Goal: Task Accomplishment & Management: Manage account settings

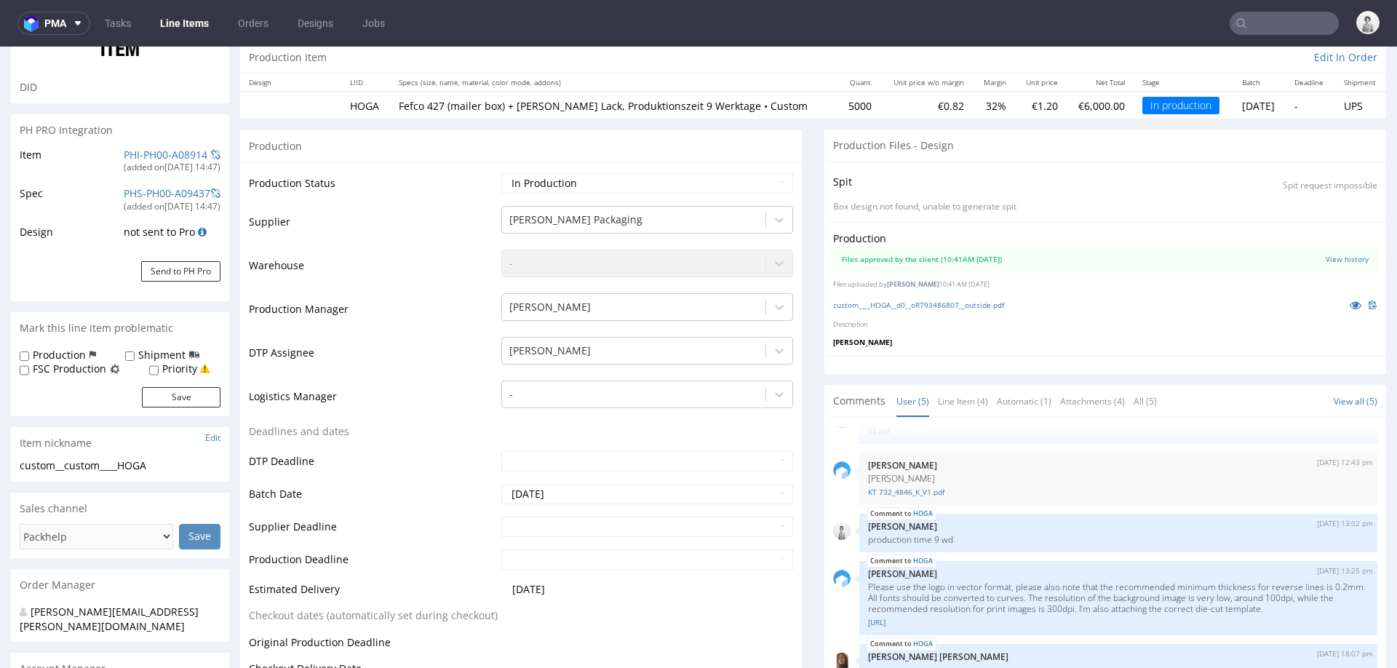
scroll to position [151, 0]
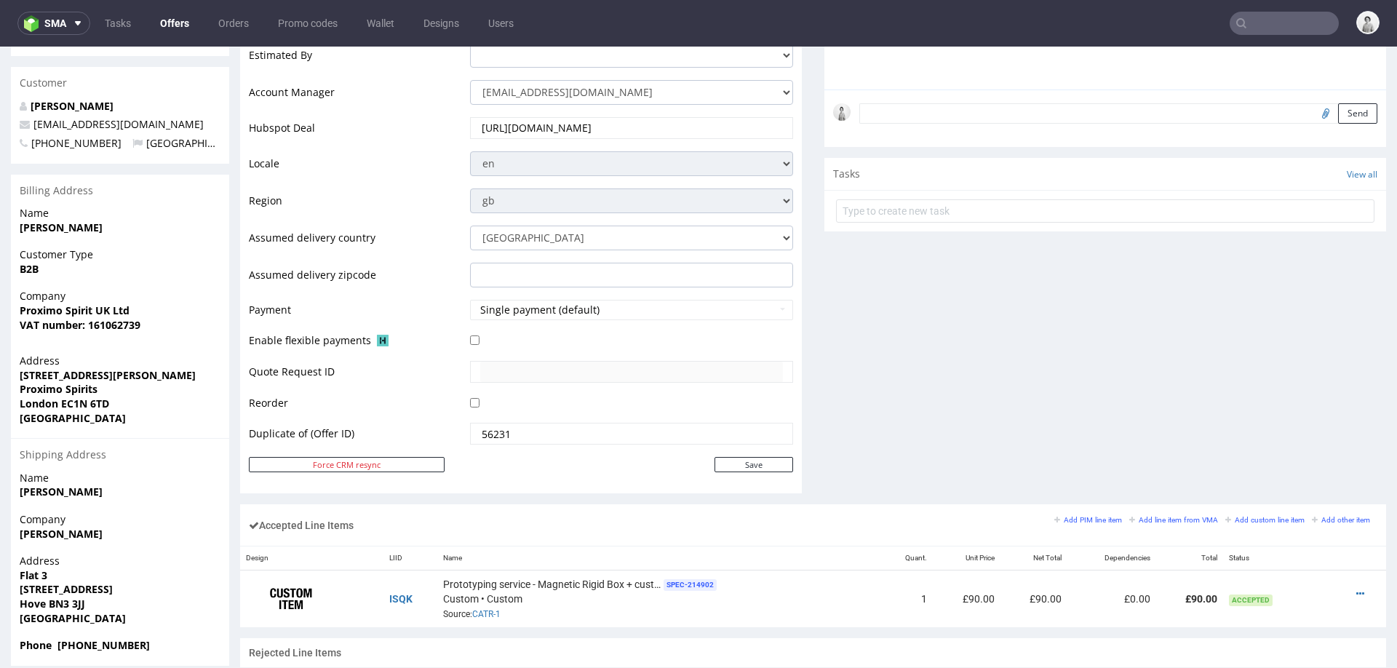
scroll to position [480, 0]
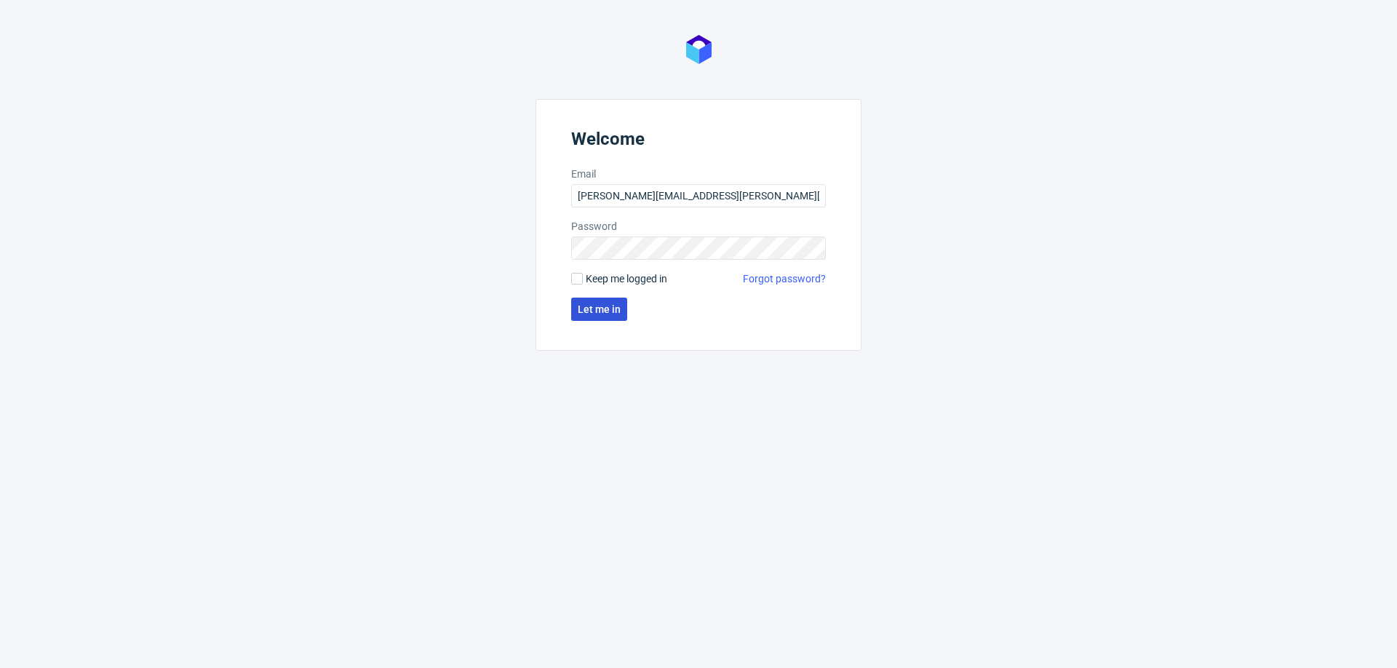
click at [613, 313] on span "Let me in" at bounding box center [599, 309] width 43 height 10
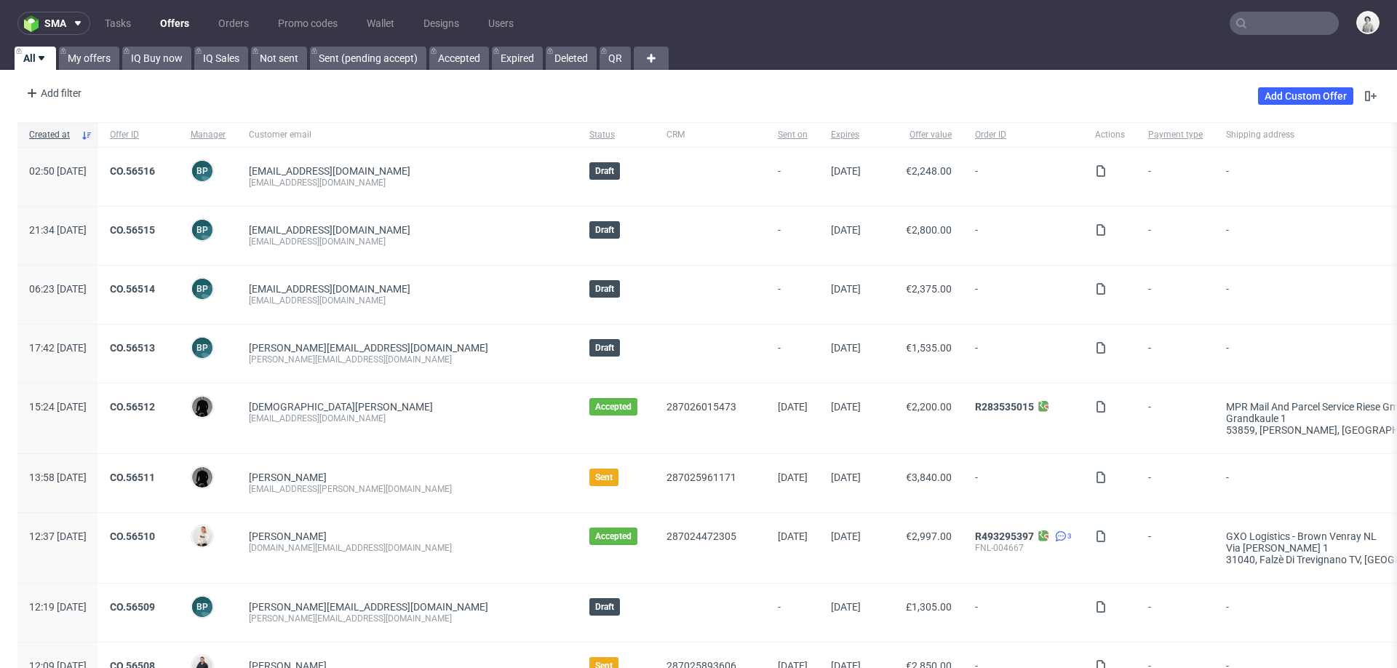
click at [1276, 21] on input "text" at bounding box center [1284, 23] width 109 height 23
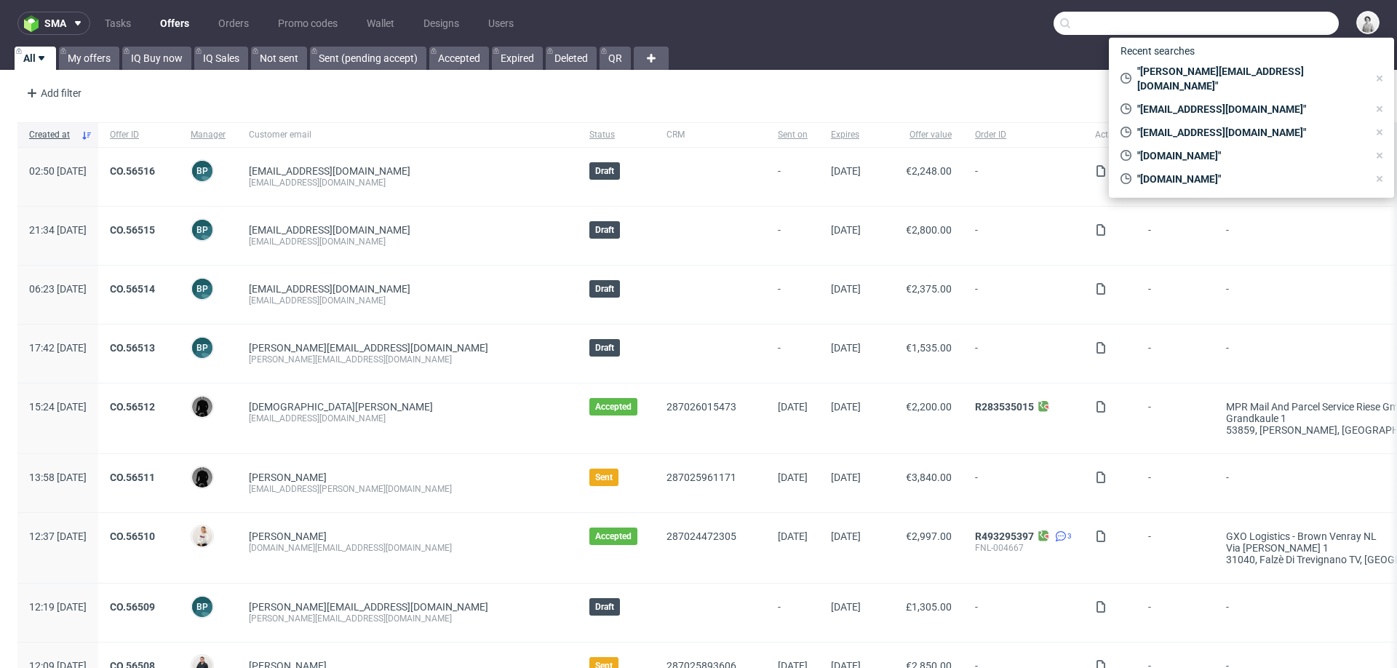
paste input "elena.zucal@coopsamuele.i"
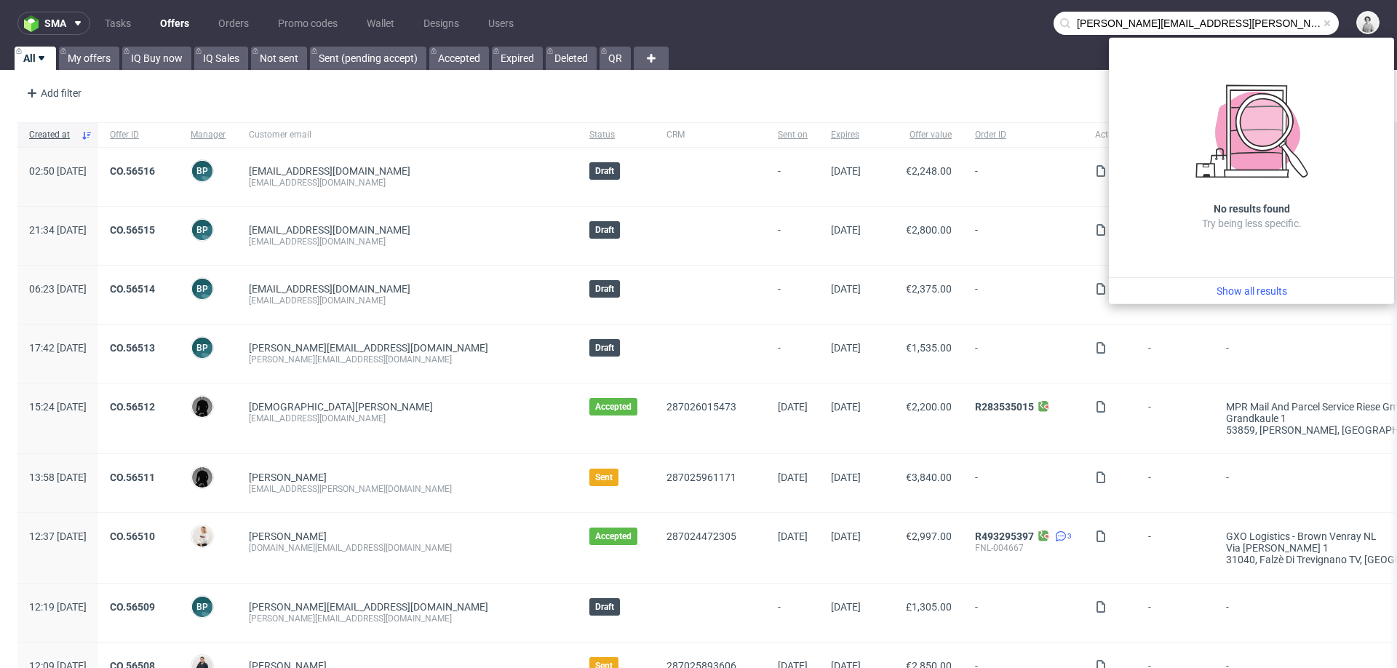
click at [1121, 21] on input "elena.zucal@coopsamuele.it" at bounding box center [1196, 23] width 285 height 23
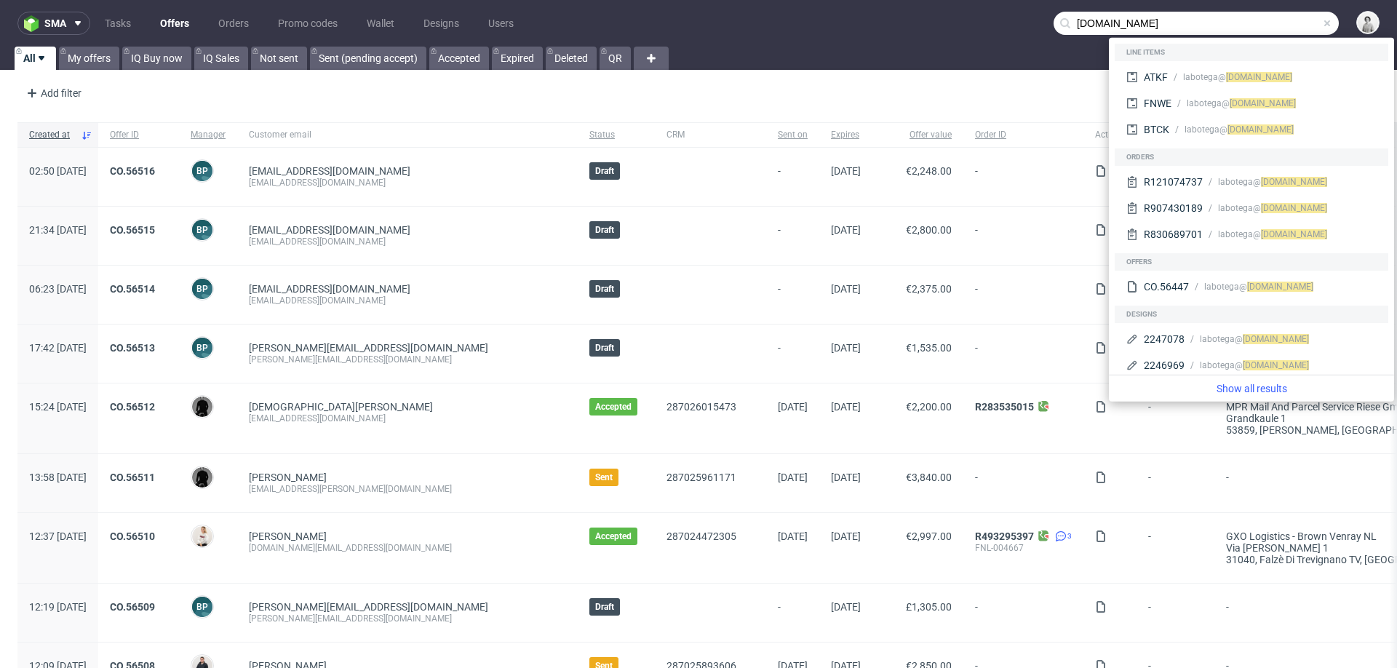
type input "coopsamuele.it"
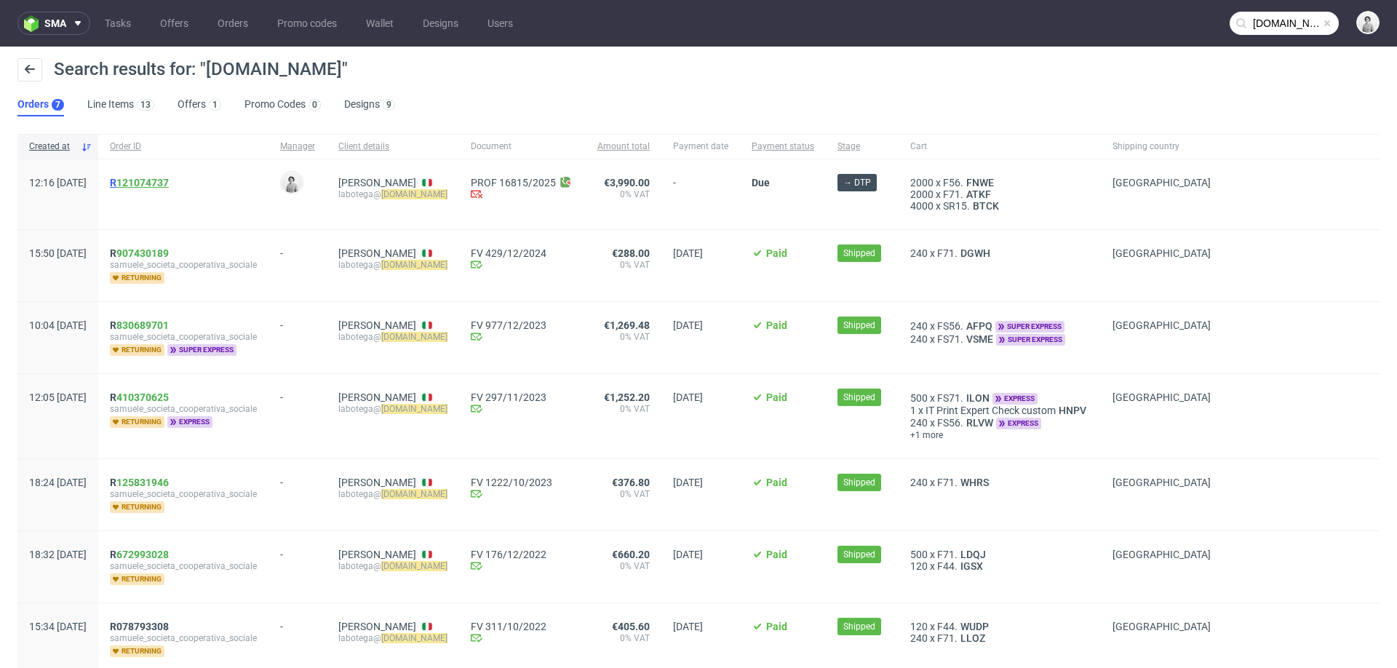
click at [169, 183] on link "121074737" at bounding box center [142, 183] width 52 height 12
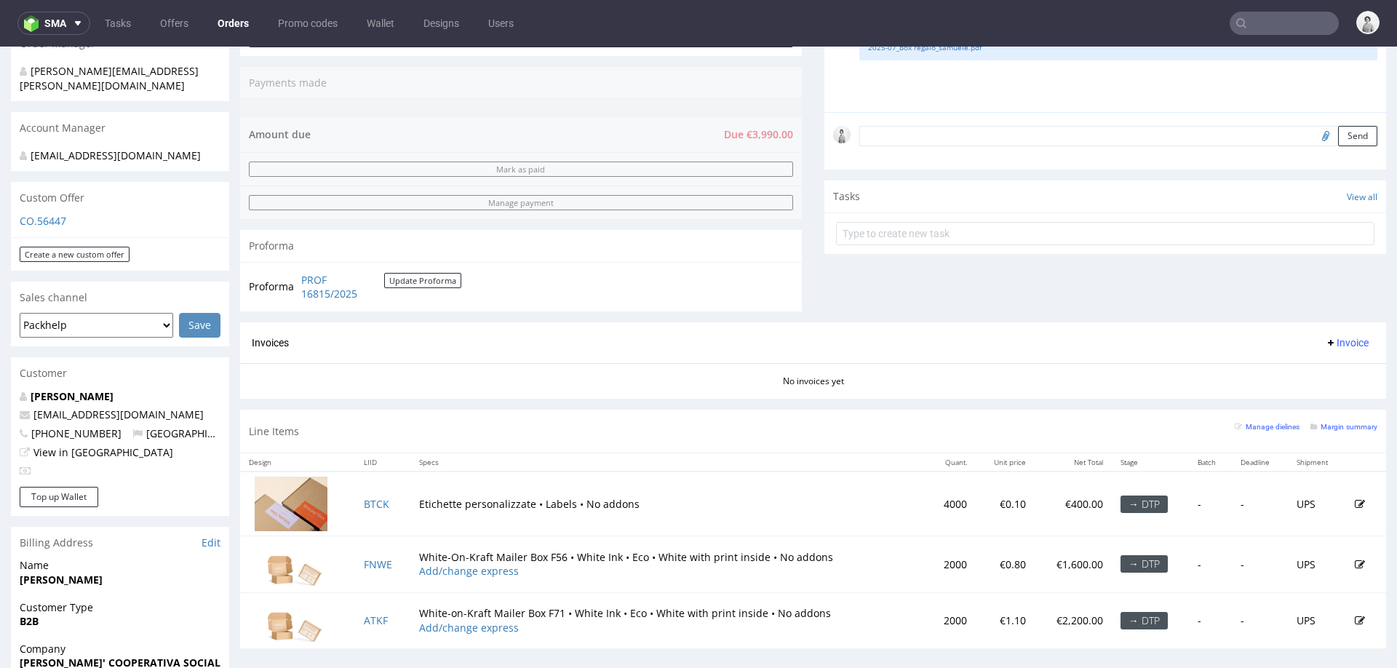
scroll to position [374, 0]
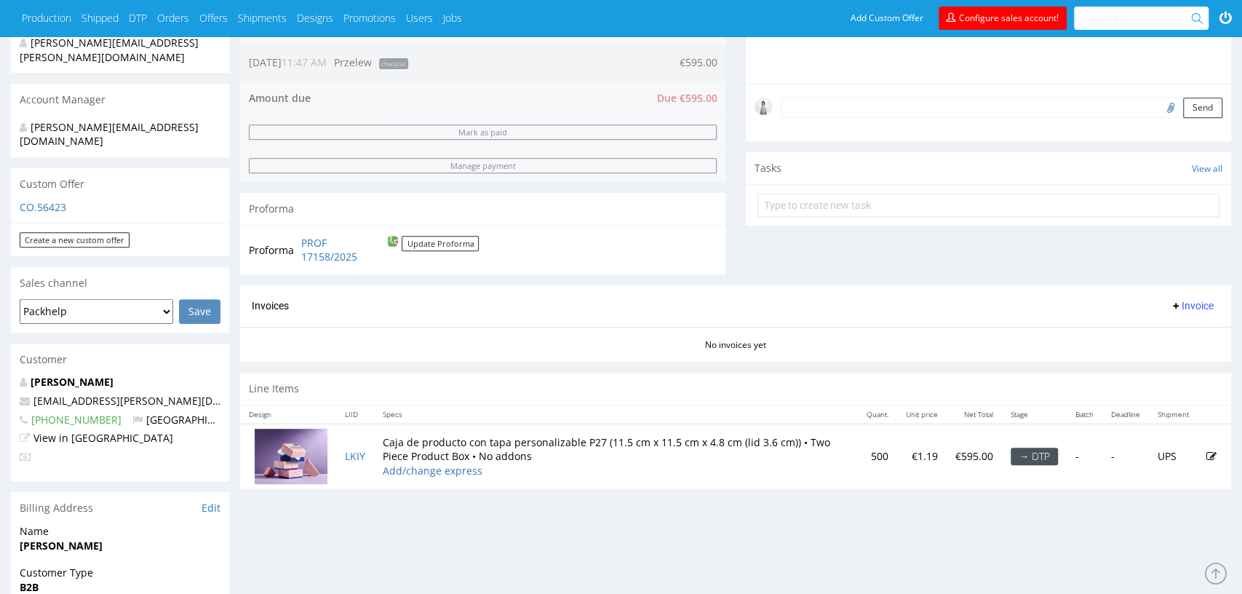
scroll to position [397, 0]
click at [29, 198] on link "CO.56423" at bounding box center [43, 205] width 47 height 14
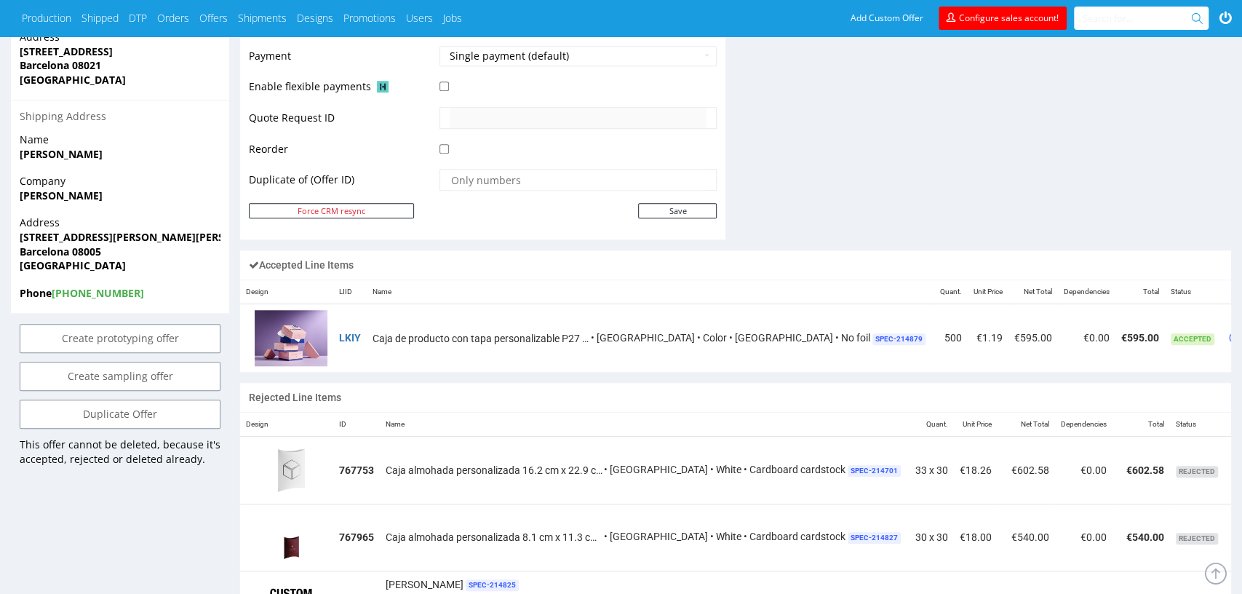
scroll to position [744, 0]
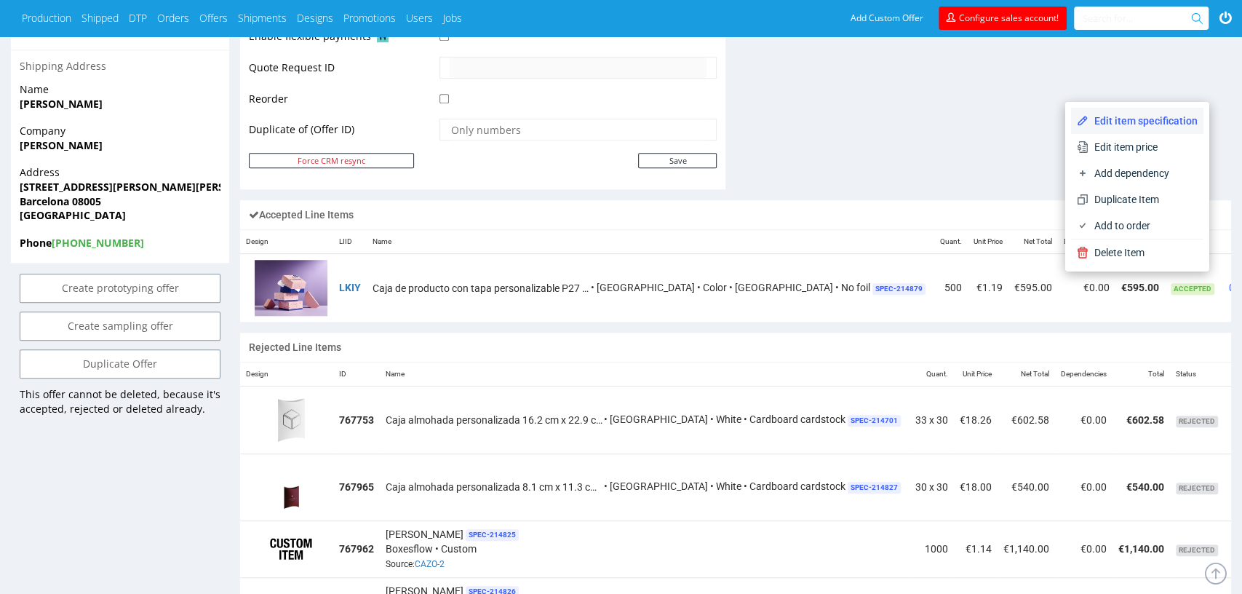
click at [1158, 119] on span "Edit item specification" at bounding box center [1143, 121] width 109 height 15
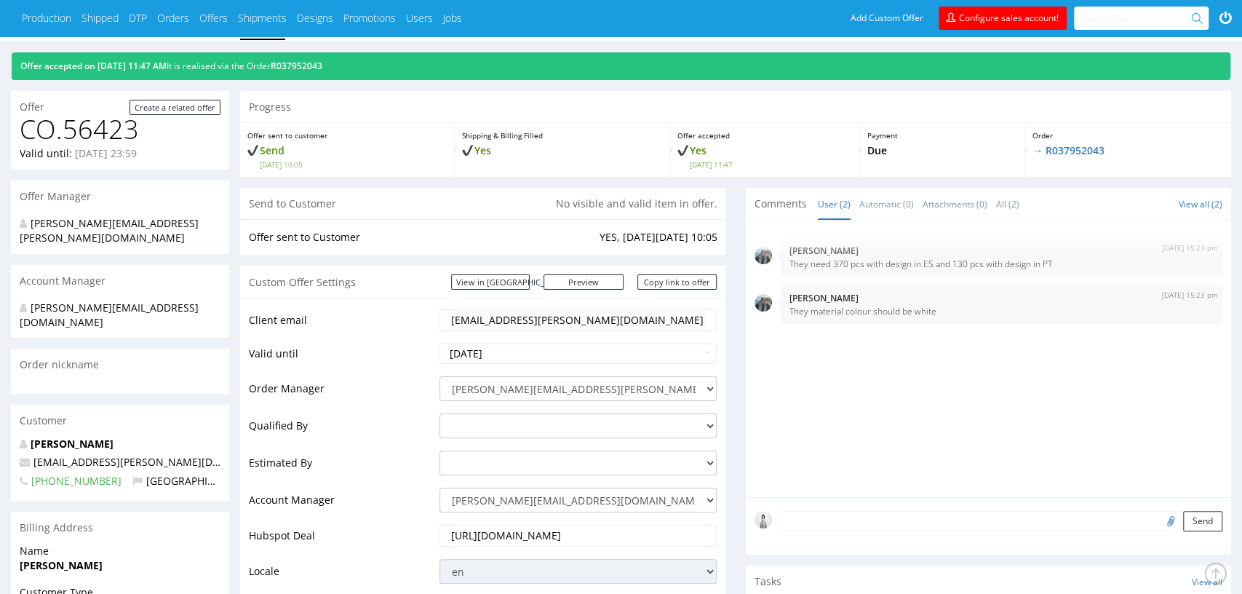
scroll to position [0, 0]
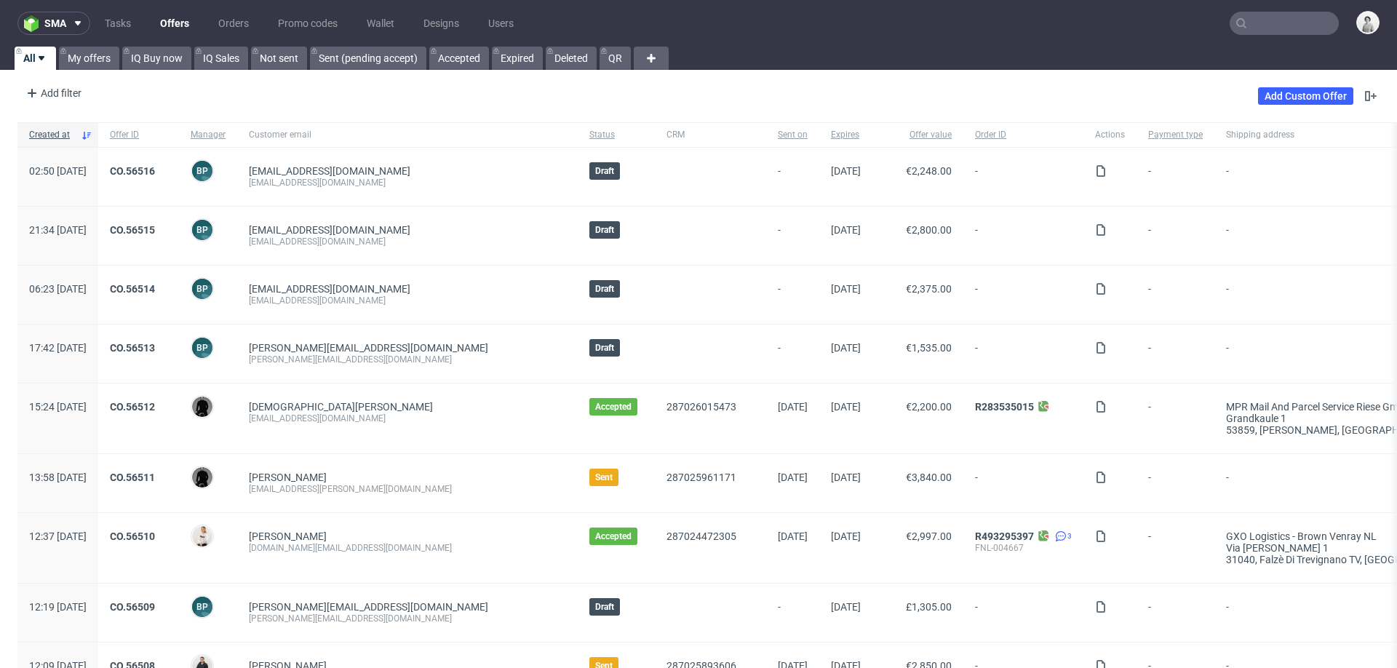
click at [1281, 25] on input "text" at bounding box center [1284, 23] width 109 height 23
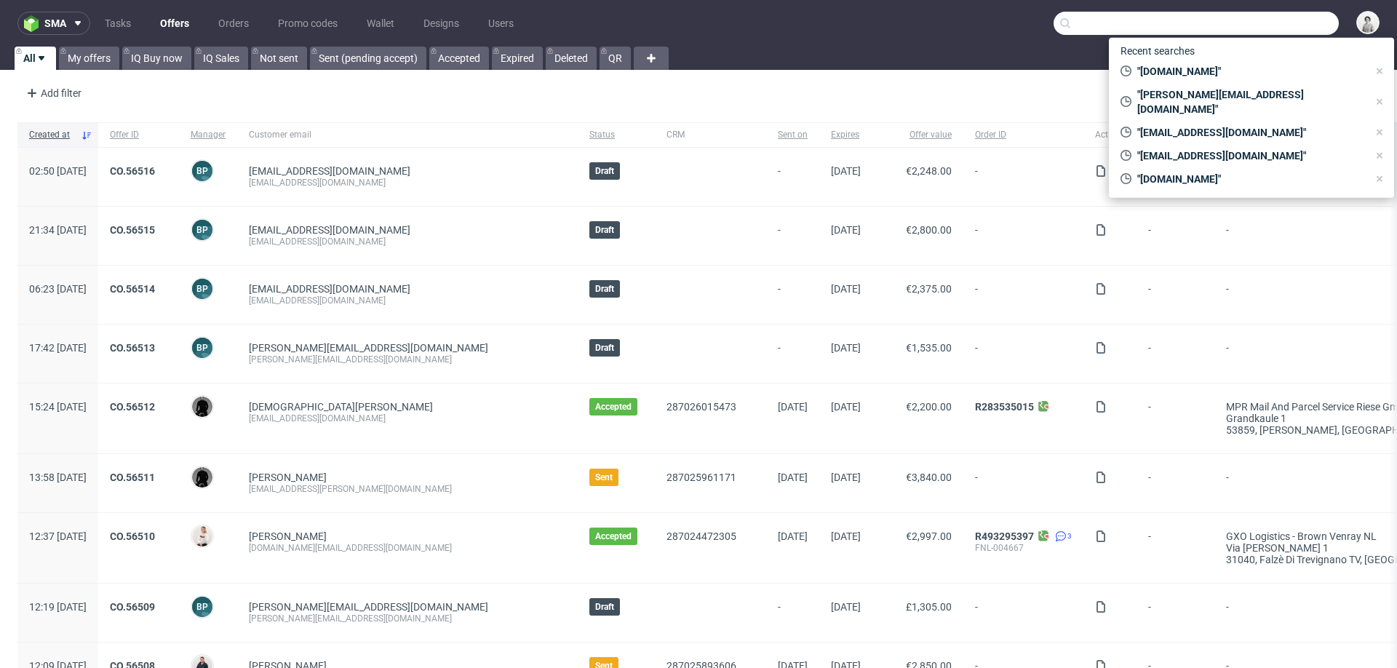
paste input "ximena.apel@lateralthinking.barcelona"
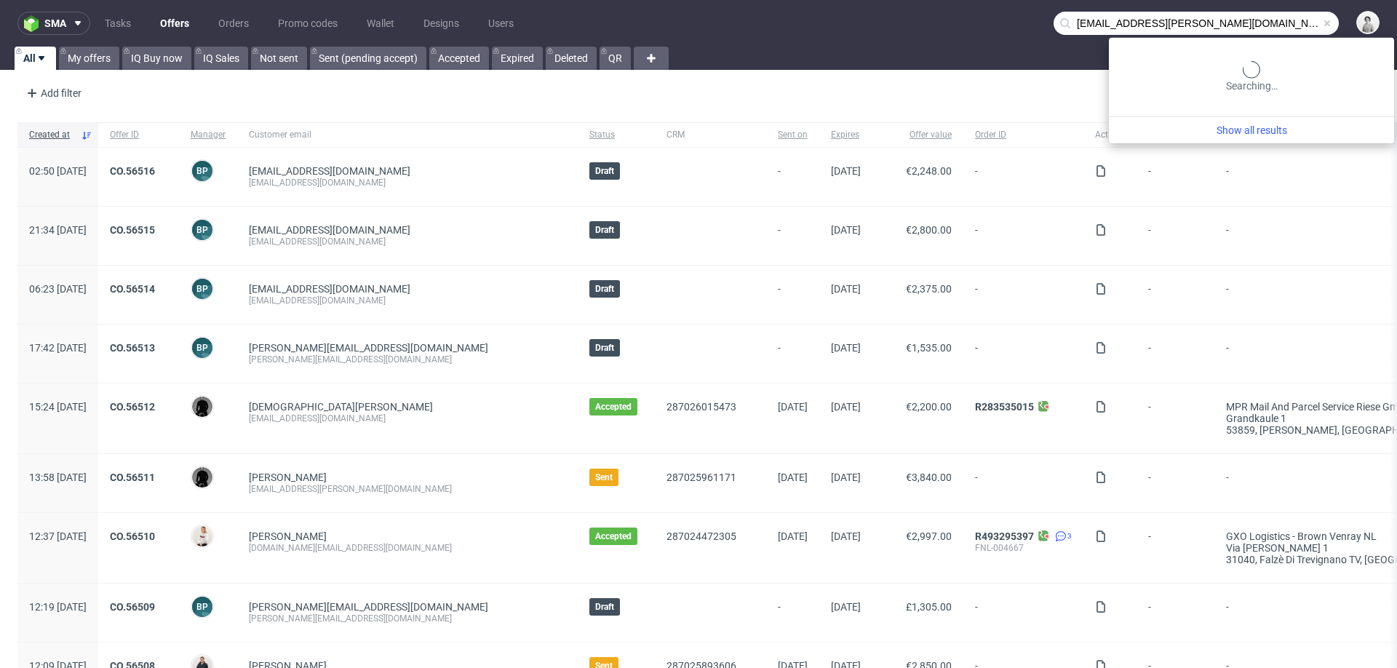
type input "ximena.apel@lateralthinking.barcelona"
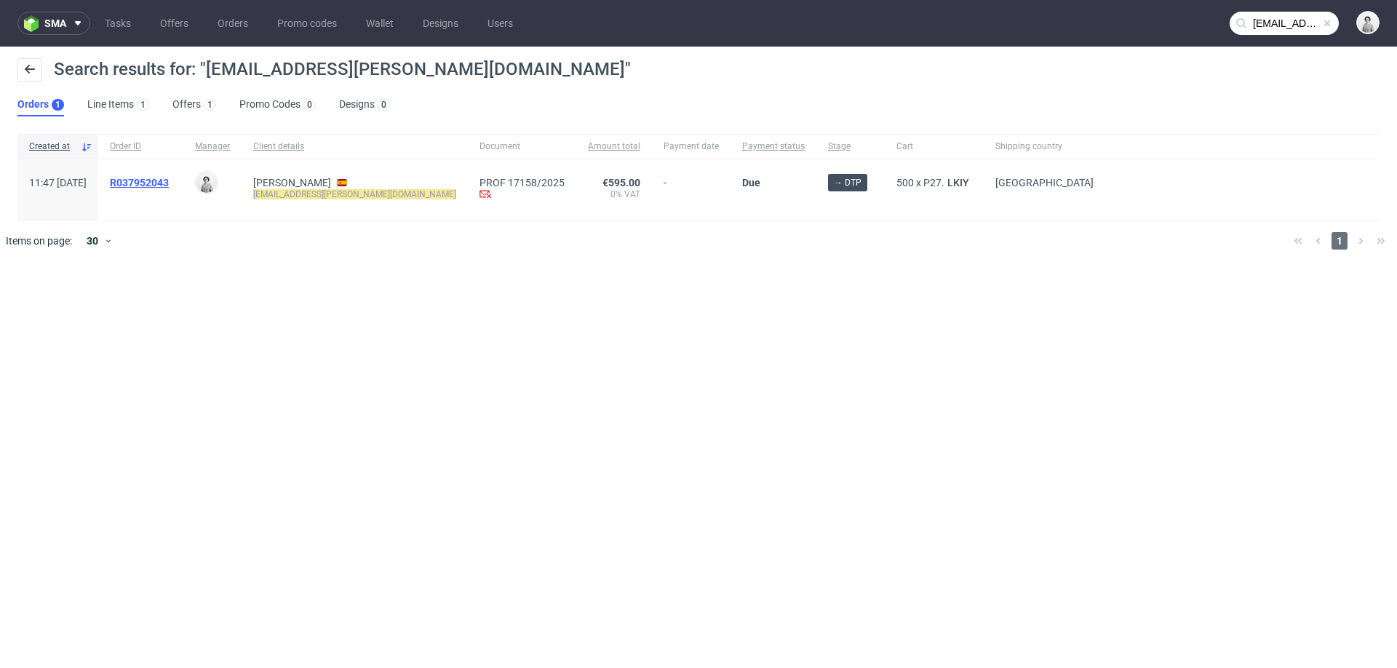
click at [169, 179] on span "R037952043" at bounding box center [139, 183] width 59 height 12
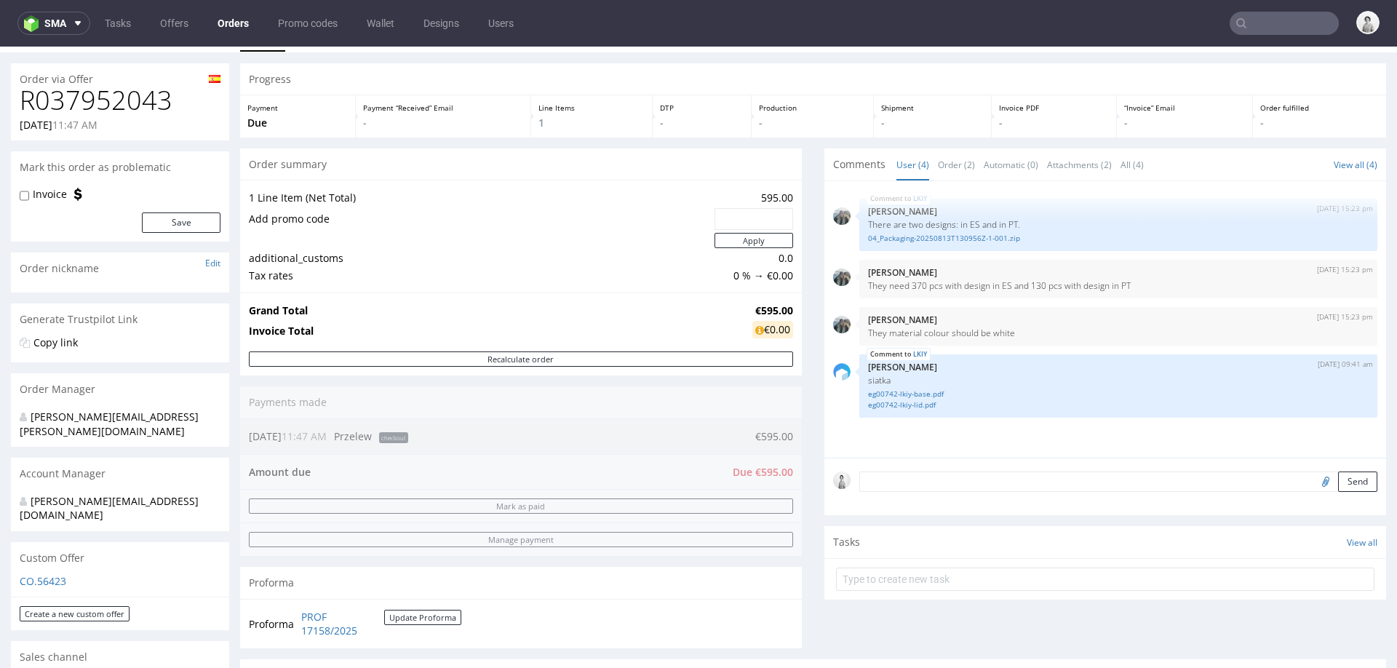
scroll to position [31, 0]
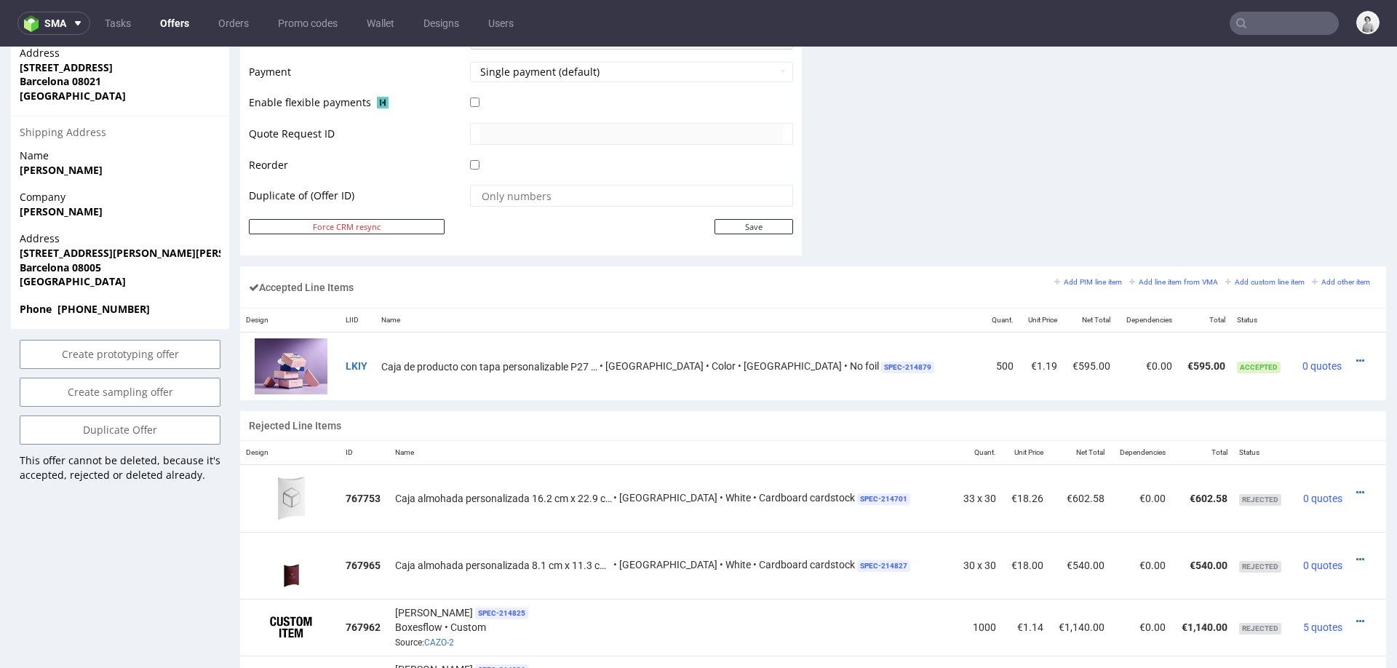
scroll to position [712, 0]
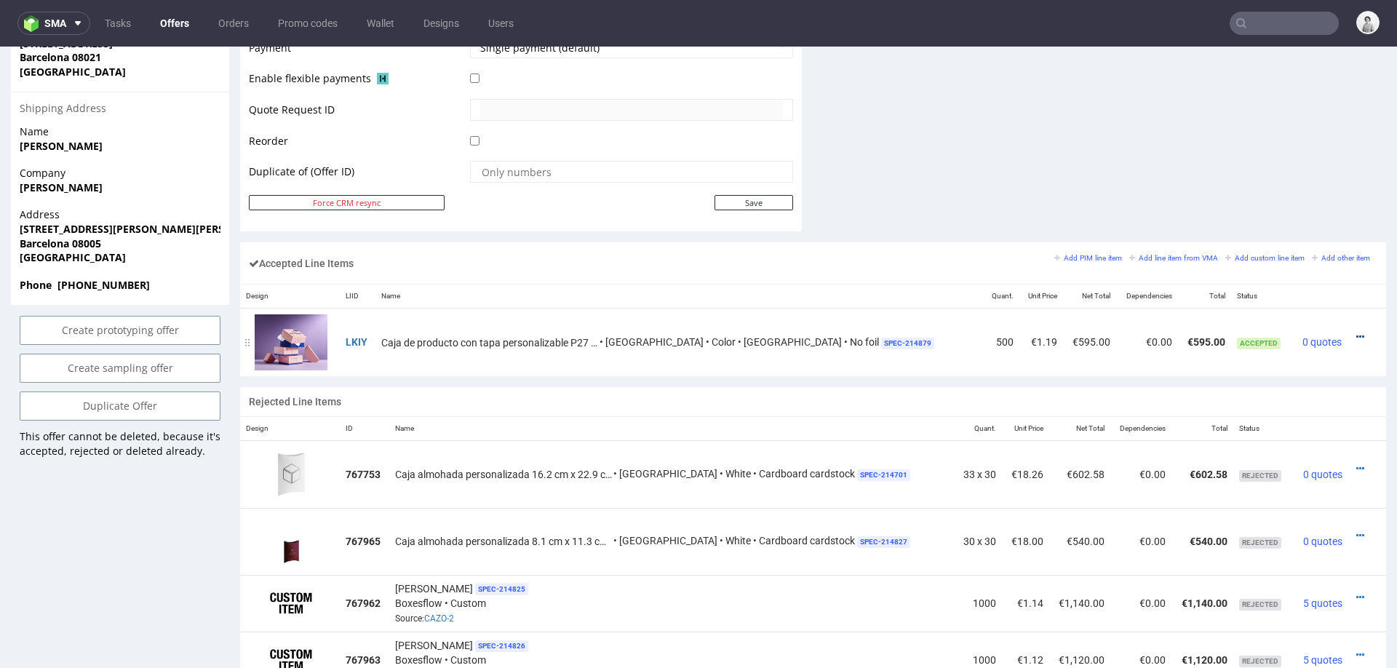
click at [1356, 331] on link at bounding box center [1360, 337] width 8 height 12
click at [1295, 167] on span "Edit item specification" at bounding box center [1298, 174] width 109 height 15
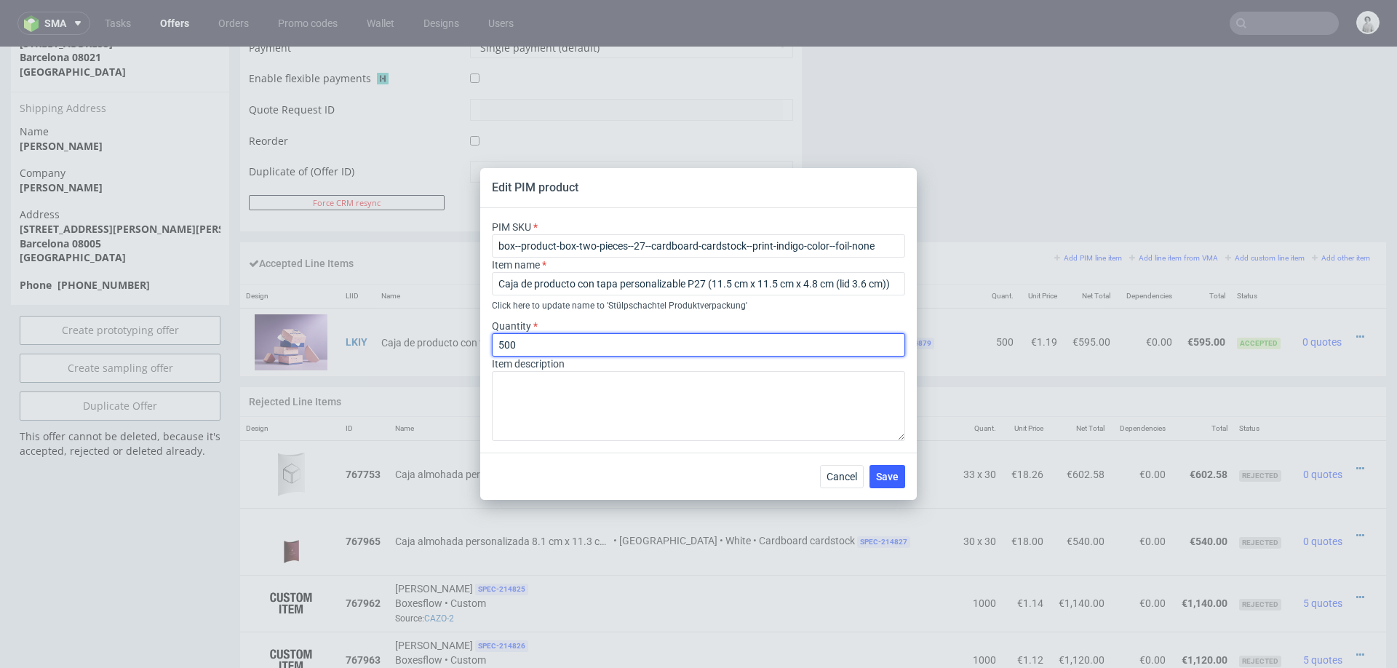
click at [589, 348] on input "500" at bounding box center [698, 344] width 413 height 23
type input "690"
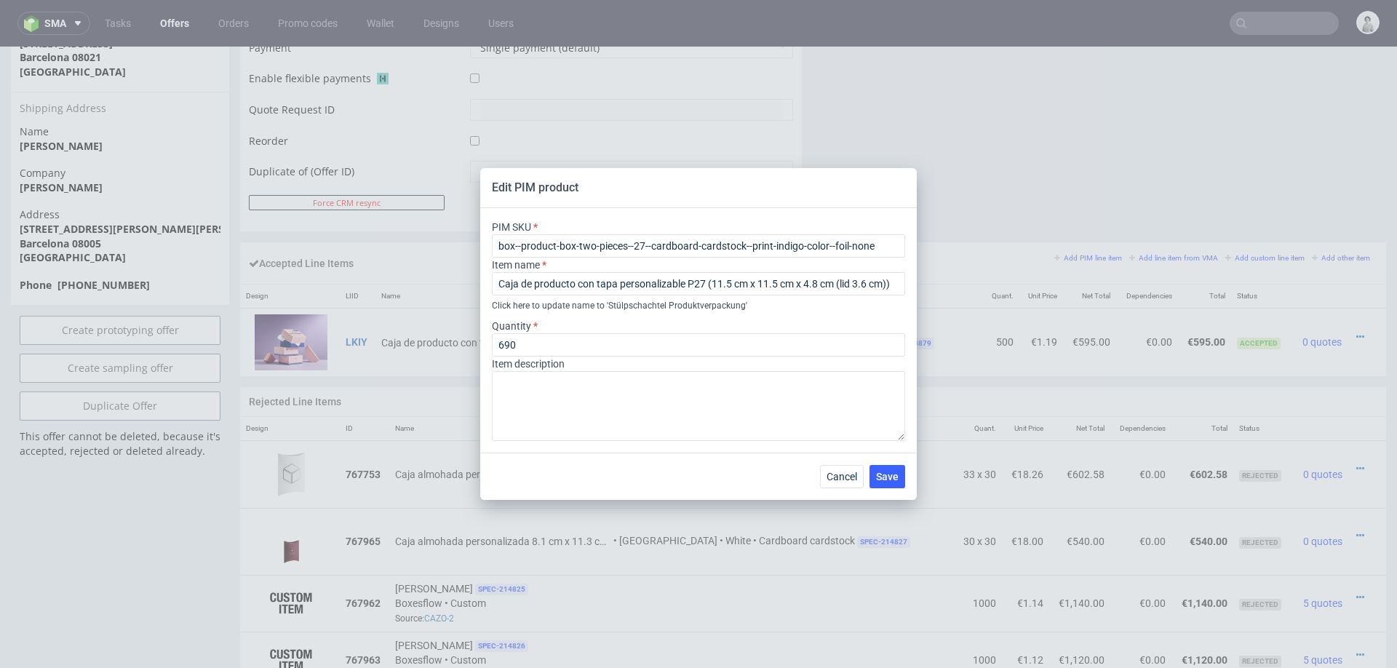
click at [599, 467] on div "Cancel Save" at bounding box center [698, 476] width 437 height 47
click at [853, 475] on span "Cancel" at bounding box center [842, 477] width 31 height 10
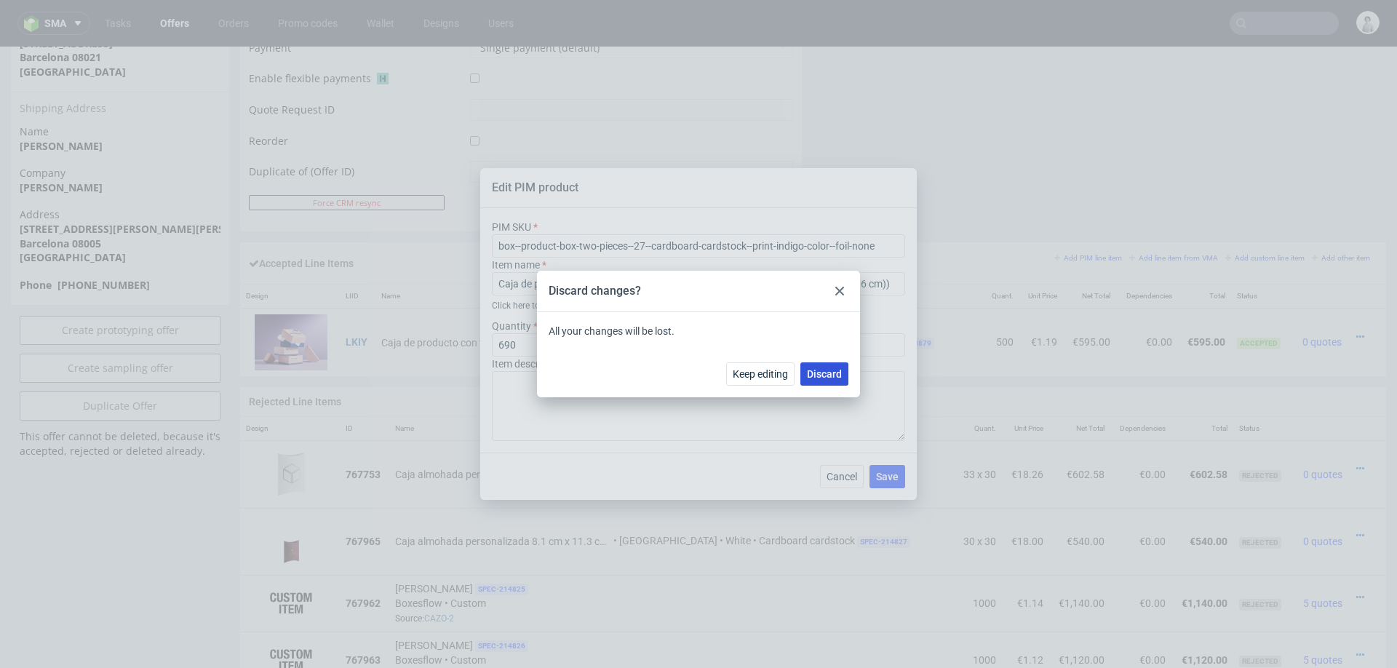
click at [816, 374] on span "Discard" at bounding box center [824, 374] width 35 height 10
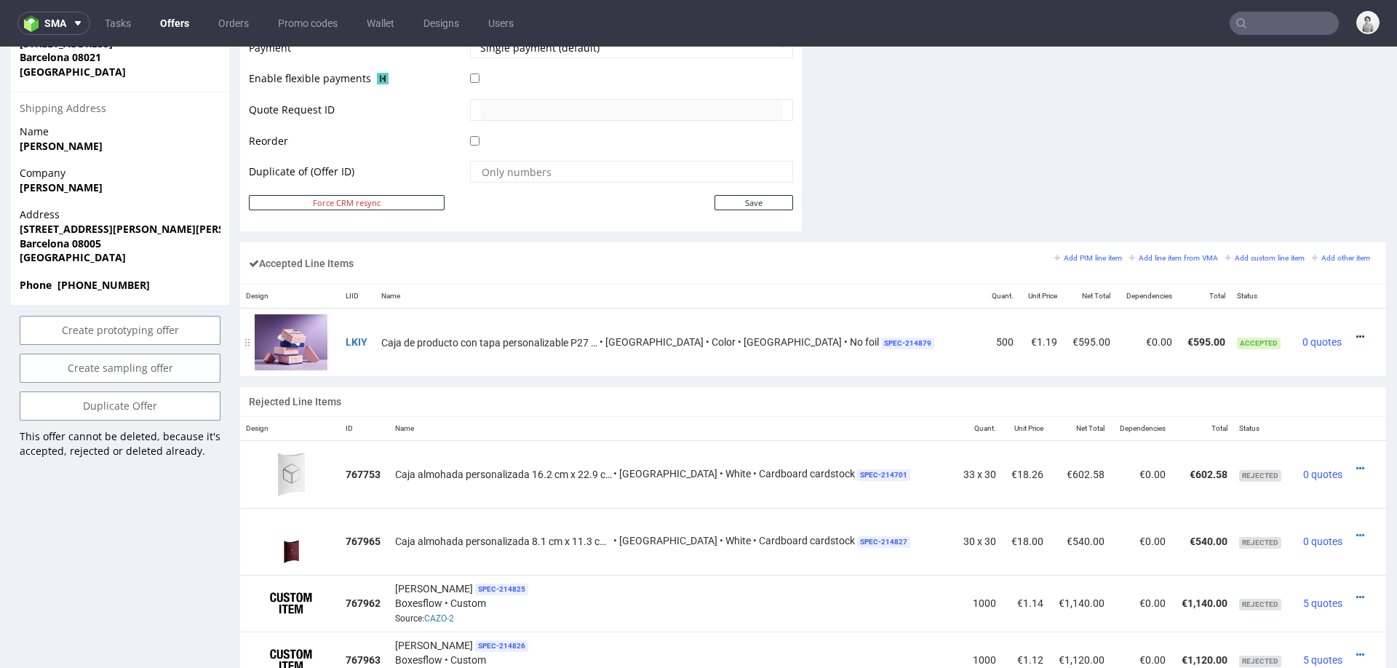
click at [1356, 332] on icon at bounding box center [1360, 337] width 8 height 10
click at [1308, 199] on span "Edit item price" at bounding box center [1300, 200] width 105 height 15
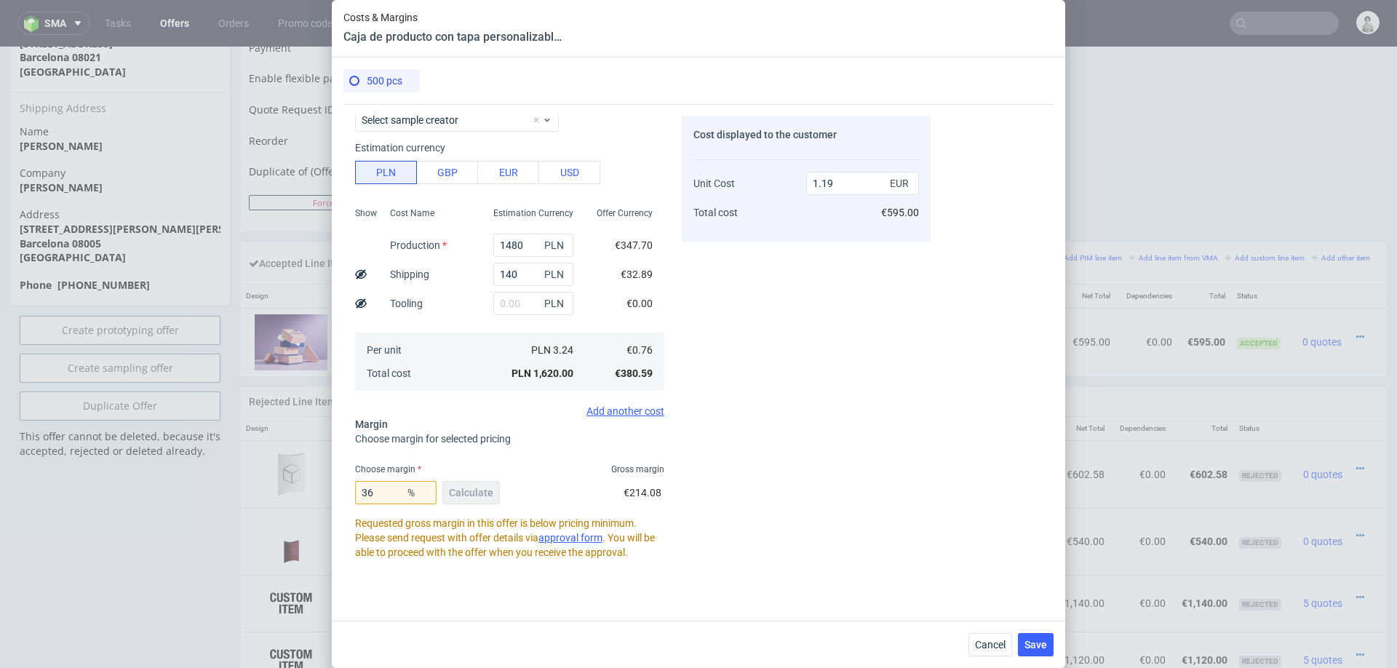
scroll to position [71, 0]
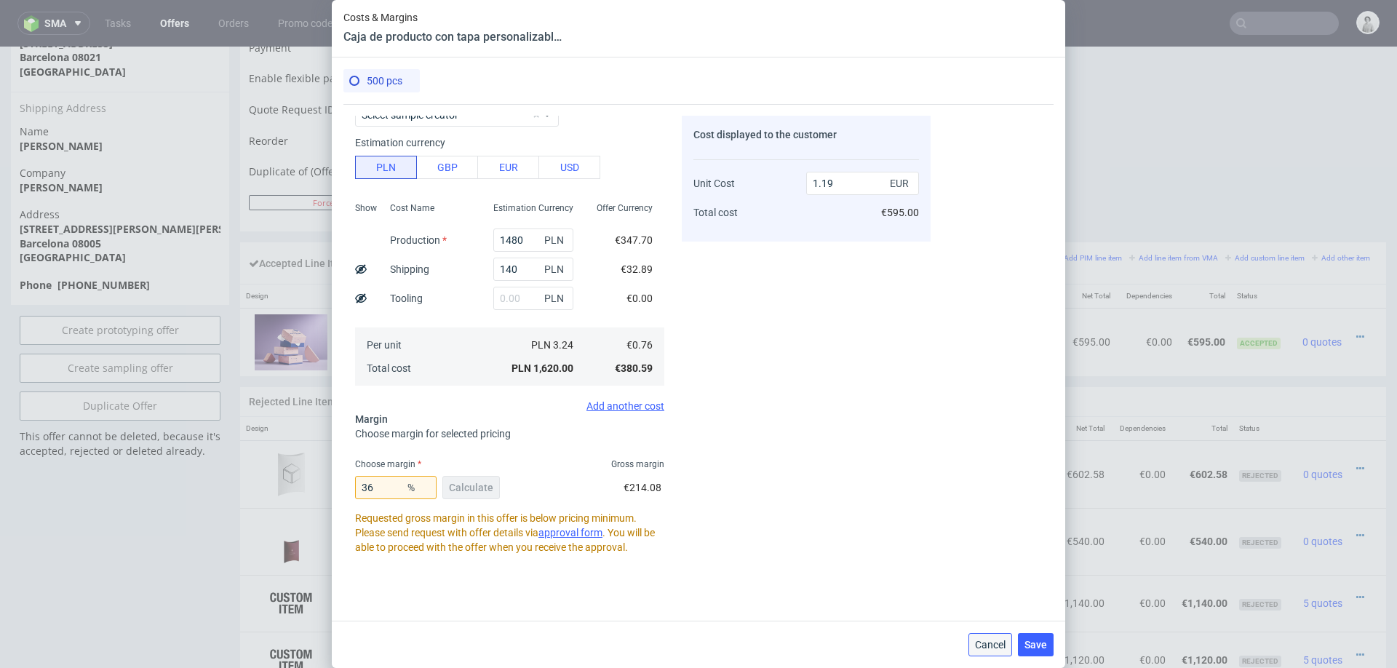
click at [999, 640] on span "Cancel" at bounding box center [990, 645] width 31 height 10
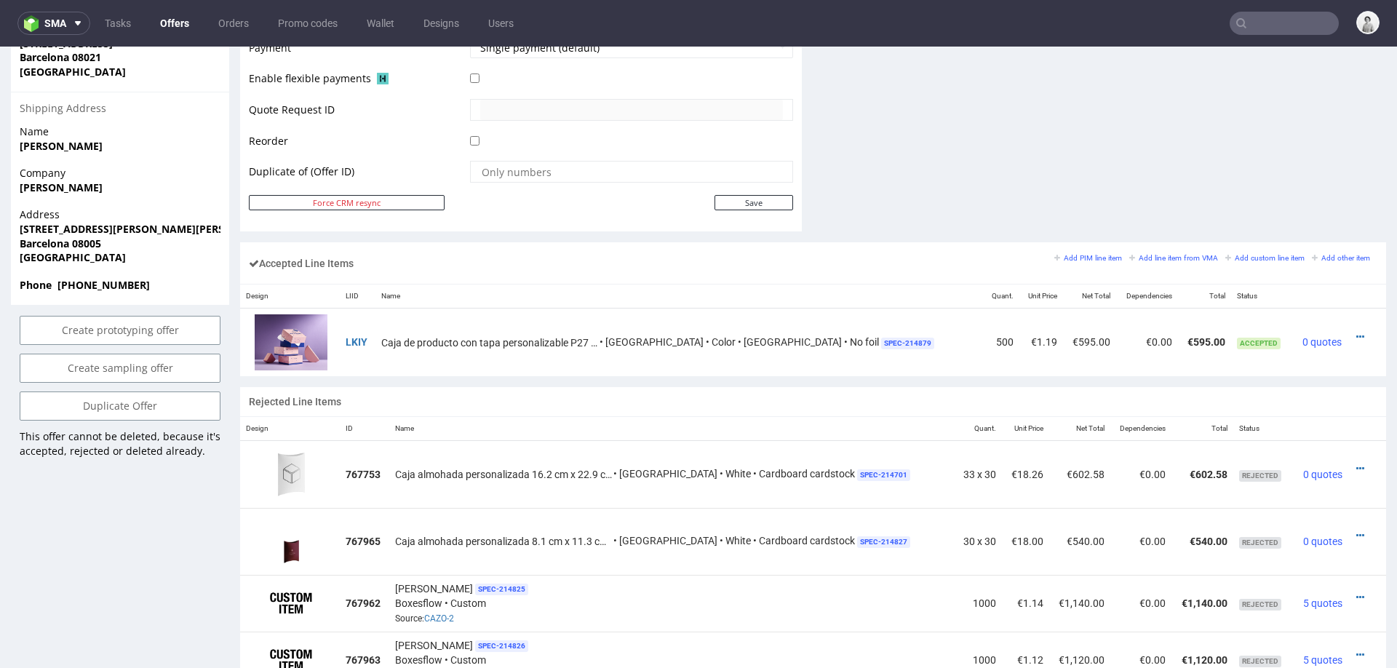
click at [1356, 332] on icon at bounding box center [1360, 337] width 8 height 10
click at [1317, 172] on span "Edit item specification" at bounding box center [1298, 174] width 109 height 15
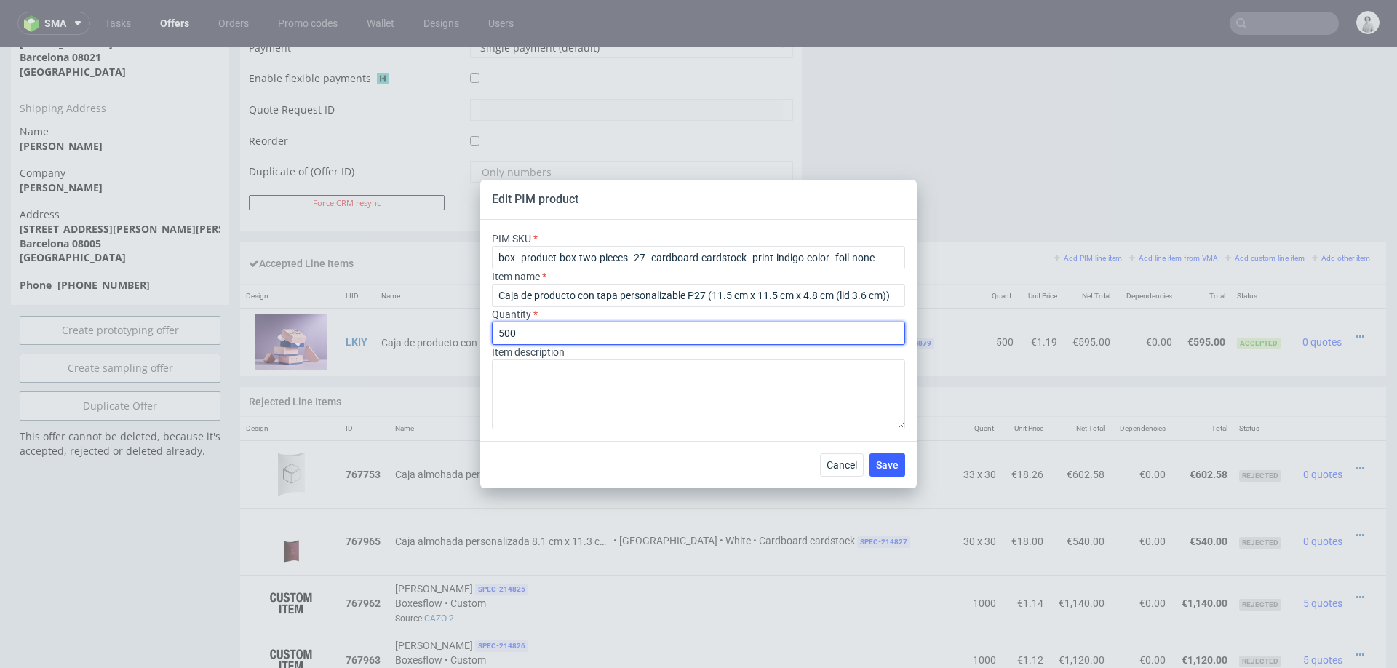
click at [632, 334] on input "500" at bounding box center [698, 333] width 413 height 23
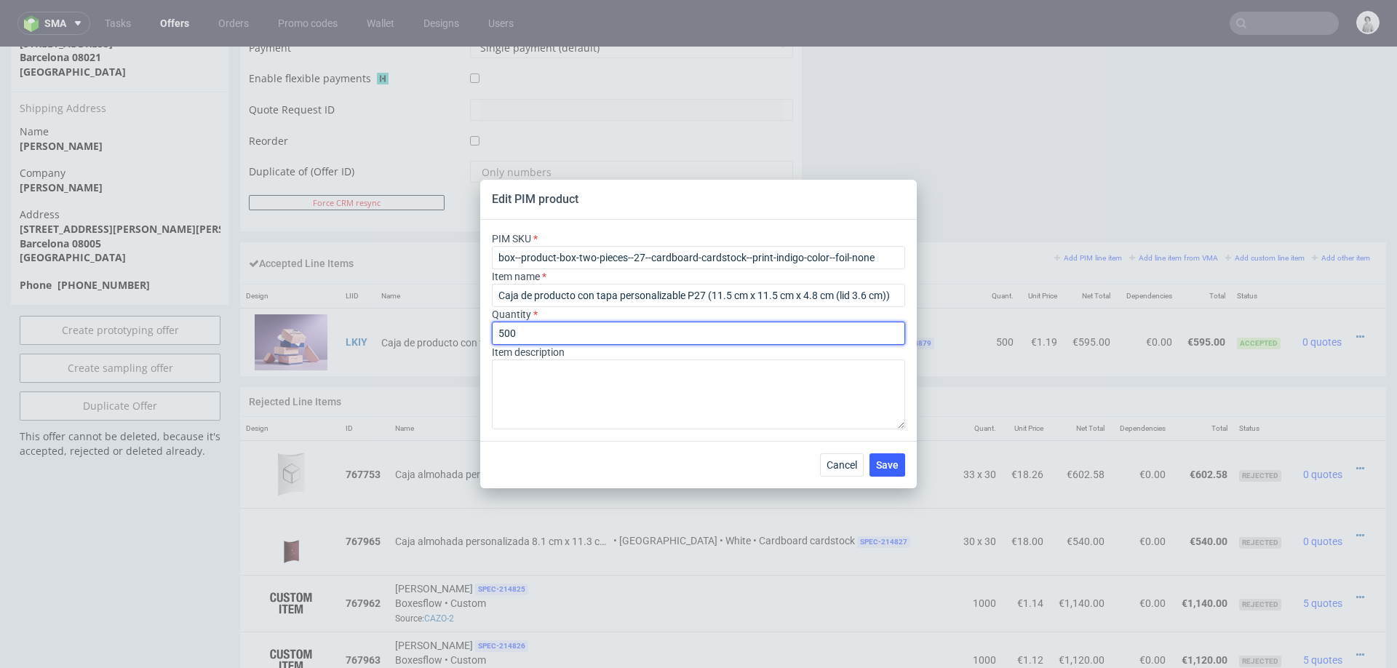
click at [632, 334] on input "500" at bounding box center [698, 333] width 413 height 23
type input "690"
click at [888, 469] on span "Save" at bounding box center [887, 465] width 23 height 10
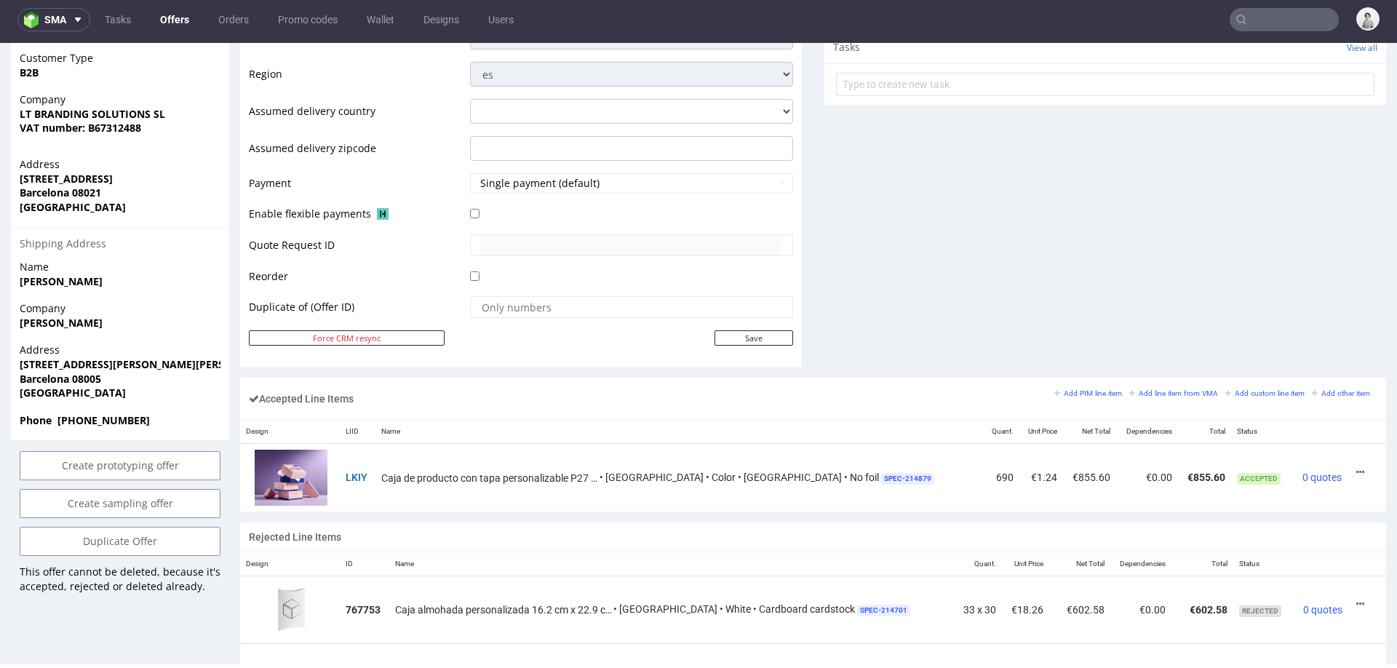
scroll to position [575, 0]
click at [1356, 465] on icon at bounding box center [1360, 470] width 8 height 10
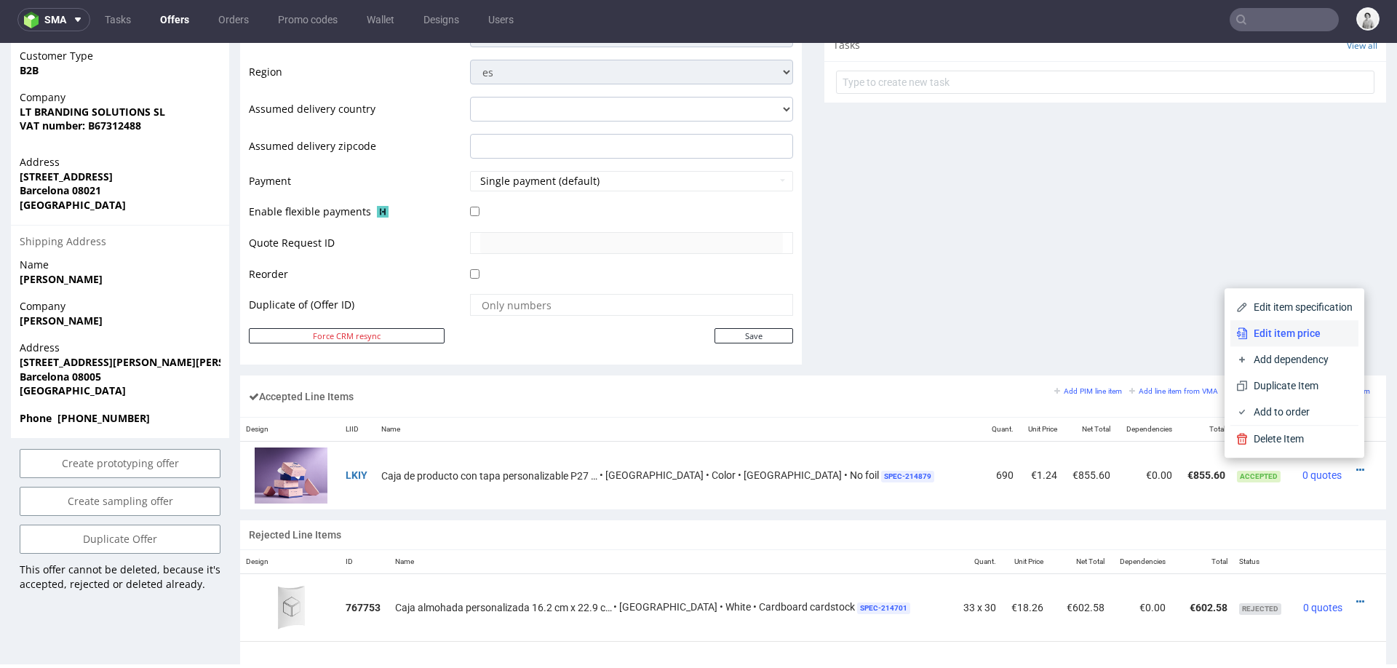
click at [1306, 326] on span "Edit item price" at bounding box center [1300, 333] width 105 height 15
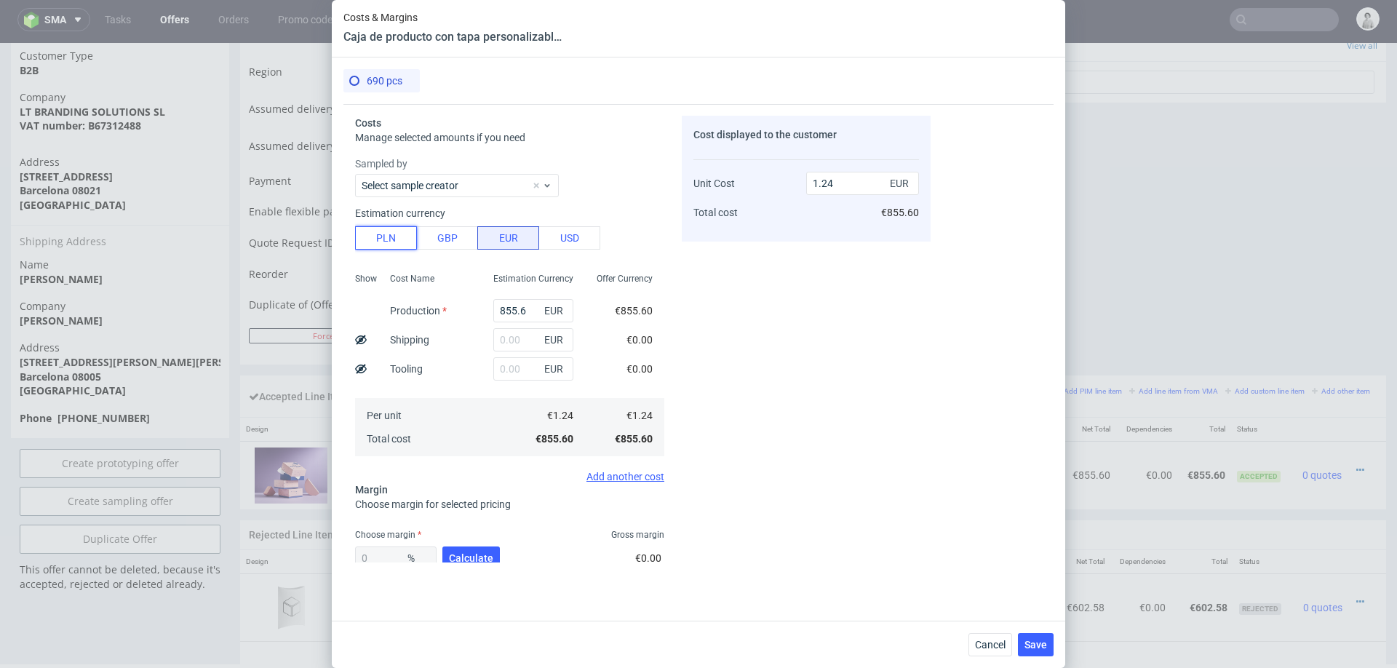
click at [379, 232] on button "PLN" at bounding box center [386, 237] width 62 height 23
type input "0.29"
click at [517, 306] on input "855.6" at bounding box center [533, 310] width 80 height 23
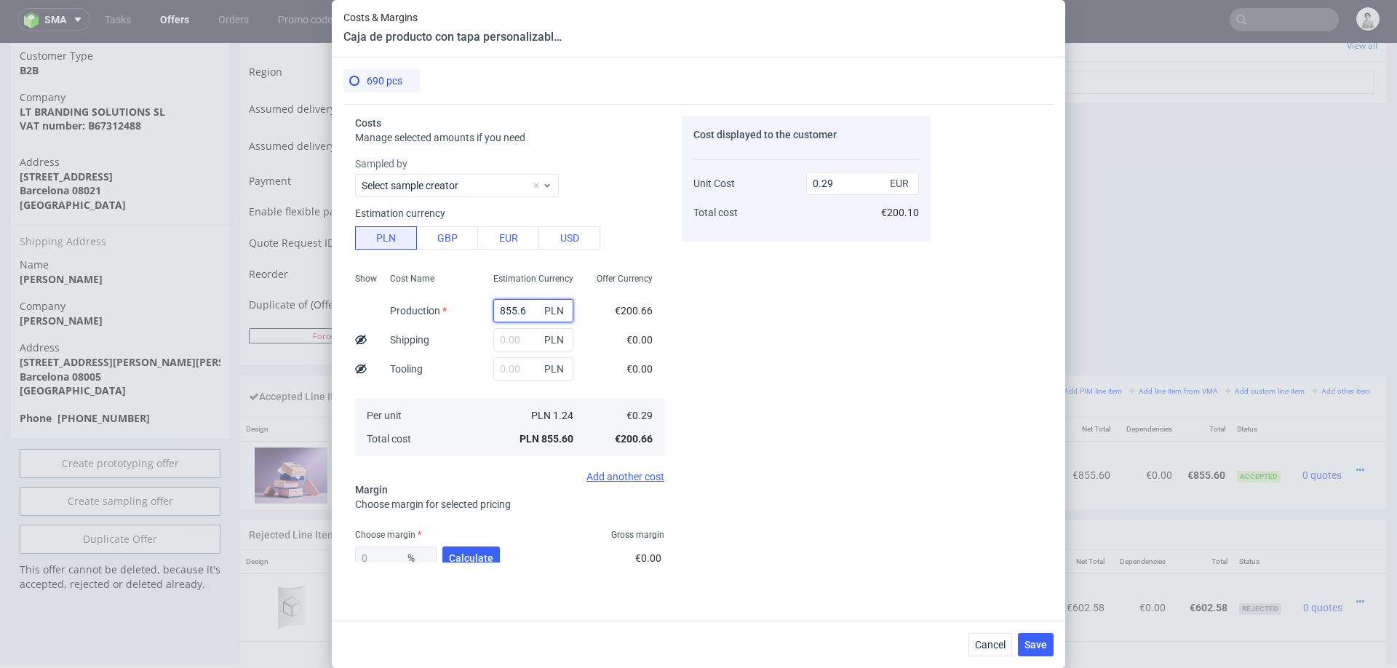
click at [517, 306] on input "855.6" at bounding box center [533, 310] width 80 height 23
type input "2120"
type input "0.72"
type input "2120"
click at [509, 338] on input "text" at bounding box center [533, 339] width 80 height 23
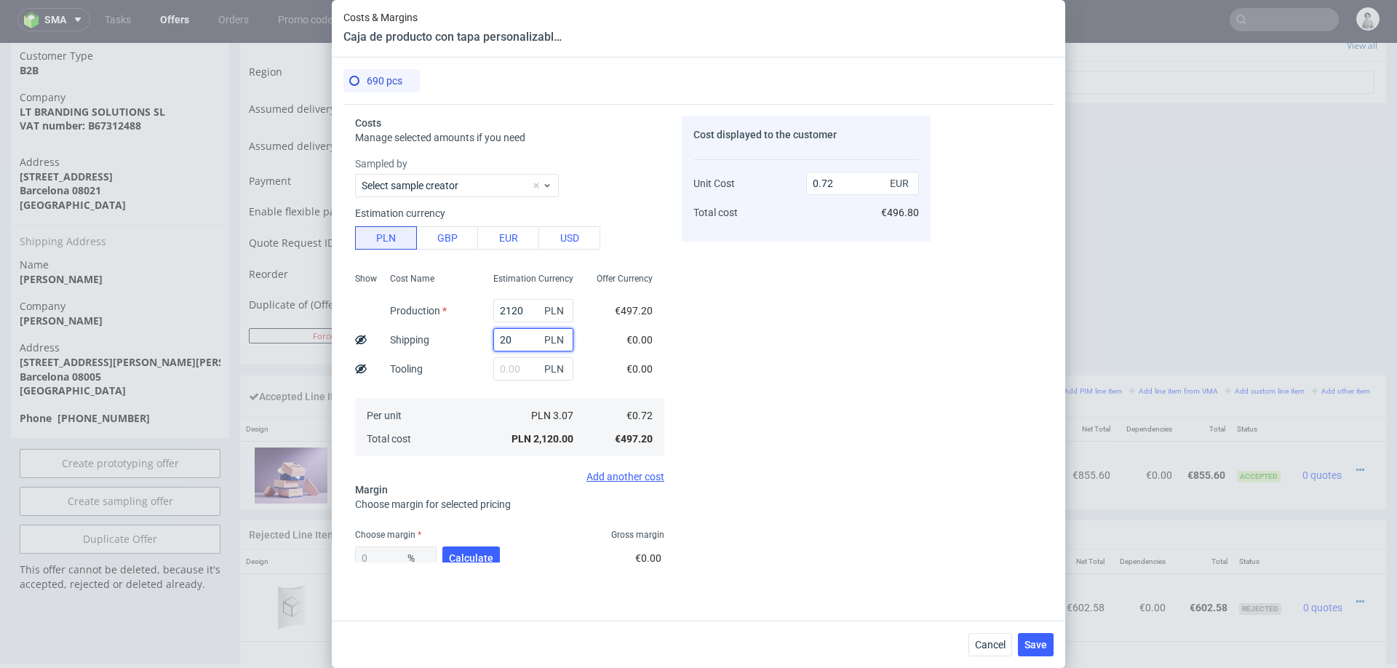
type input "200"
type input "0.79"
type input "200"
click at [469, 391] on div "Cost Name Production Shipping Tooling Per unit Total cost" at bounding box center [429, 363] width 103 height 192
click at [463, 553] on span "Calculate" at bounding box center [471, 558] width 44 height 10
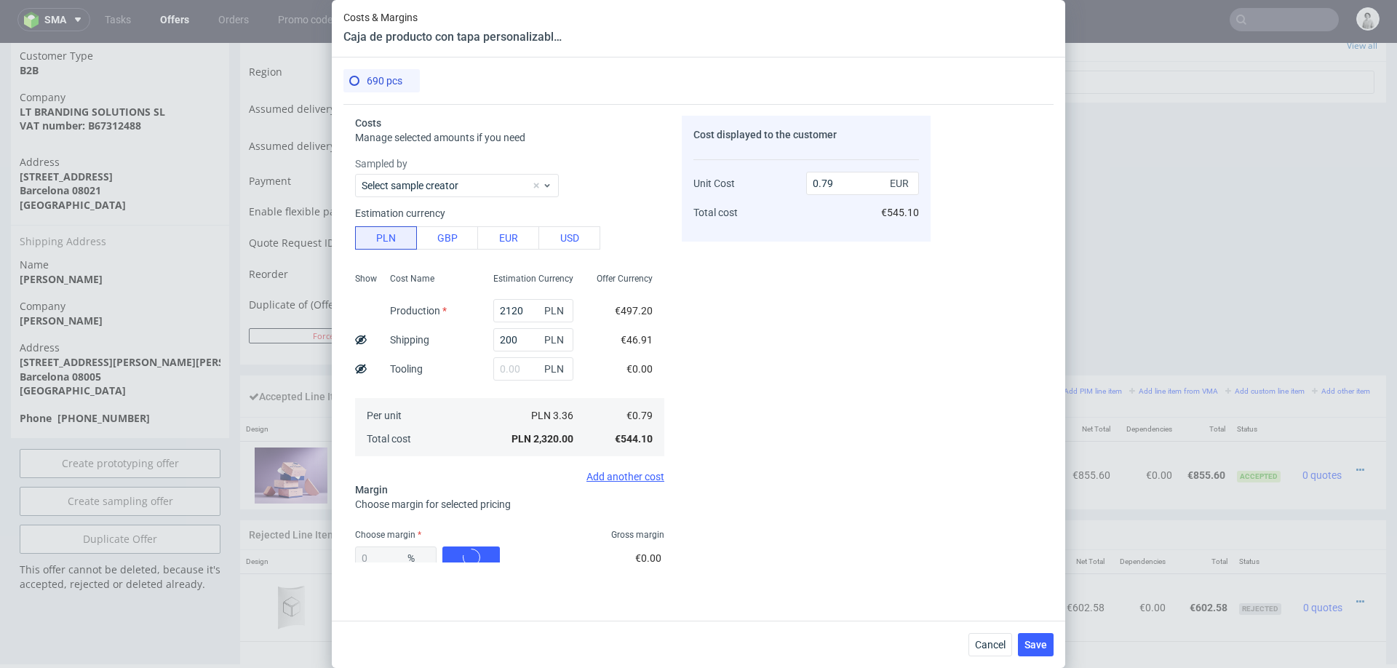
type input "43.4"
type input "1.4"
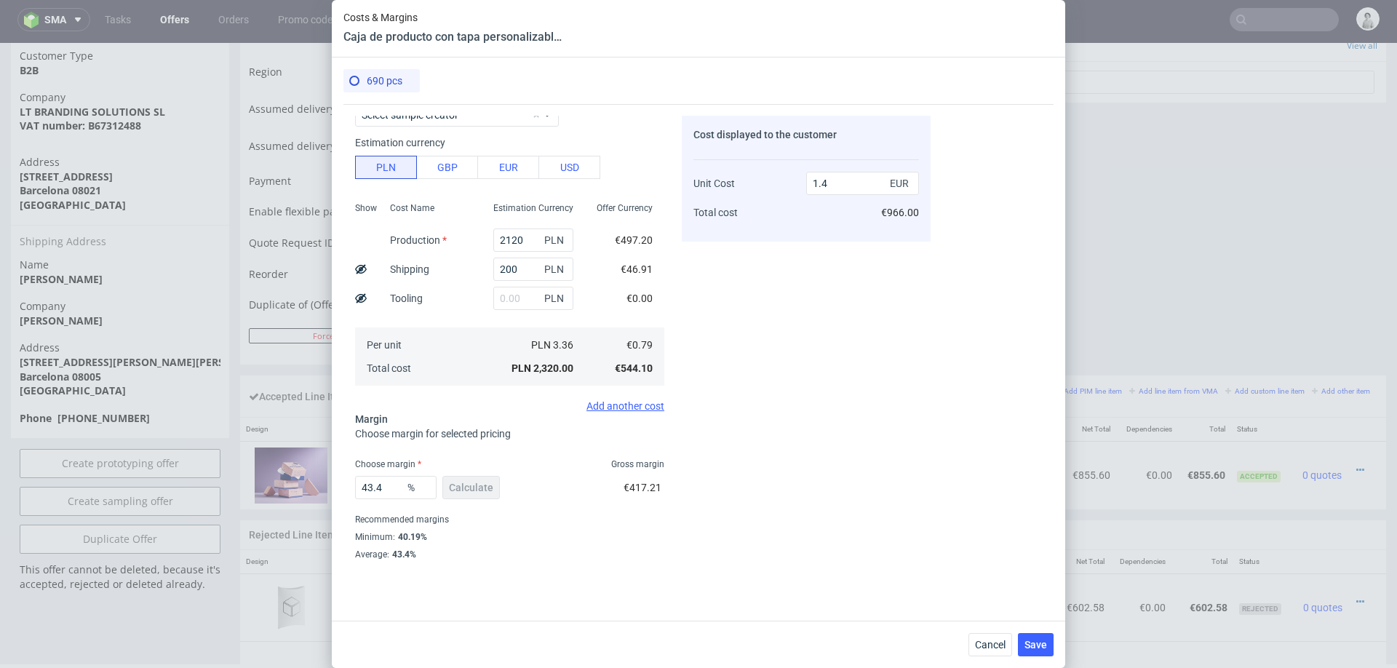
scroll to position [73, 0]
click at [385, 484] on input "43.4" at bounding box center [396, 485] width 82 height 23
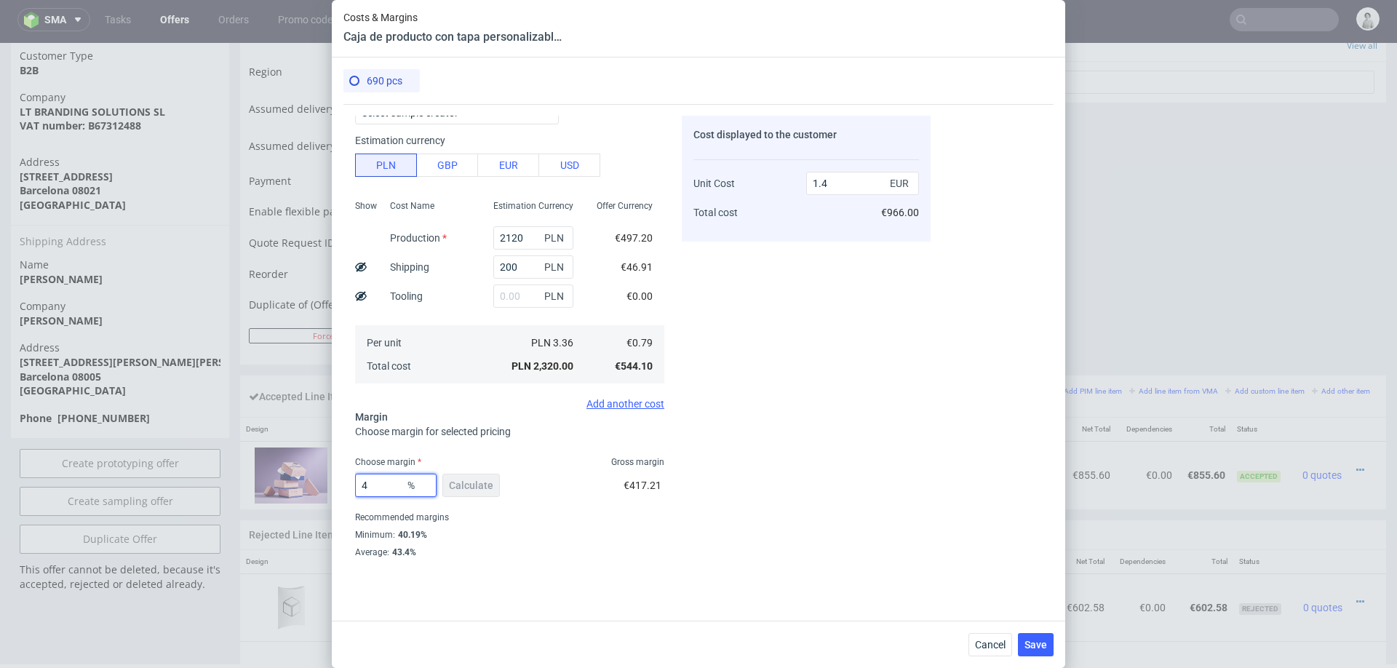
type input "41"
type input "1.34"
click at [680, 546] on div "Costs Manage selected amounts if you need Sampled by Select sample creator Esti…" at bounding box center [636, 333] width 587 height 458
click at [388, 488] on input "41" at bounding box center [396, 485] width 82 height 23
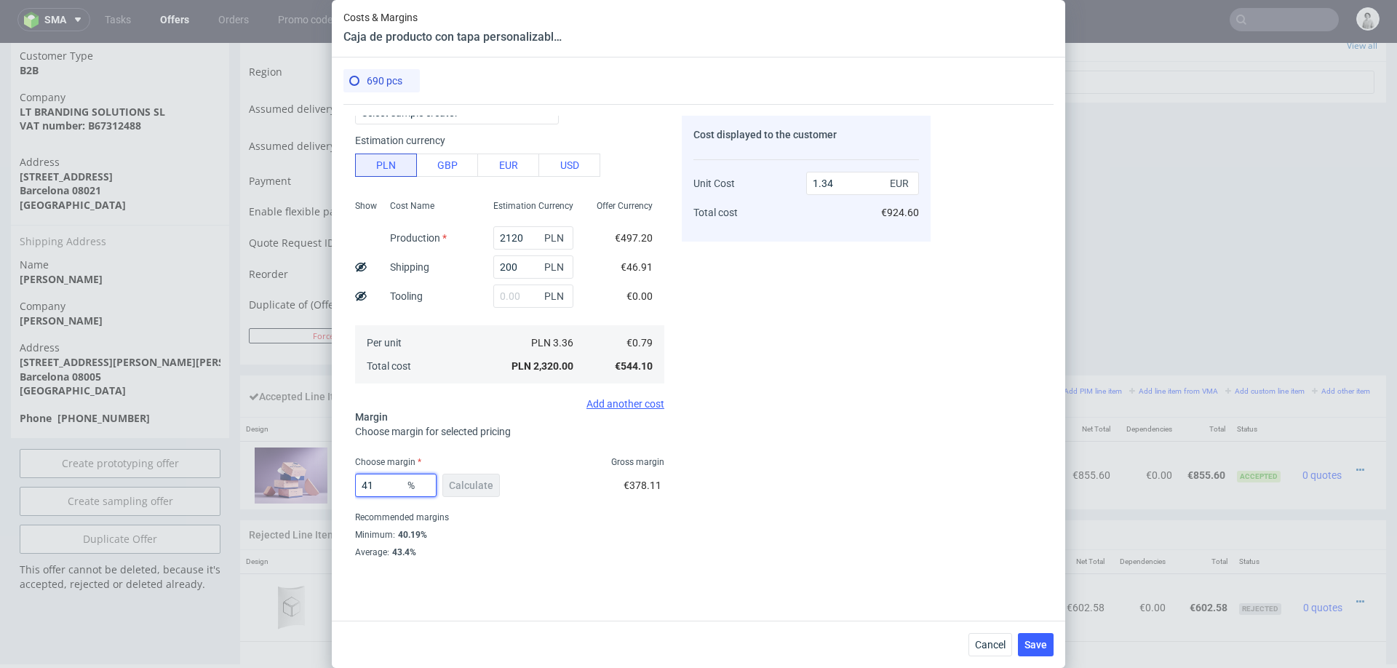
click at [388, 488] on input "41" at bounding box center [396, 485] width 82 height 23
type input "35"
type input "1.22"
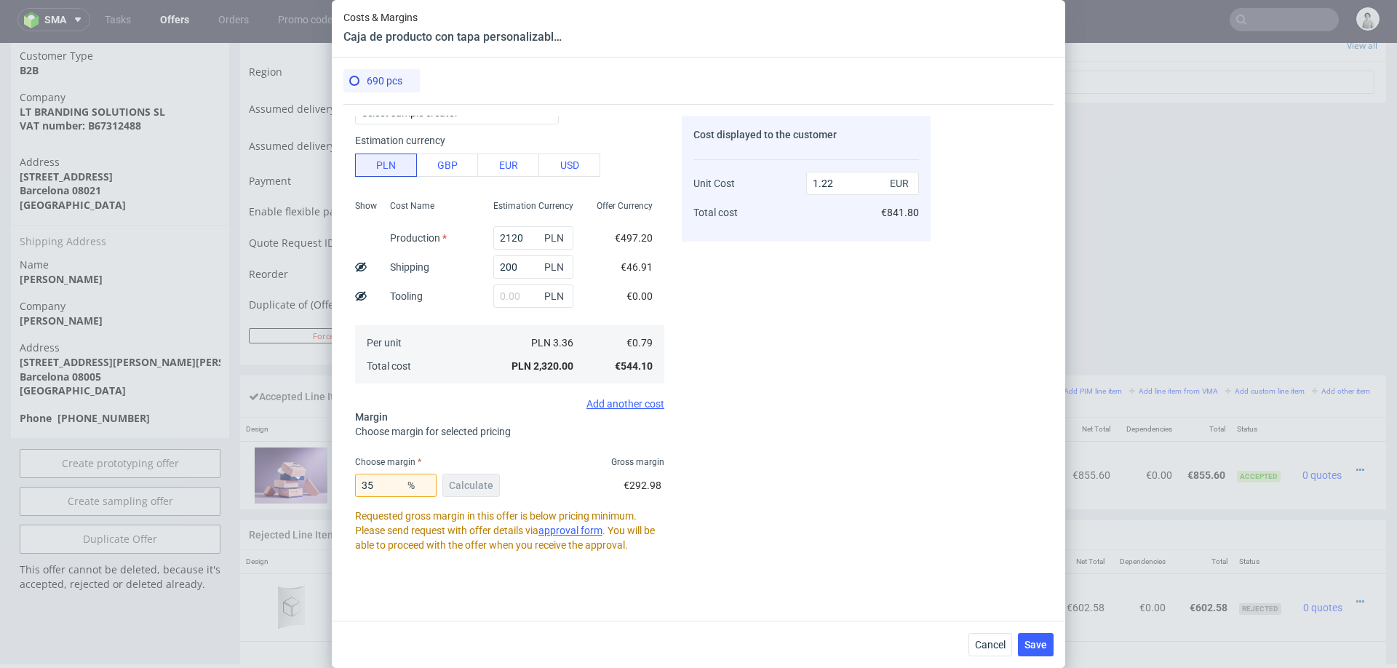
click at [619, 501] on div "35 % Calculate €292.98" at bounding box center [509, 488] width 309 height 41
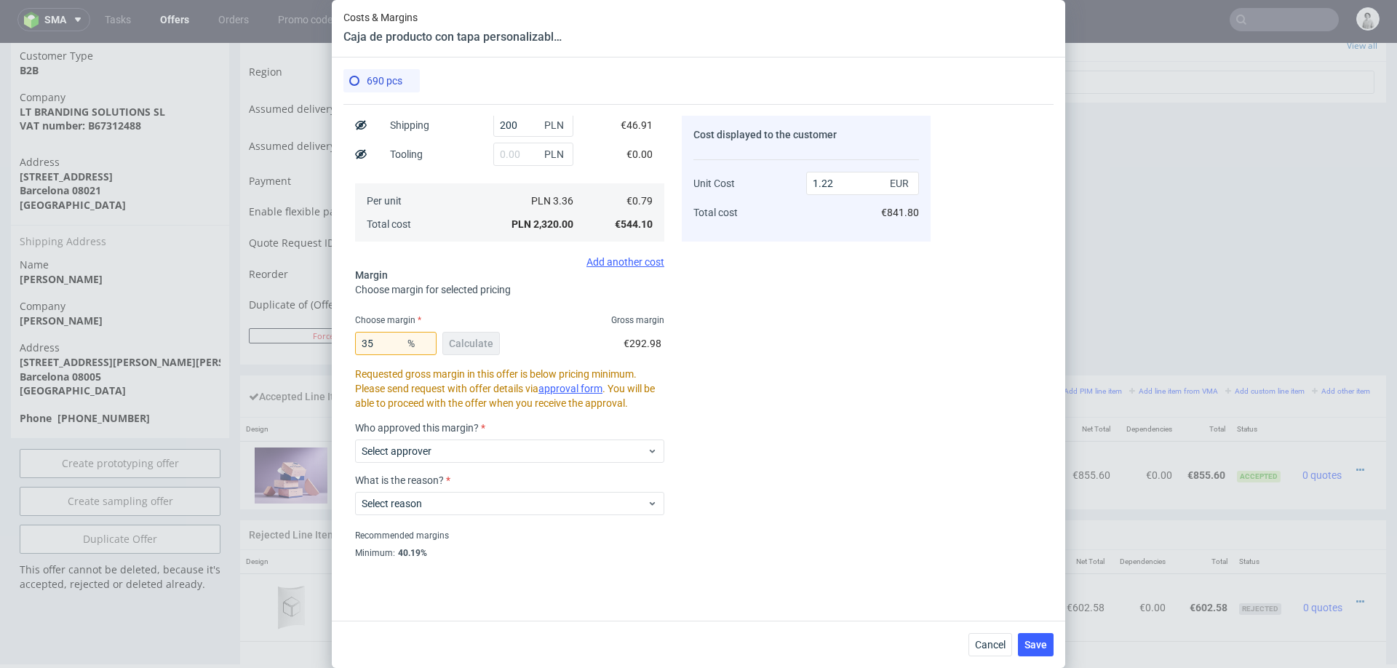
scroll to position [217, 0]
click at [384, 337] on input "35" at bounding box center [396, 341] width 82 height 23
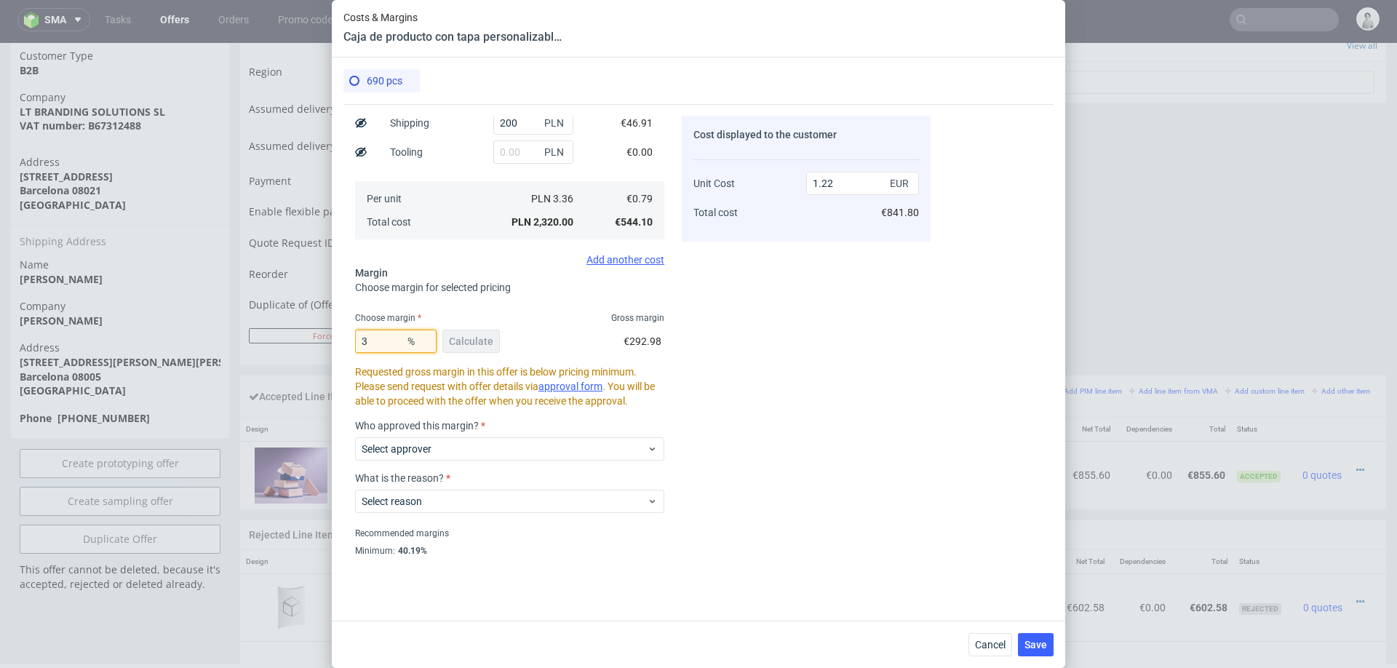
type input "39"
type input "1.29"
click at [732, 352] on div "Cost displayed to the customer Unit Cost Total cost 1.29 EUR €890.10" at bounding box center [806, 339] width 249 height 447
click at [388, 341] on input "39" at bounding box center [396, 341] width 82 height 23
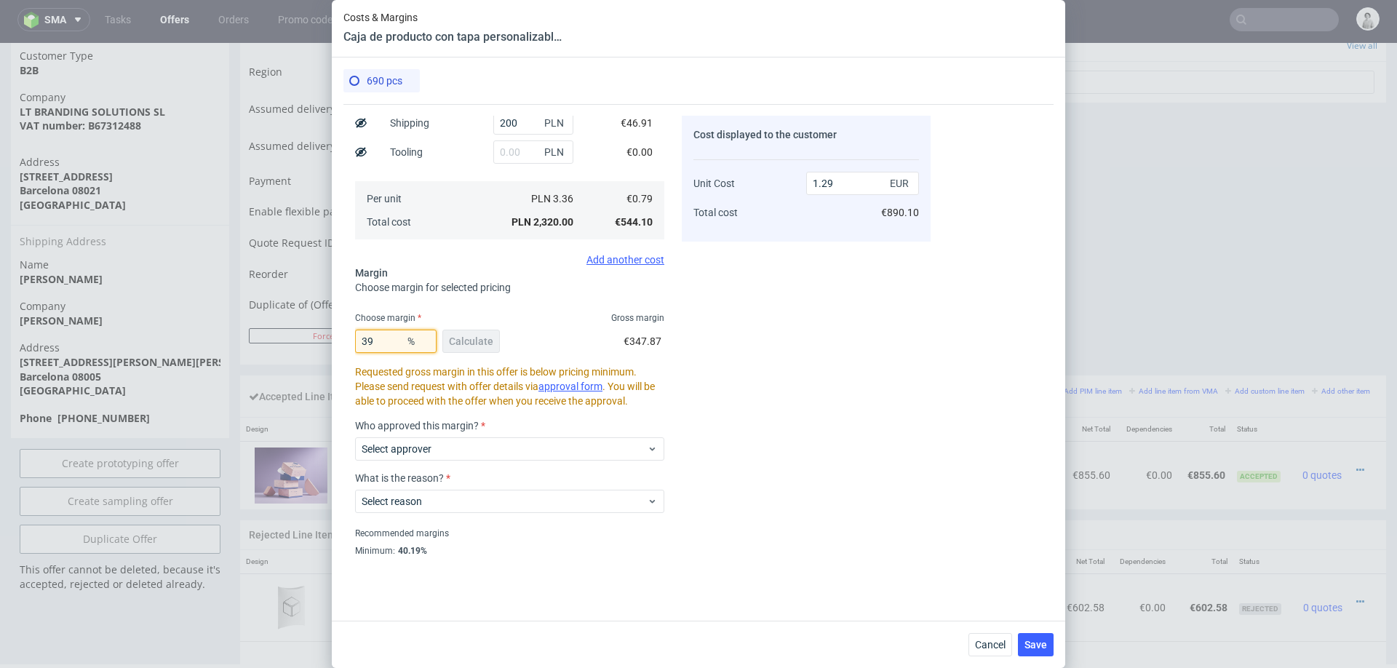
click at [388, 341] on input "39" at bounding box center [396, 341] width 82 height 23
type input "41"
type input "1.34"
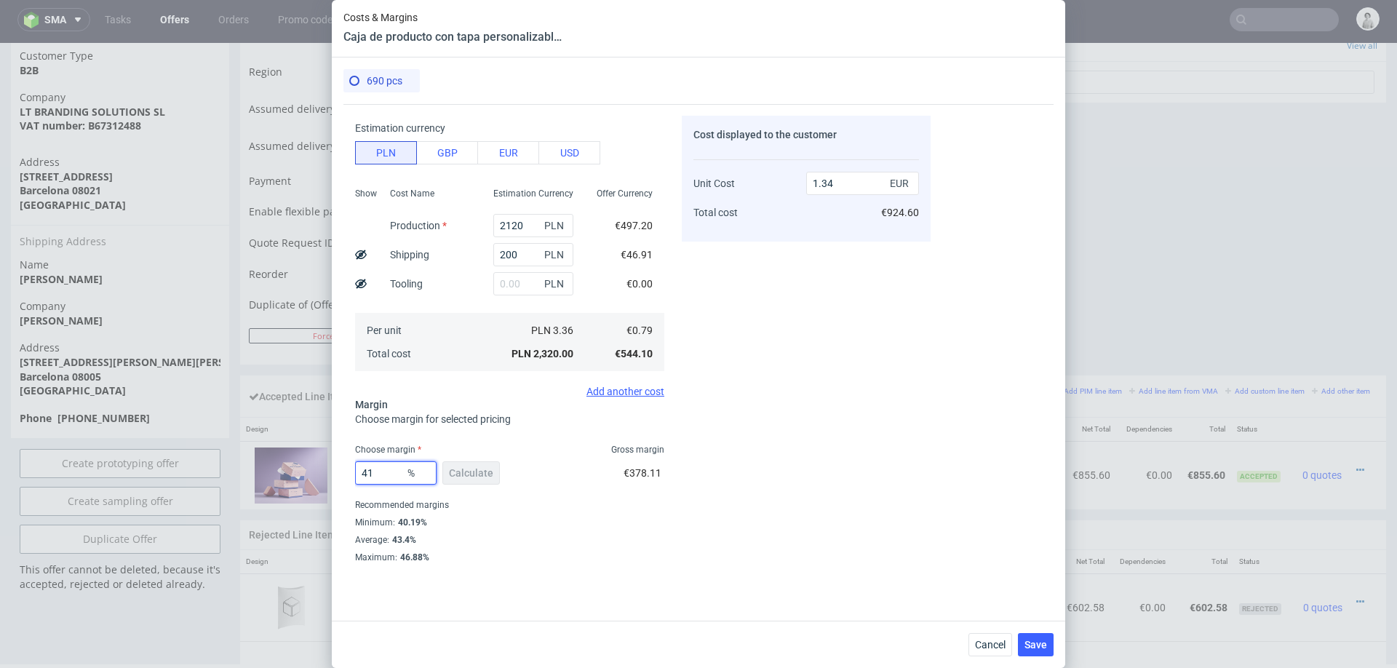
type input "41"
click at [664, 402] on fieldset "Costs Manage selected amounts if you need Sampled by Select sample creator Esti…" at bounding box center [509, 297] width 309 height 533
click at [1040, 647] on span "Save" at bounding box center [1036, 645] width 23 height 10
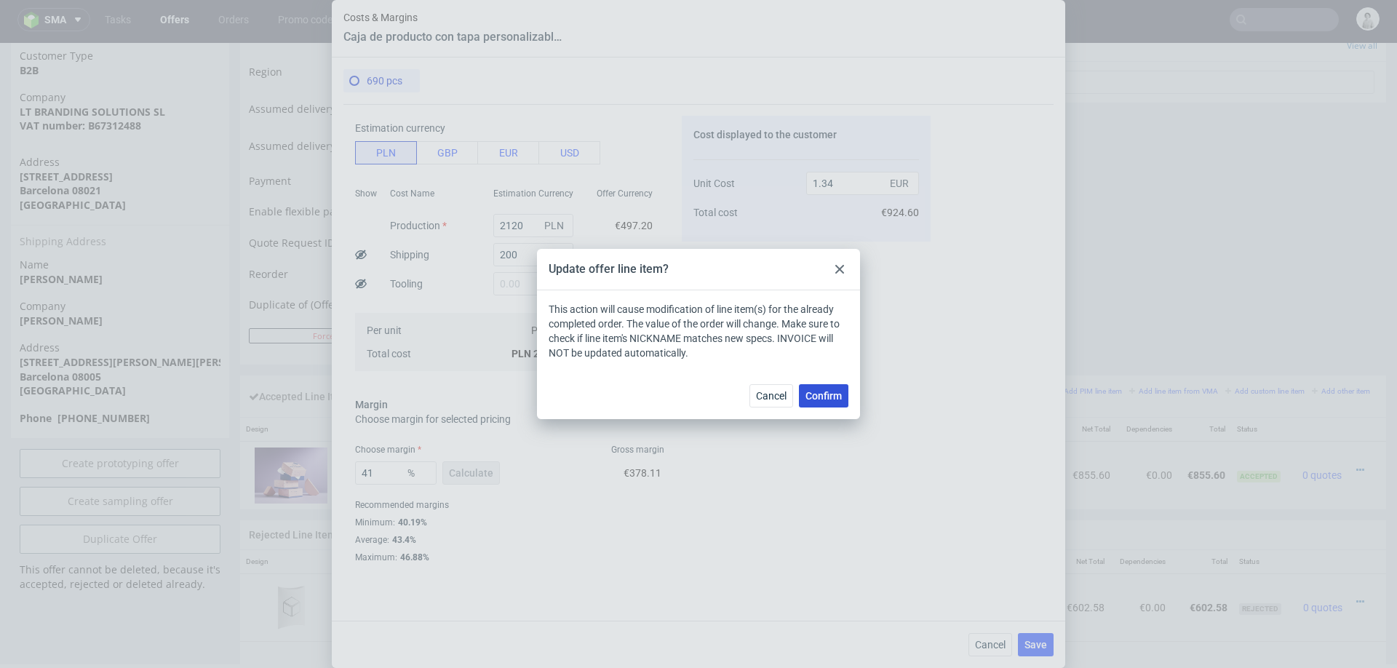
click at [822, 393] on span "Confirm" at bounding box center [824, 396] width 36 height 10
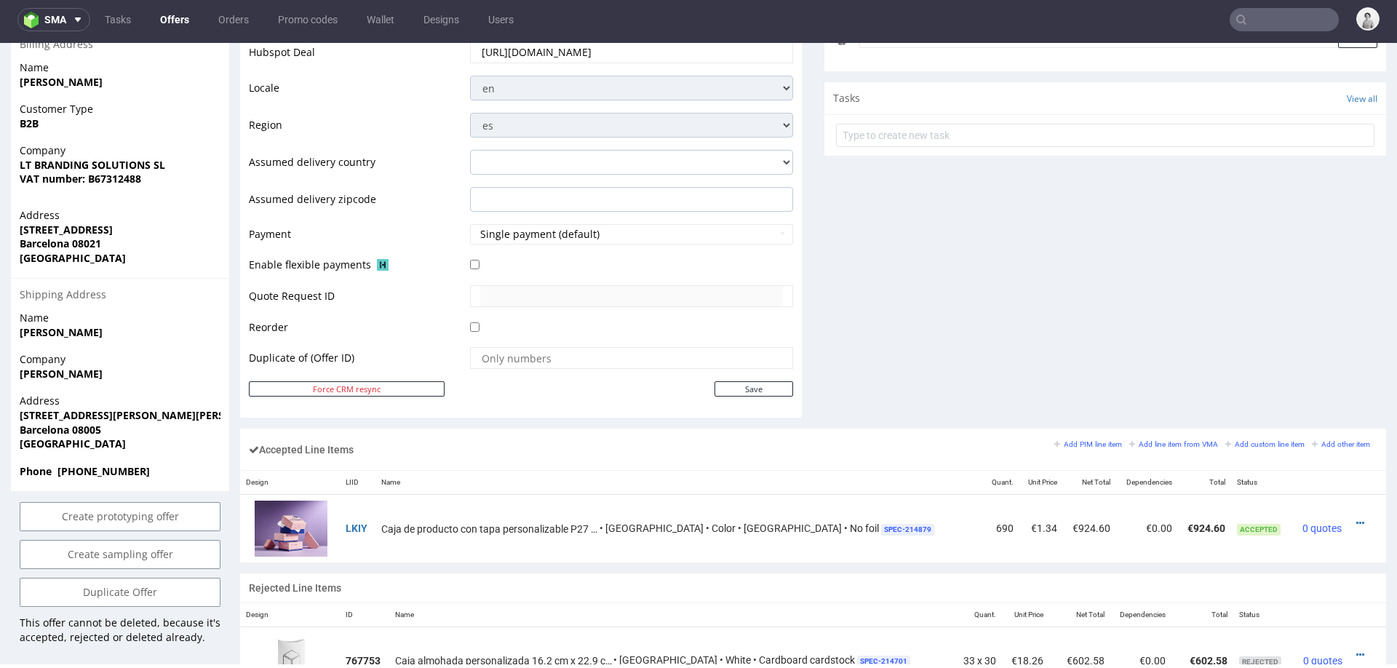
scroll to position [533, 0]
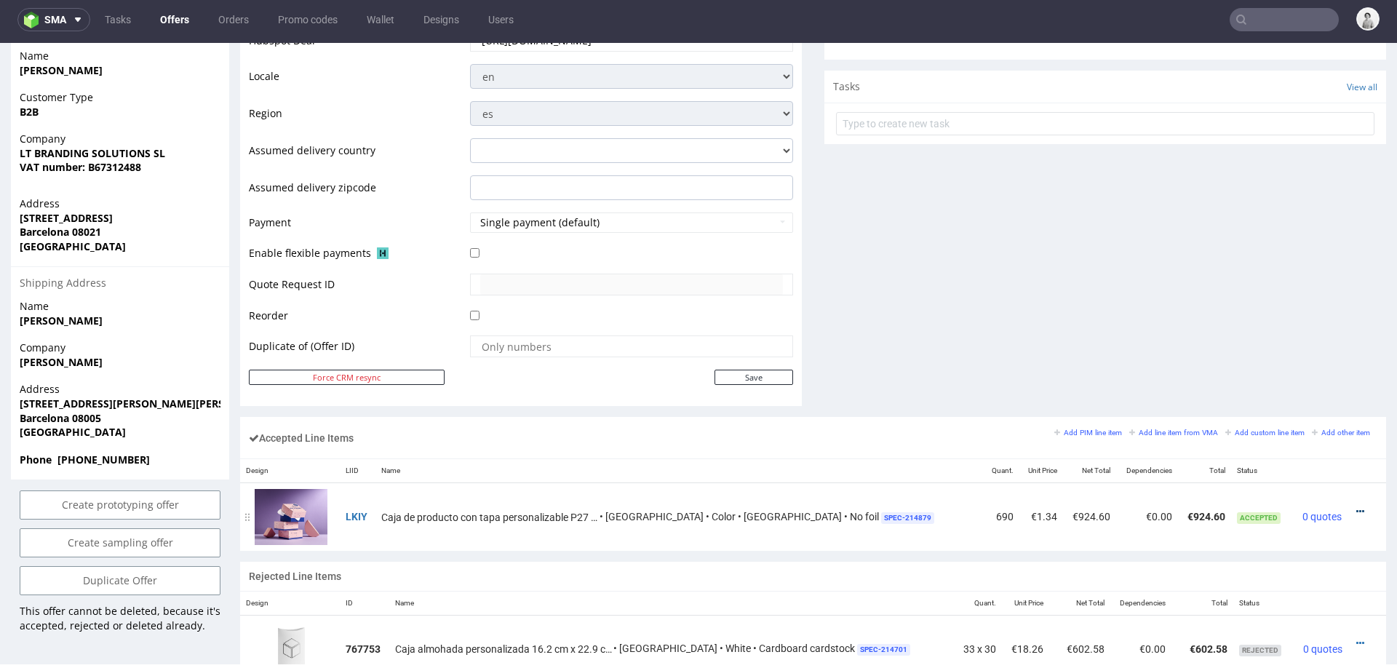
click at [1356, 507] on icon at bounding box center [1360, 512] width 8 height 10
click at [1306, 369] on span "Edit item price" at bounding box center [1300, 375] width 105 height 15
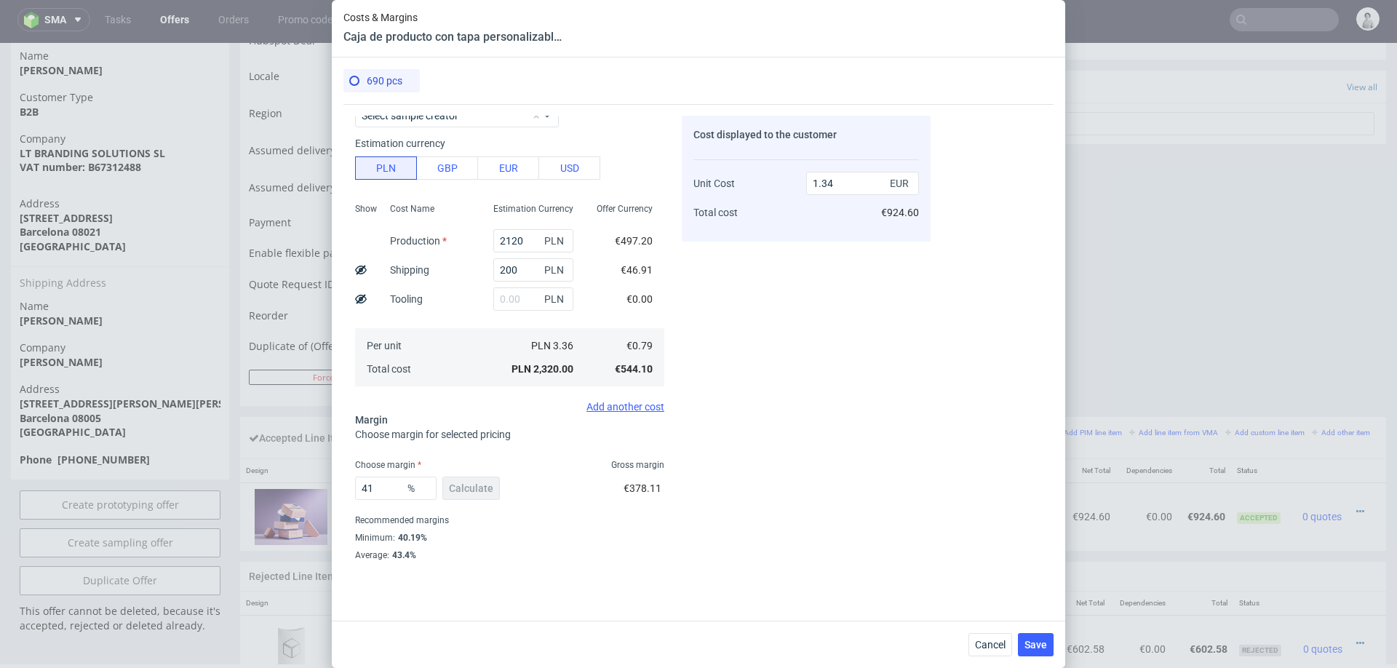
scroll to position [72, 0]
click at [384, 482] on input "41" at bounding box center [396, 485] width 82 height 23
type input "3"
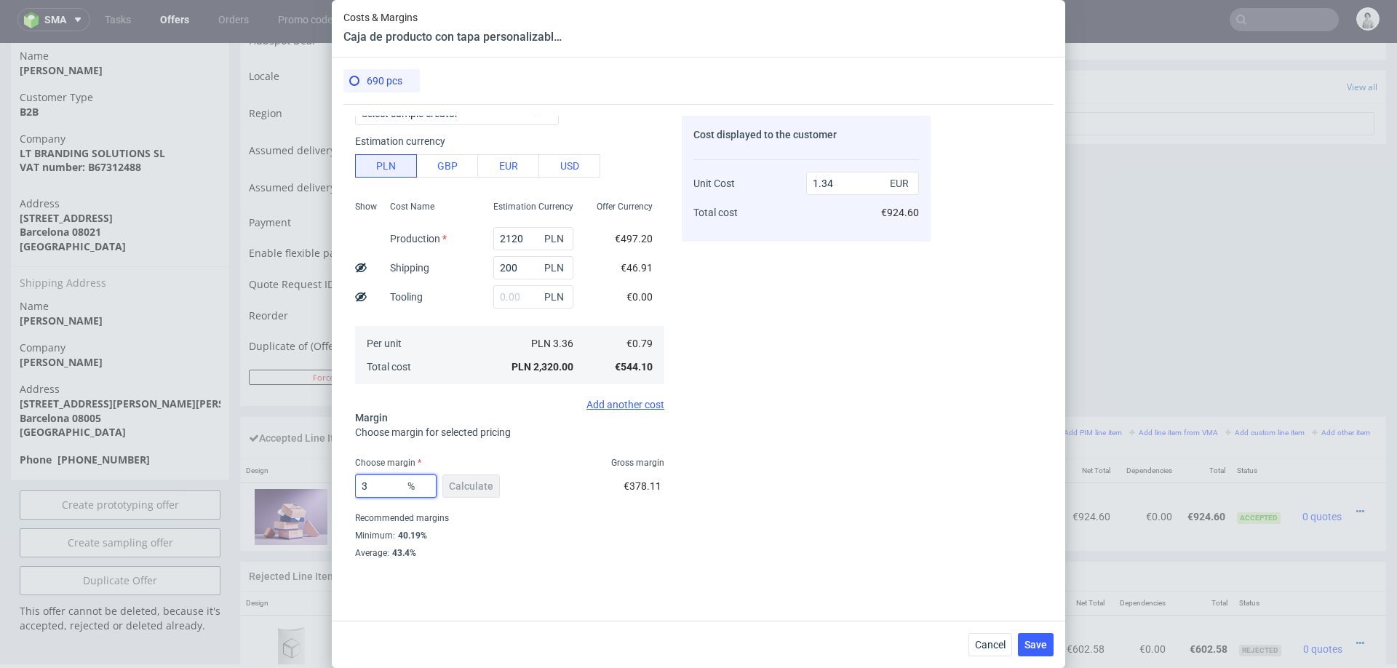
type input "0.81"
type input "37"
type input "1.25"
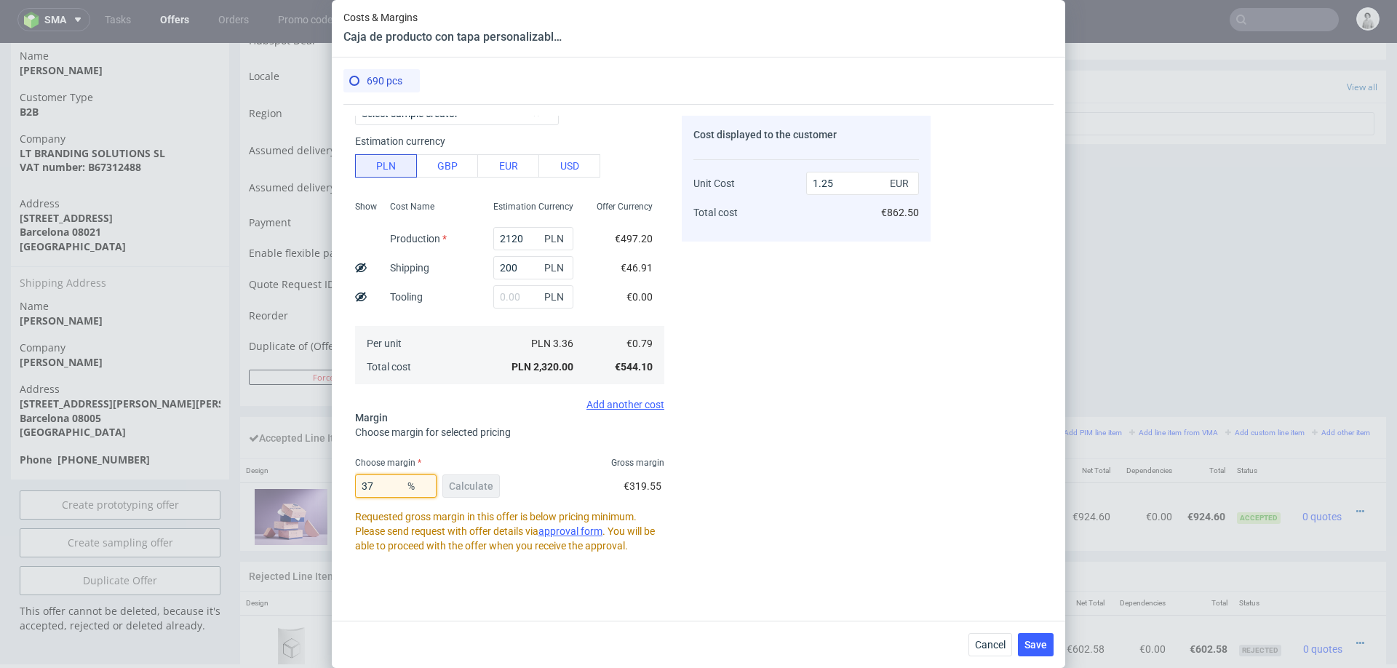
type input "37"
click at [724, 415] on div "Cost displayed to the customer Unit Cost Total cost 1.25 EUR €862.50" at bounding box center [806, 339] width 249 height 447
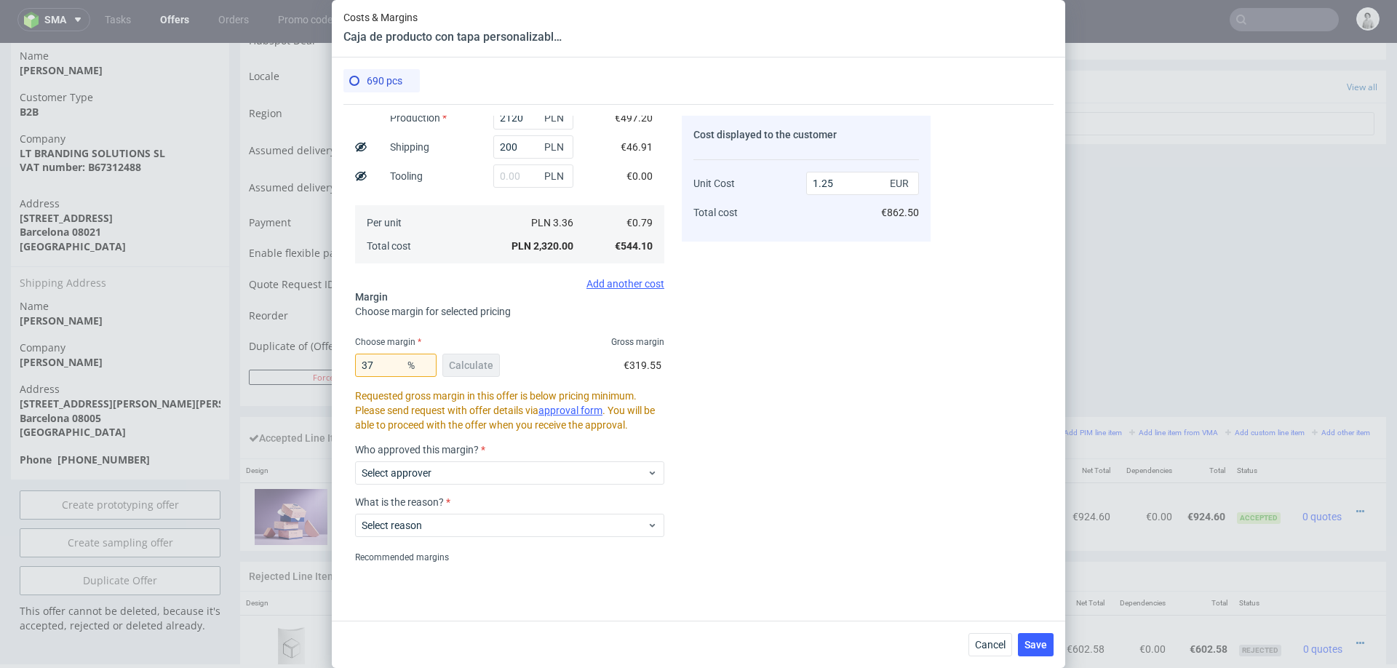
scroll to position [217, 0]
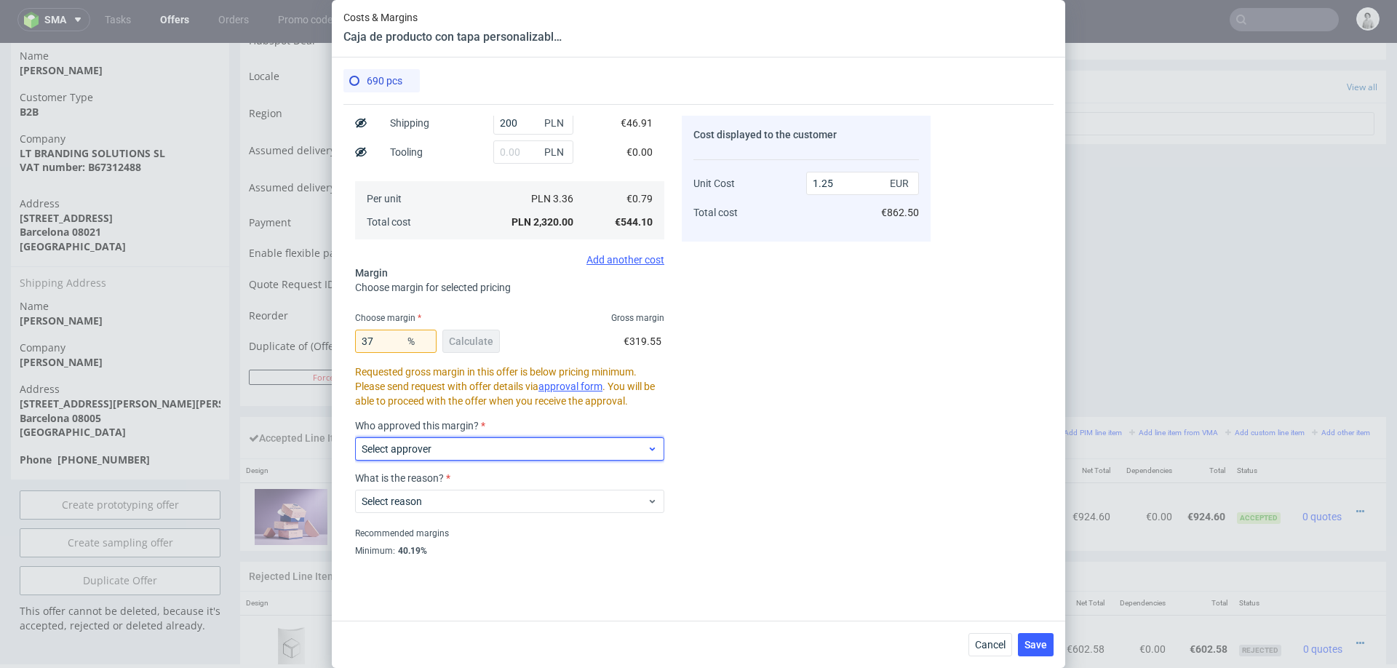
click at [512, 445] on span "Select approver" at bounding box center [504, 449] width 285 height 15
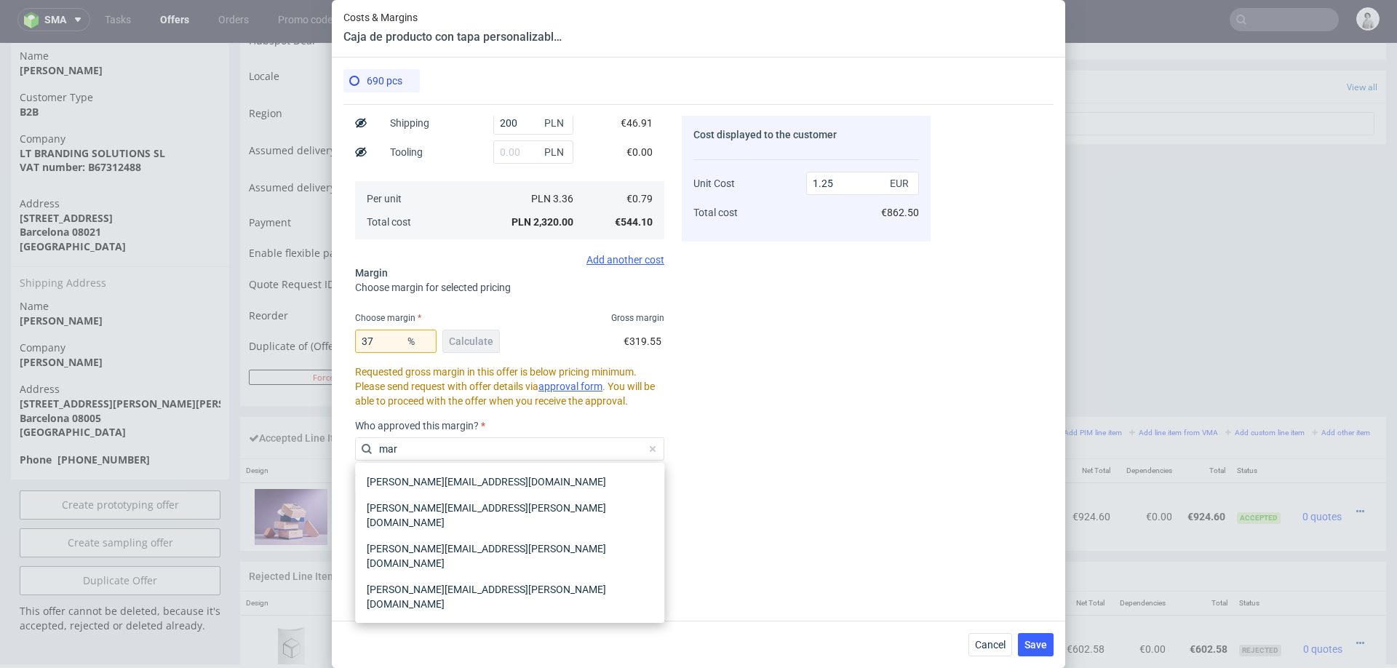
type input "mart"
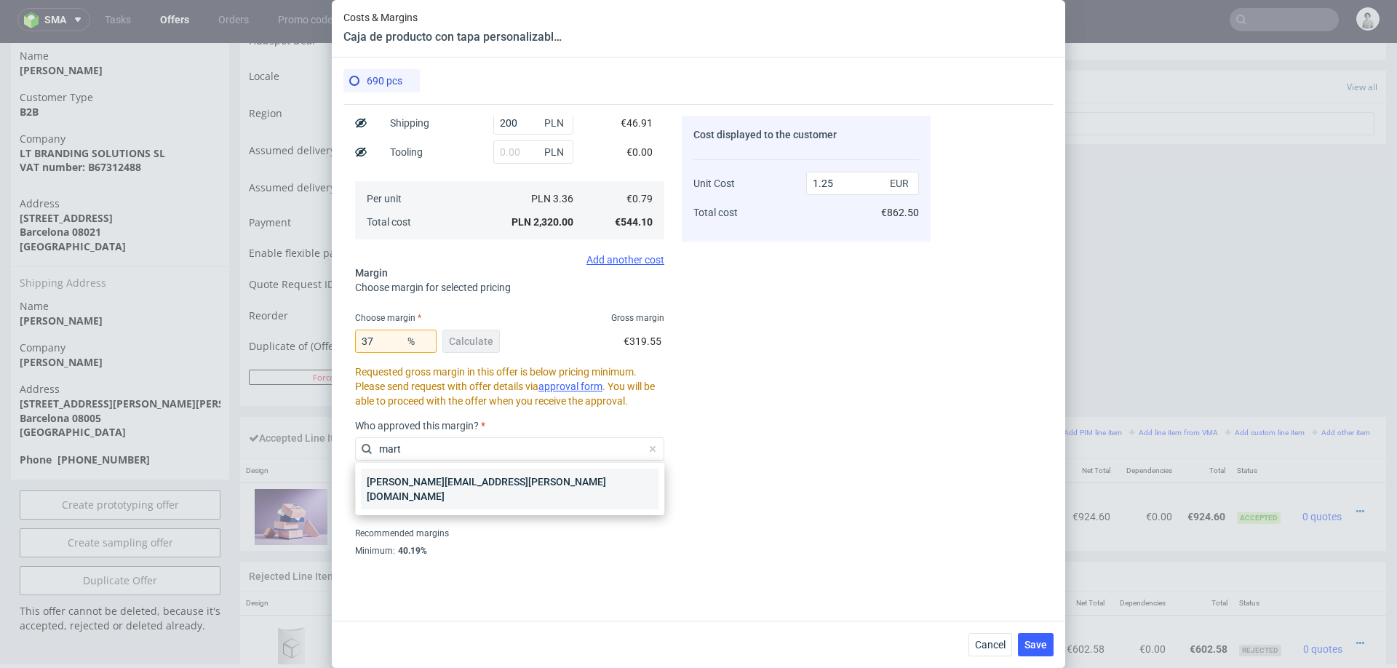
click at [487, 483] on div "[PERSON_NAME][EMAIL_ADDRESS][PERSON_NAME][DOMAIN_NAME]" at bounding box center [510, 489] width 298 height 41
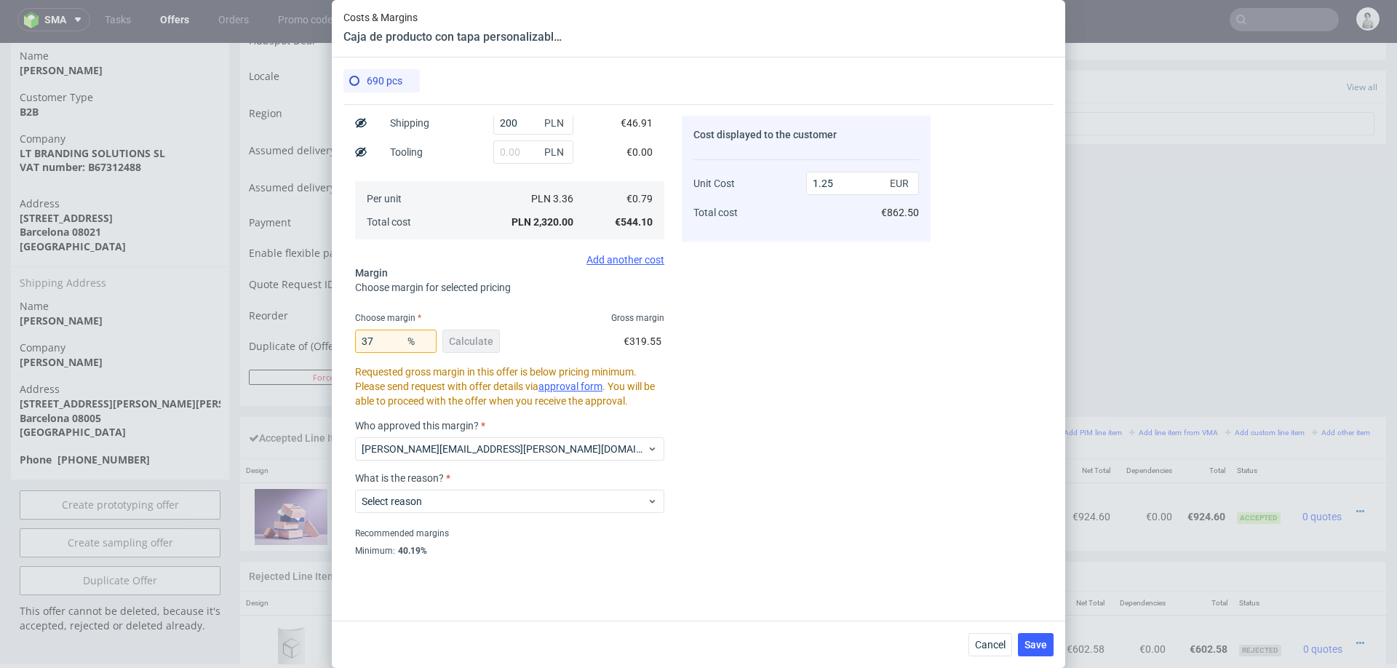
click at [487, 484] on div "Select reason" at bounding box center [509, 498] width 309 height 29
click at [481, 501] on span "Select reason" at bounding box center [504, 501] width 285 height 15
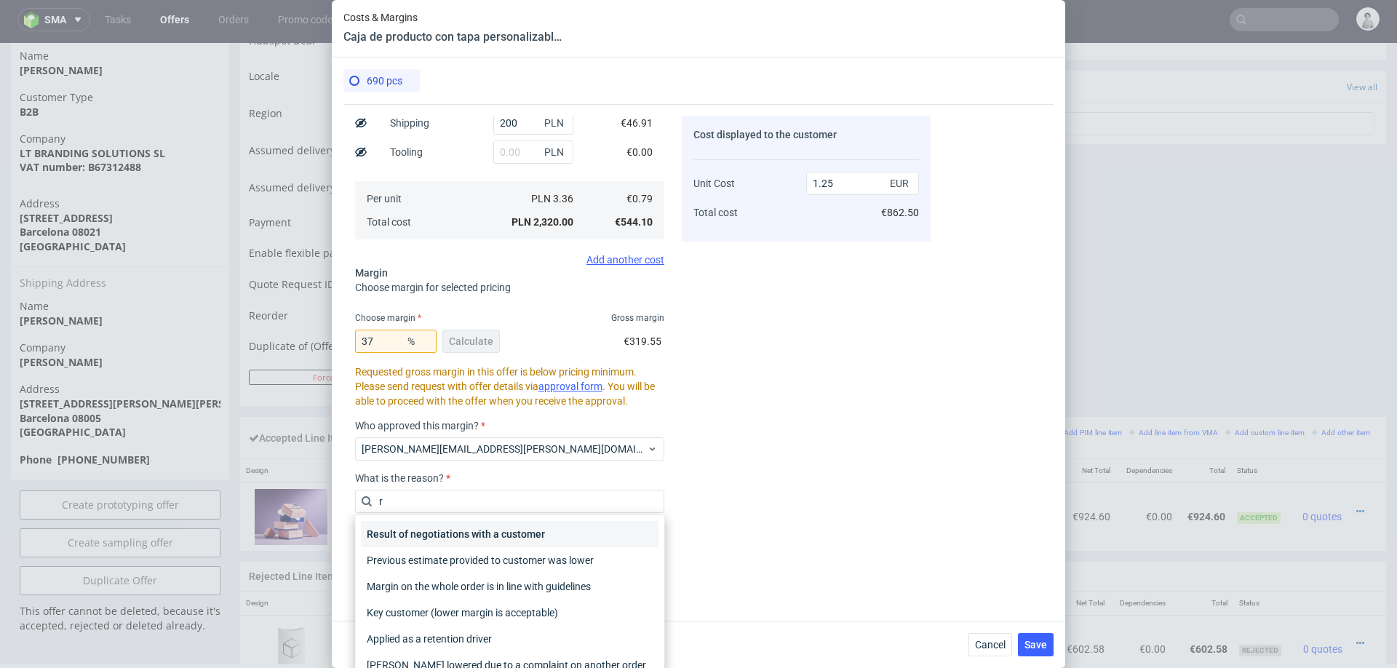
type input "re"
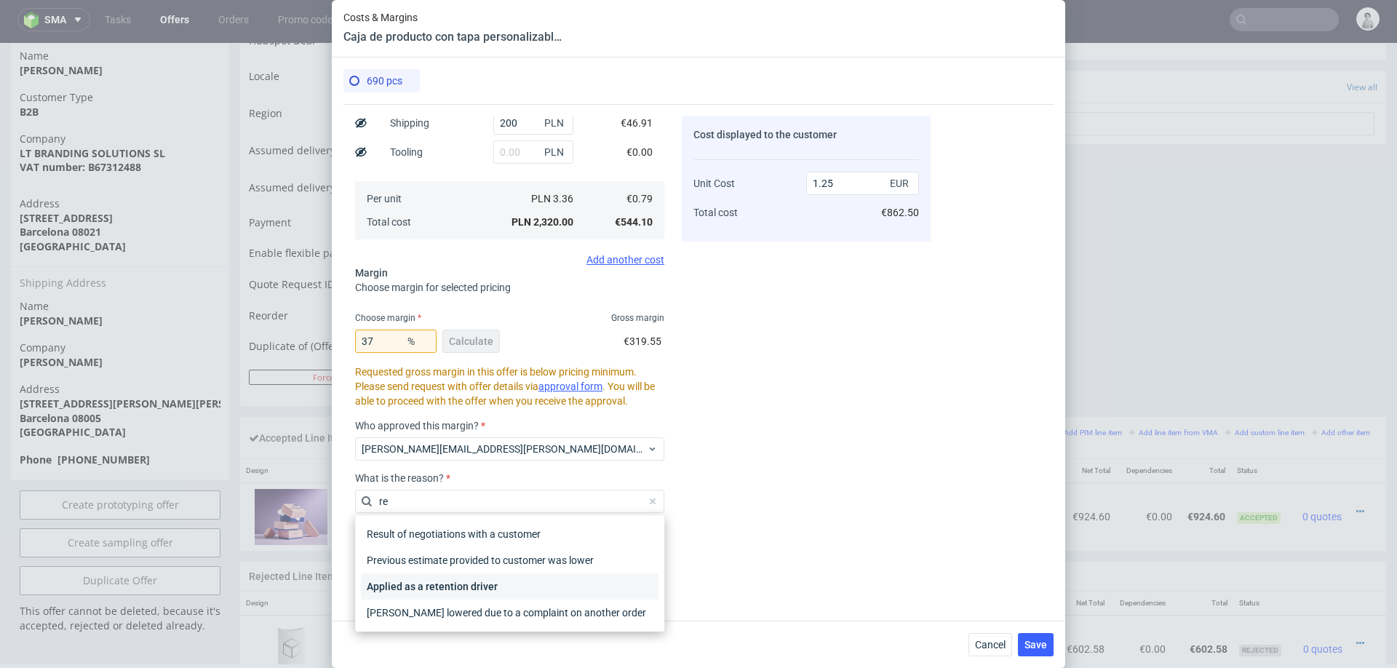
click at [465, 587] on div "Applied as a retention driver" at bounding box center [510, 586] width 298 height 26
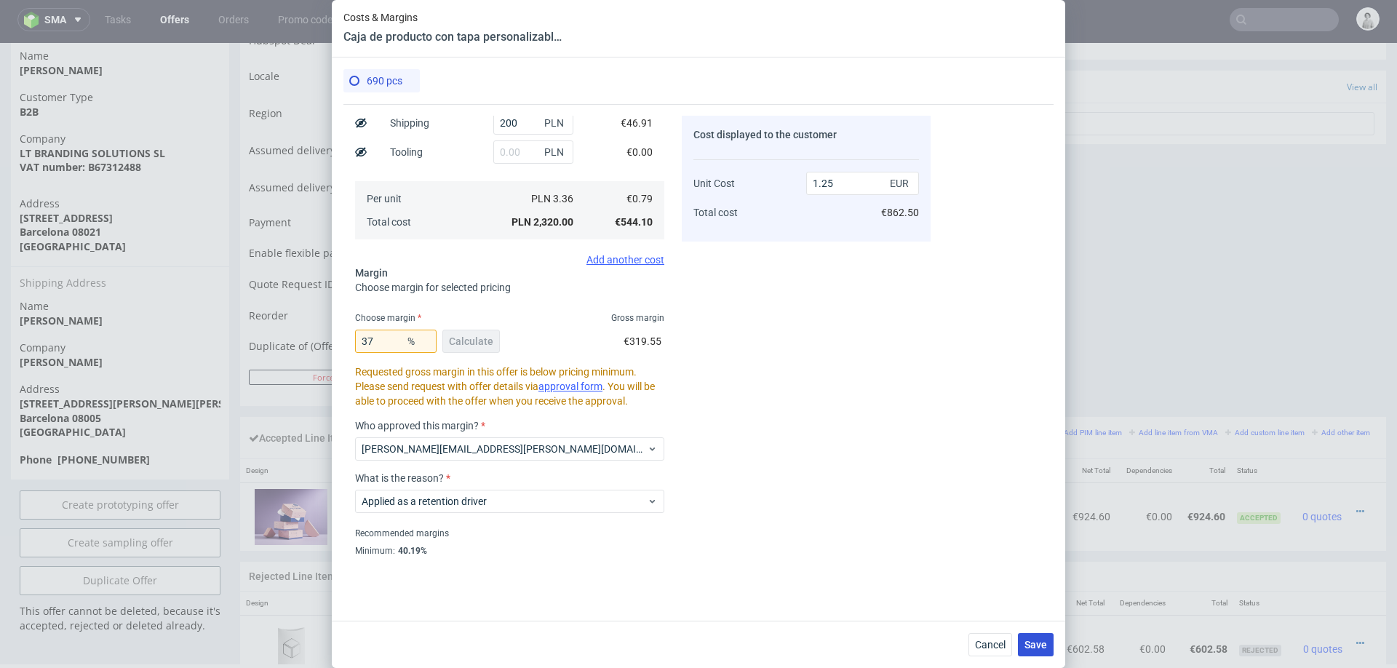
click at [1039, 647] on span "Save" at bounding box center [1036, 645] width 23 height 10
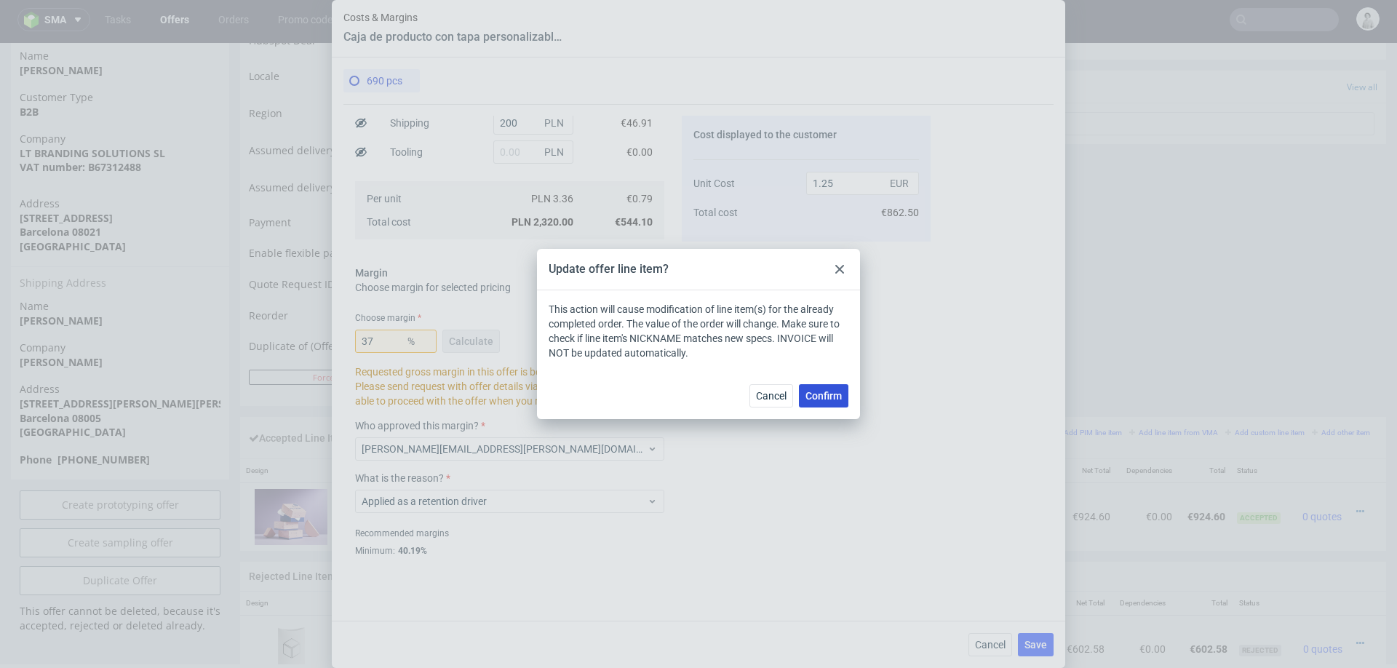
click at [829, 397] on span "Confirm" at bounding box center [824, 396] width 36 height 10
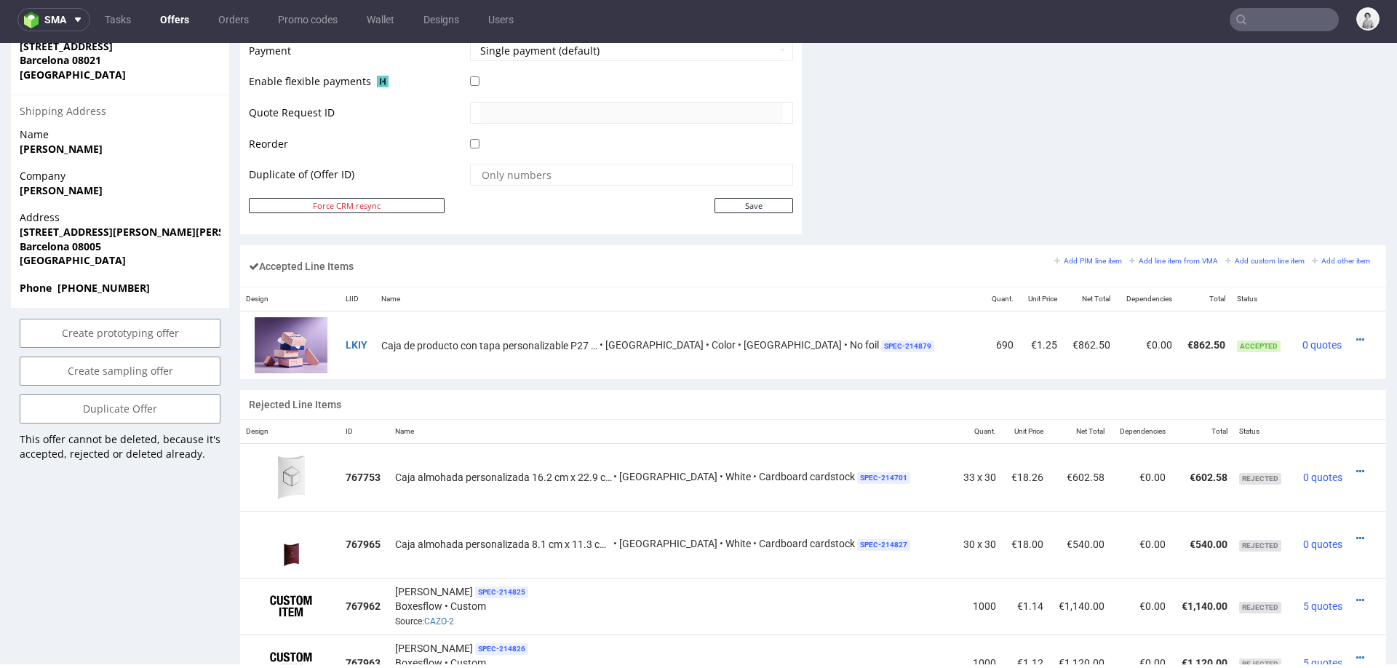
scroll to position [712, 0]
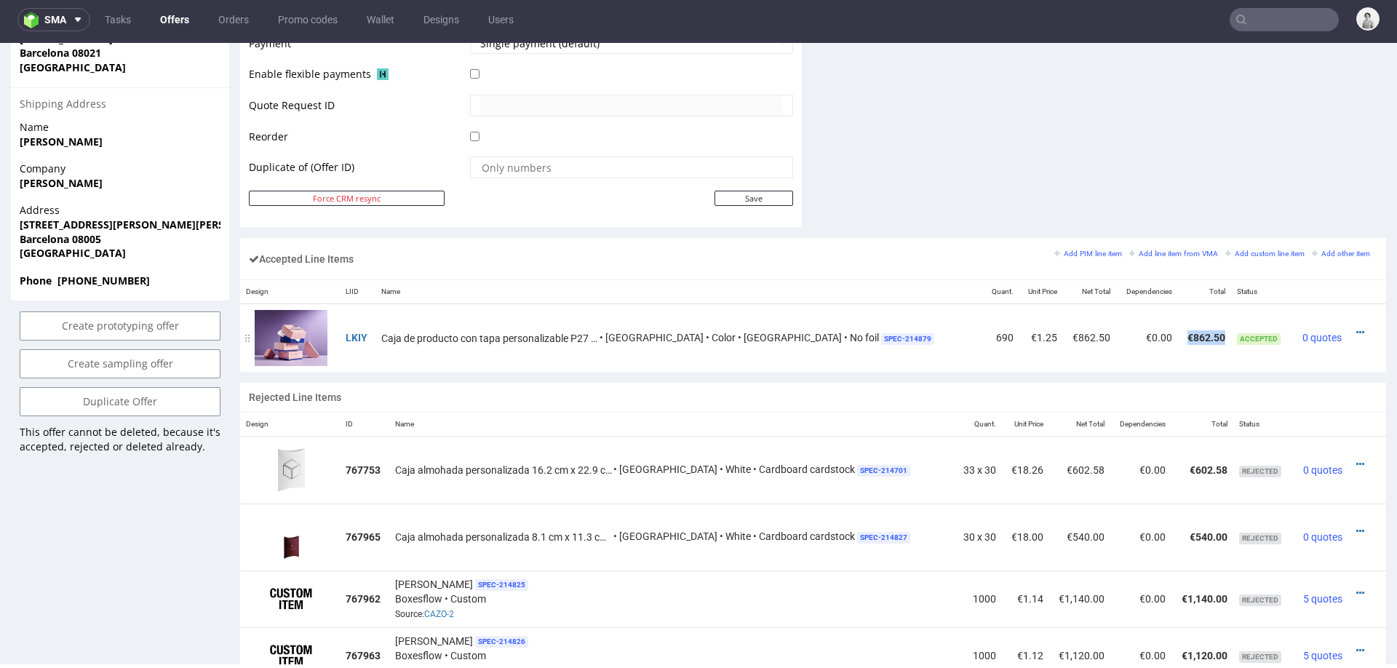
drag, startPoint x: 1152, startPoint y: 333, endPoint x: 1192, endPoint y: 333, distance: 40.0
click at [1192, 333] on td "€862.50" at bounding box center [1204, 338] width 53 height 68
copy td "€862.50"
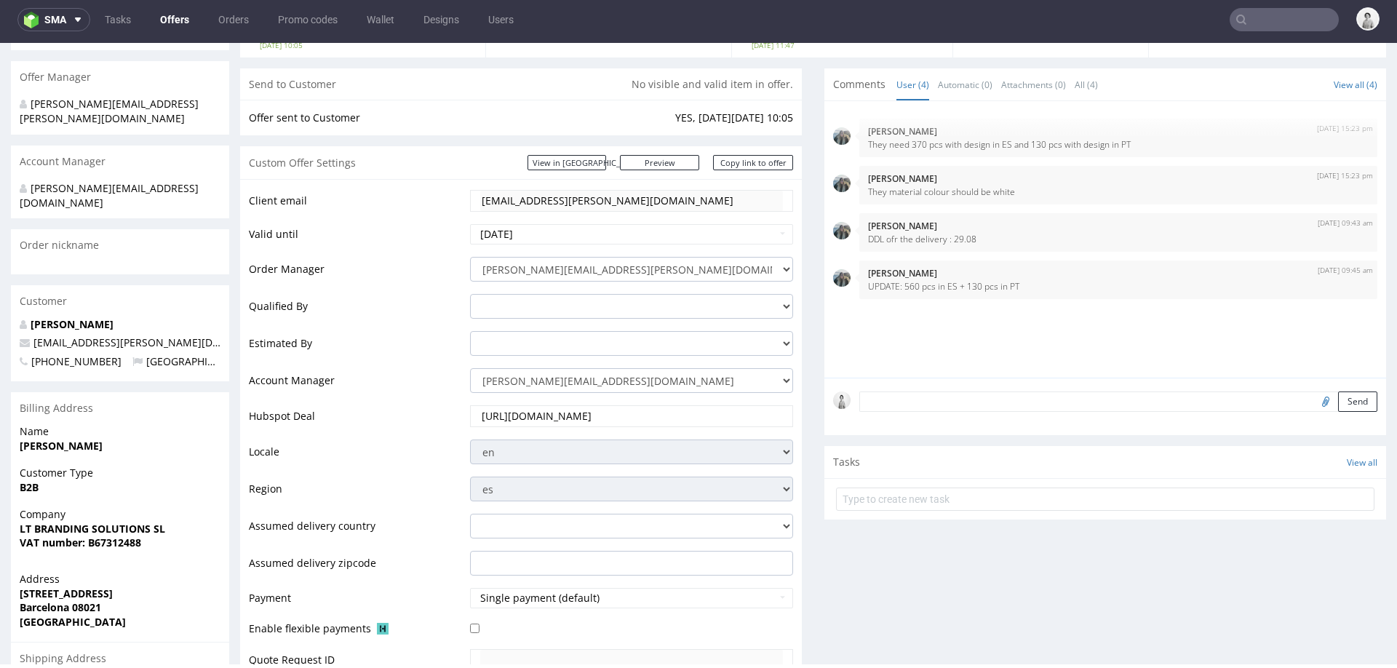
scroll to position [142, 0]
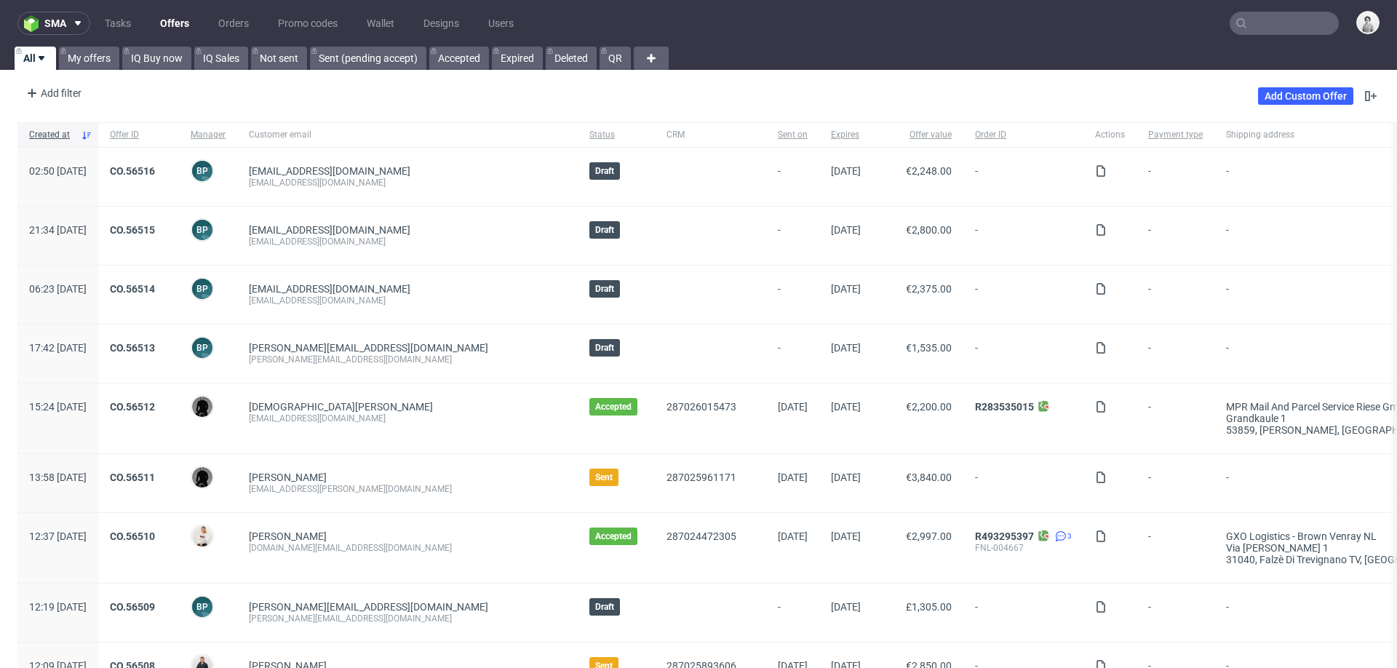
click at [1282, 23] on input "text" at bounding box center [1284, 23] width 109 height 23
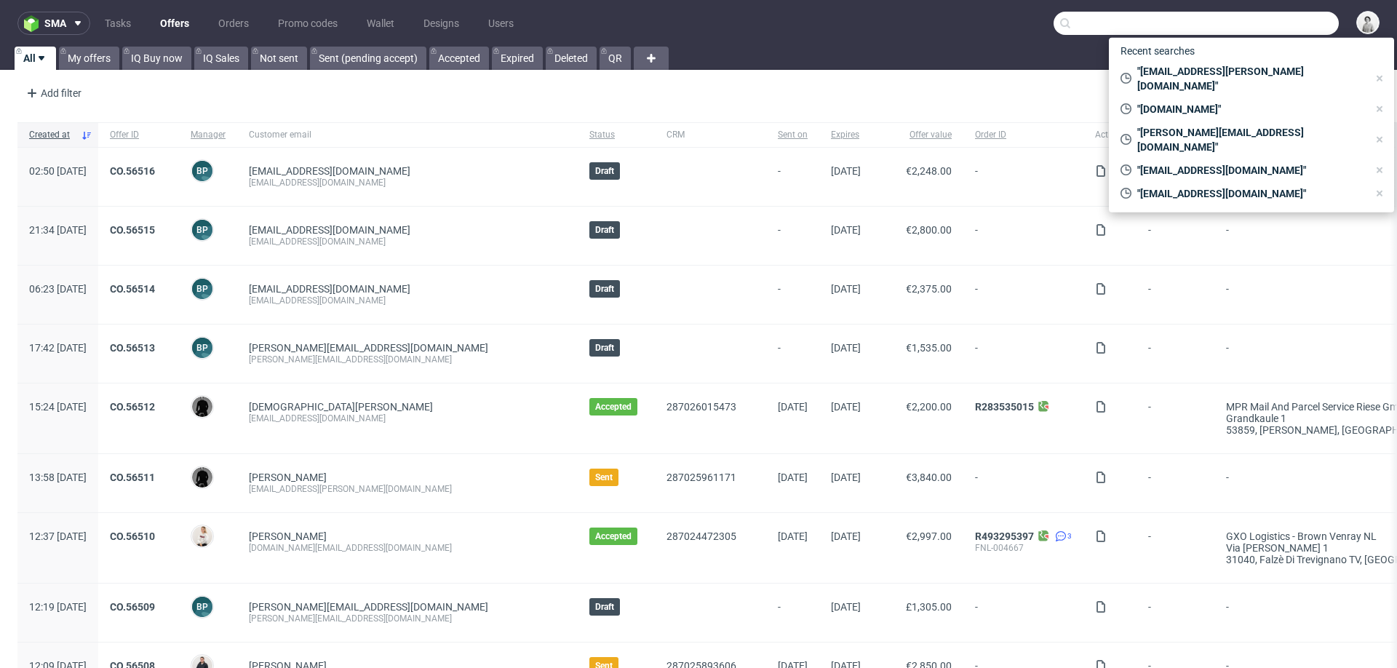
click at [1282, 23] on input "text" at bounding box center [1196, 23] width 285 height 23
paste input "ben@badbutler.co.uk"
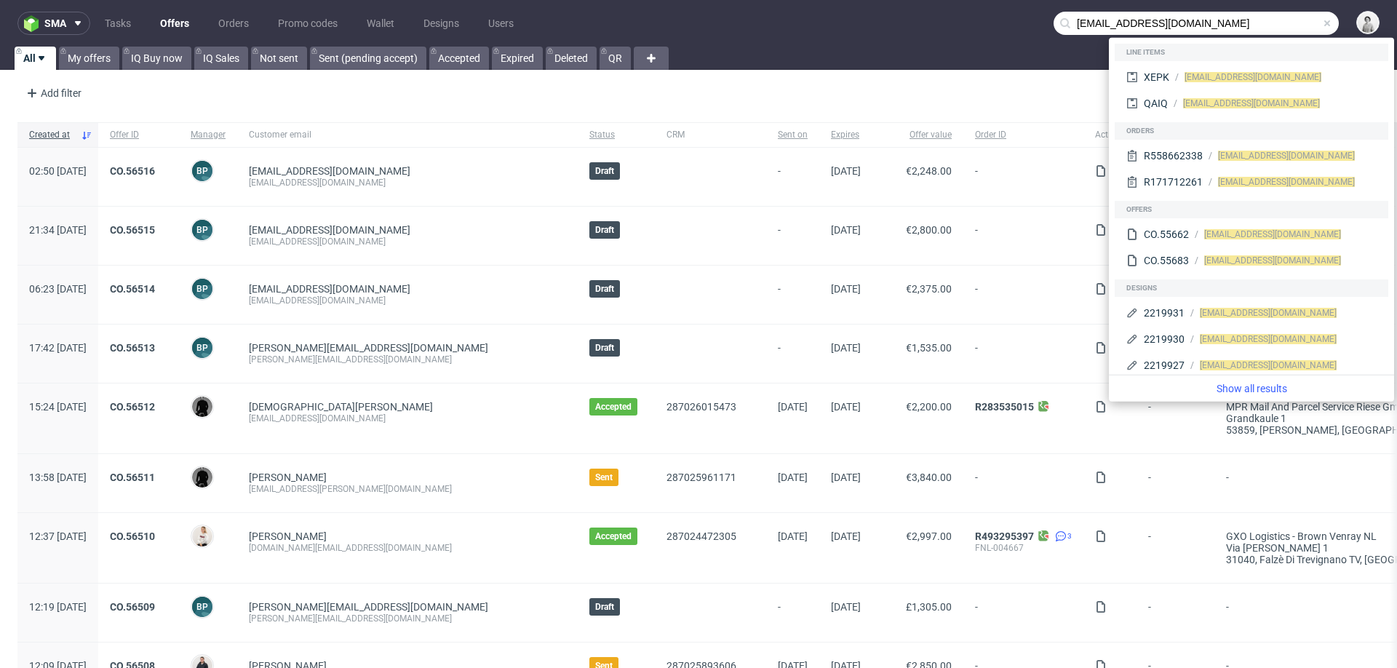
type input "ben@badbutler.co.uk"
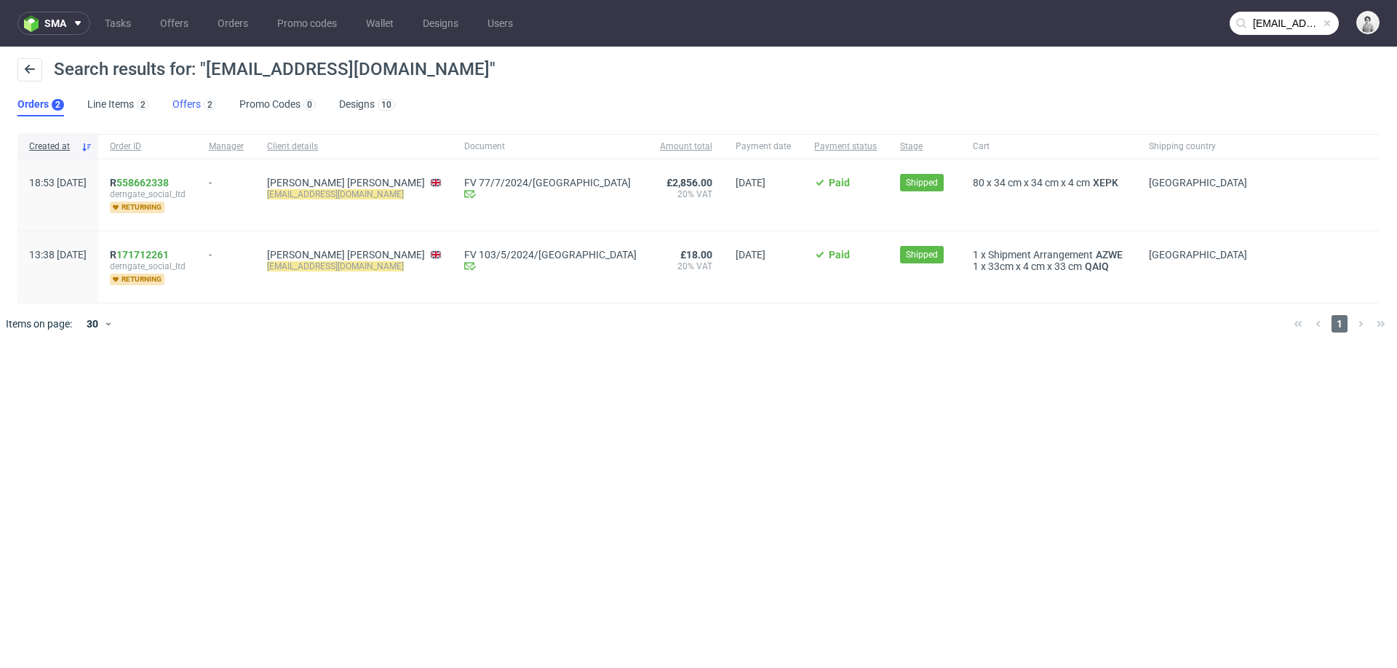
click at [185, 105] on link "Offers 2" at bounding box center [194, 104] width 44 height 23
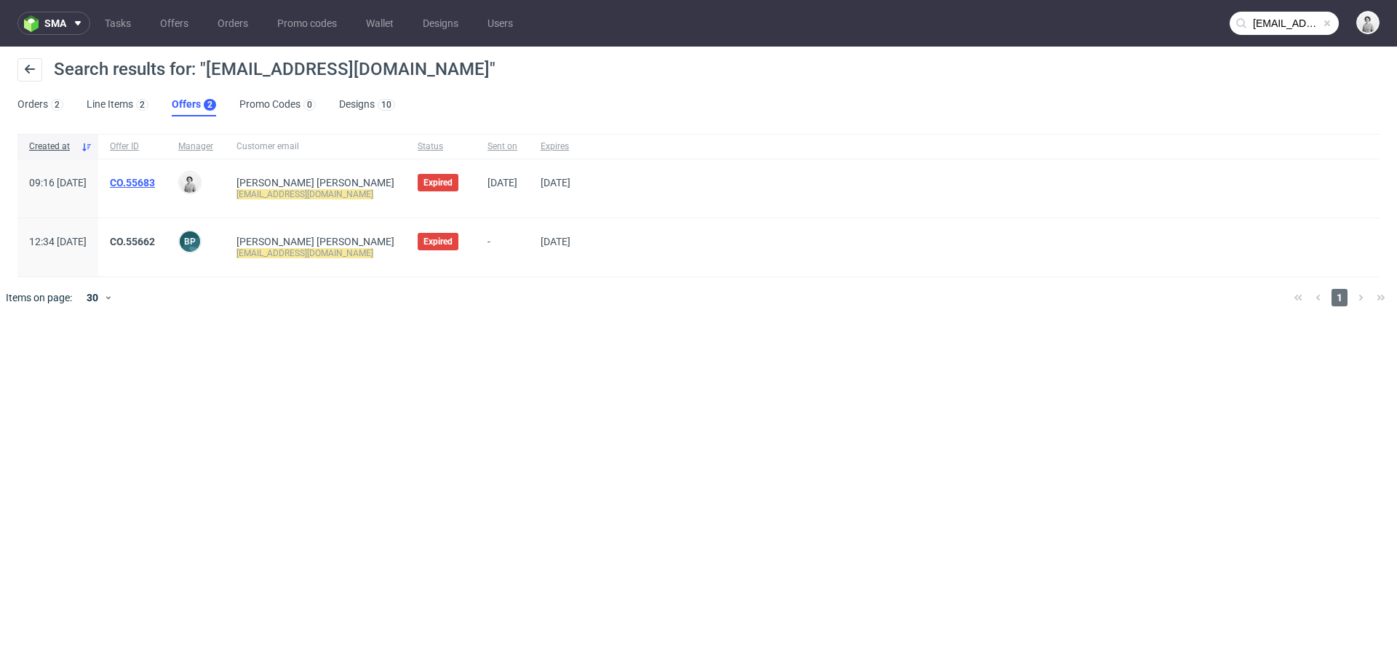
click at [155, 183] on link "CO.55683" at bounding box center [132, 183] width 45 height 12
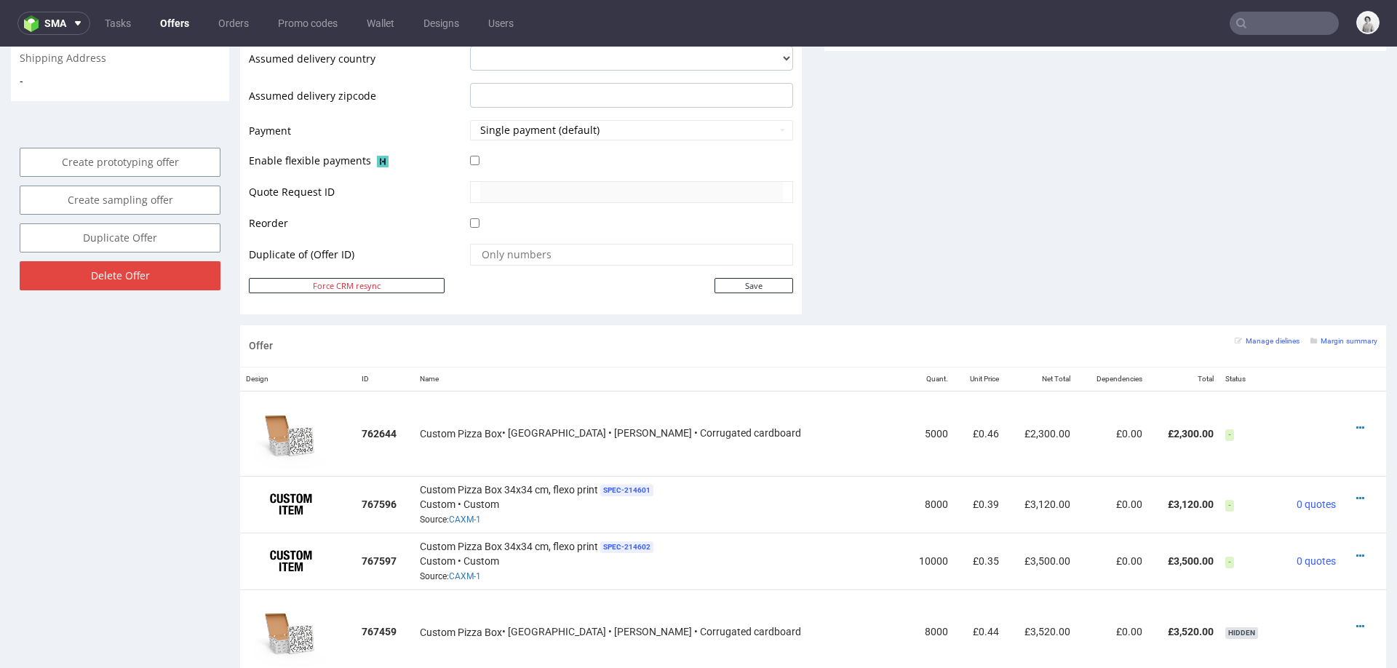
scroll to position [632, 0]
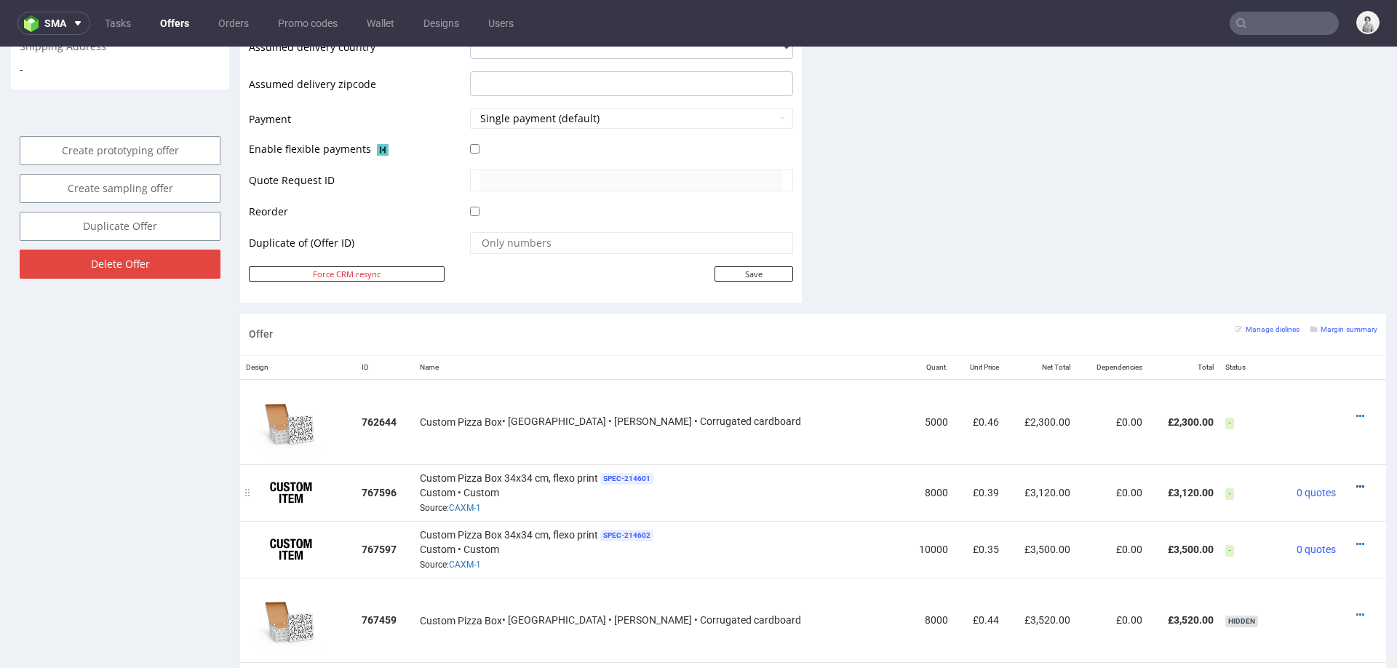
click at [1356, 482] on icon at bounding box center [1360, 487] width 8 height 10
click at [1314, 456] on span "View cost details" at bounding box center [1298, 455] width 109 height 15
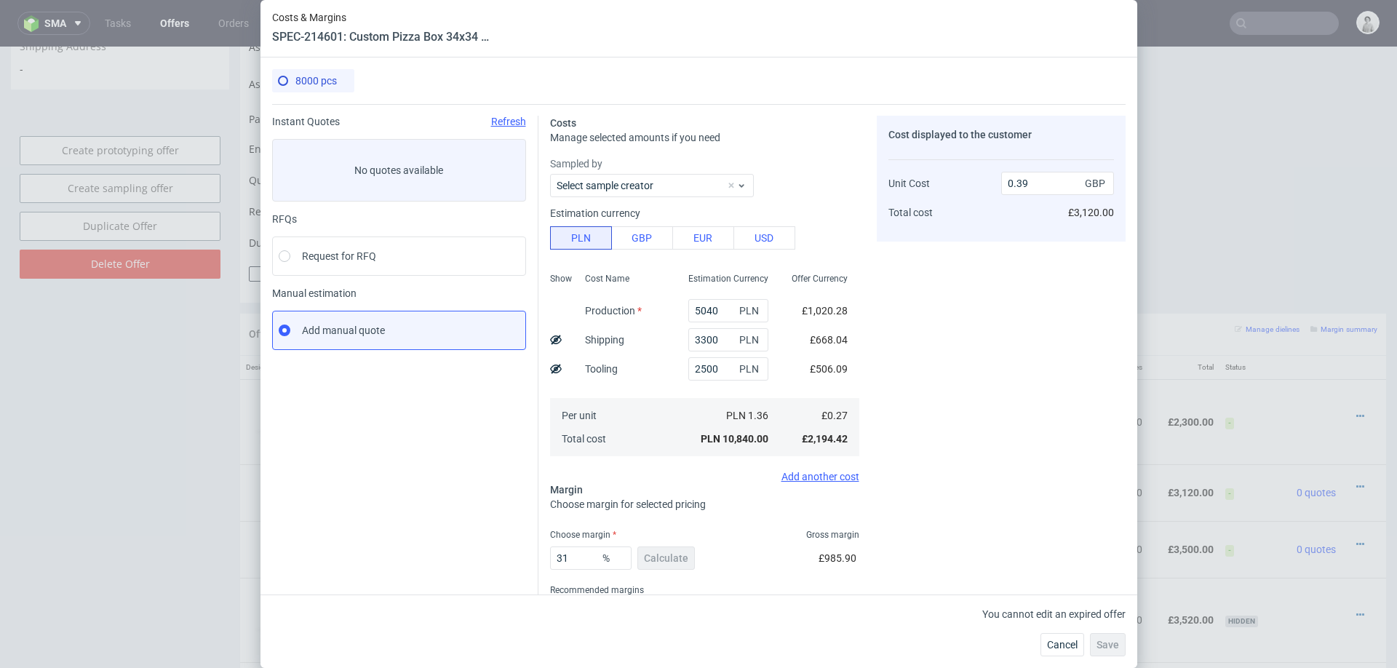
scroll to position [65, 0]
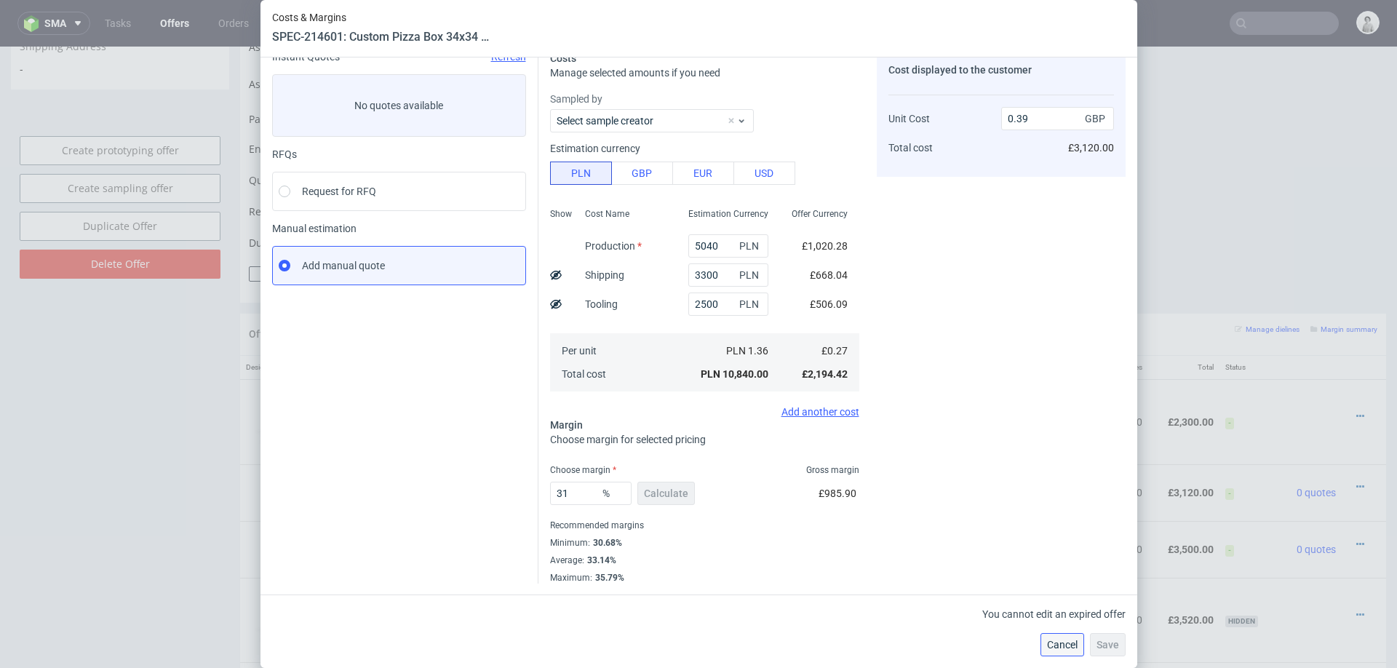
click at [1057, 630] on button "Cancel" at bounding box center [1063, 644] width 44 height 23
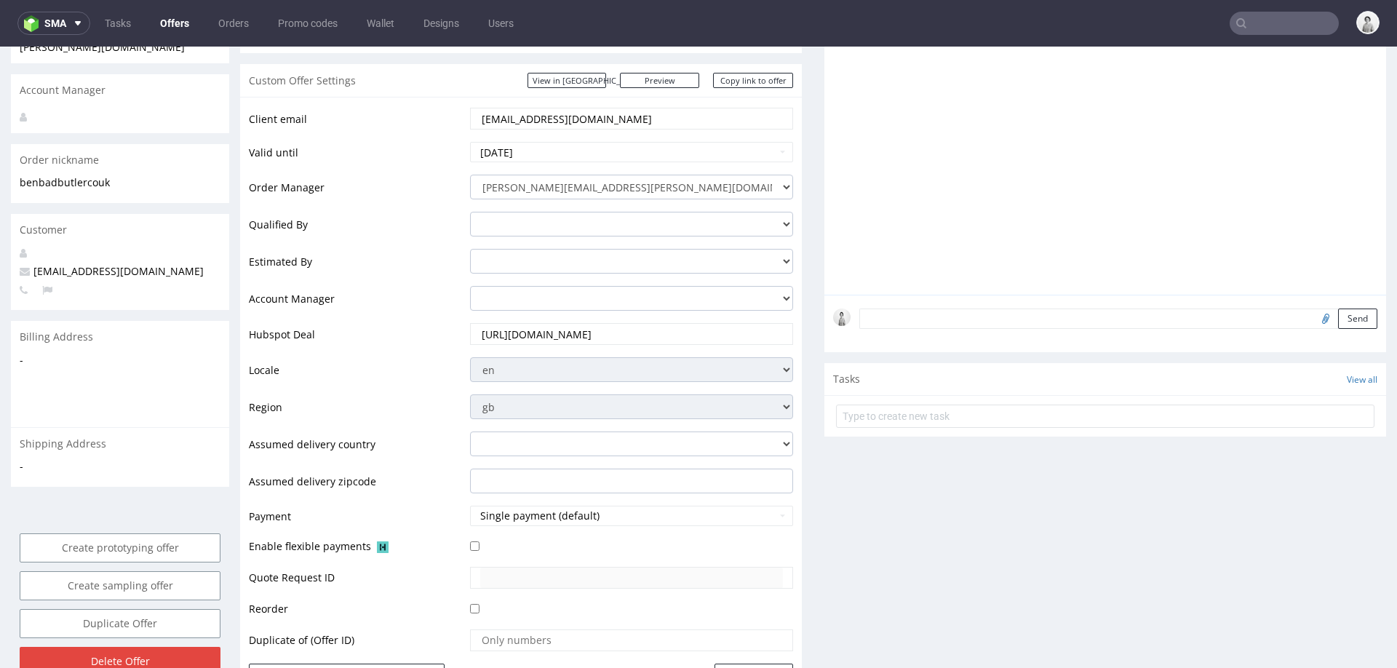
scroll to position [212, 0]
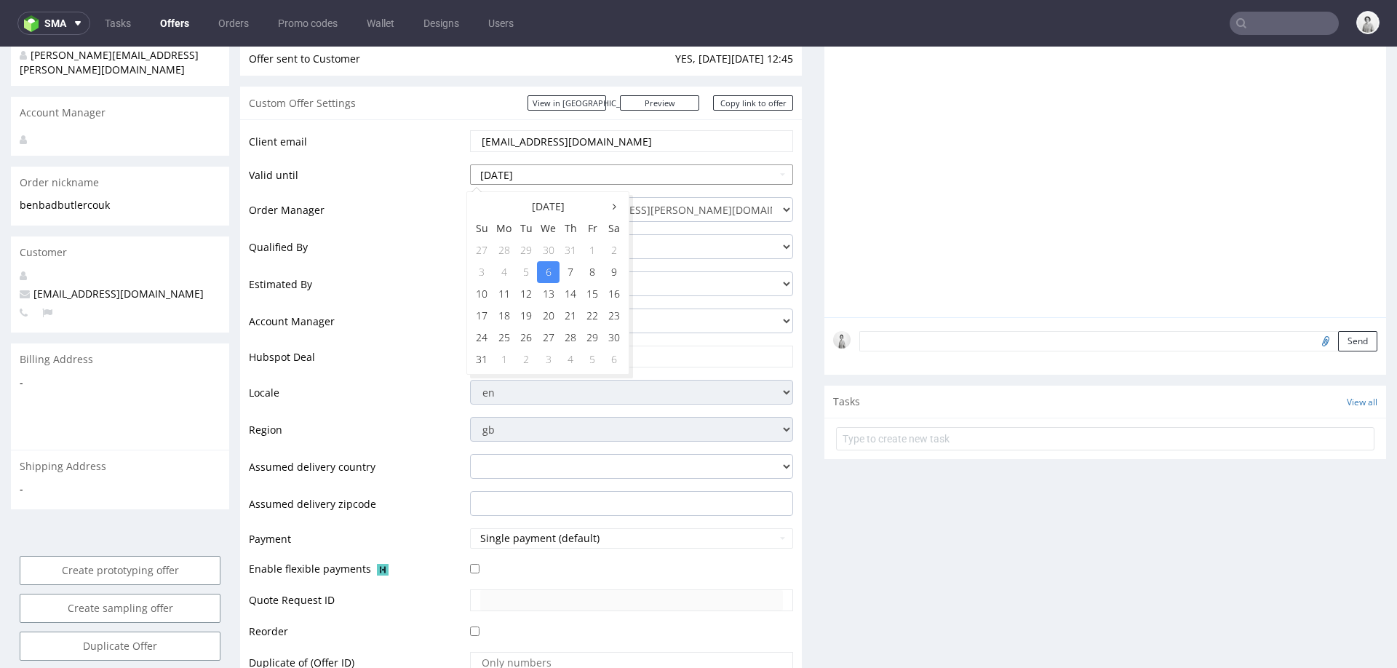
click at [696, 182] on input "2025-08-06" at bounding box center [631, 174] width 323 height 20
click at [565, 316] on td "21" at bounding box center [571, 316] width 22 height 22
type input "2025-08-21"
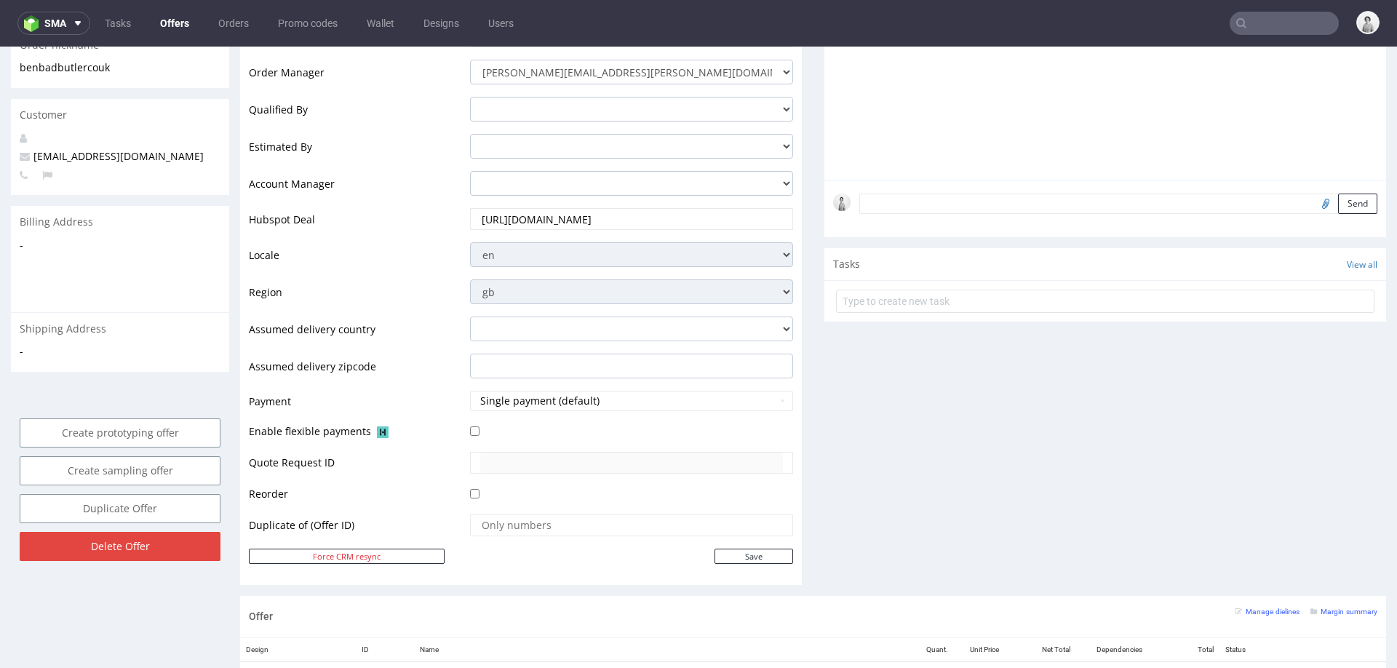
scroll to position [358, 0]
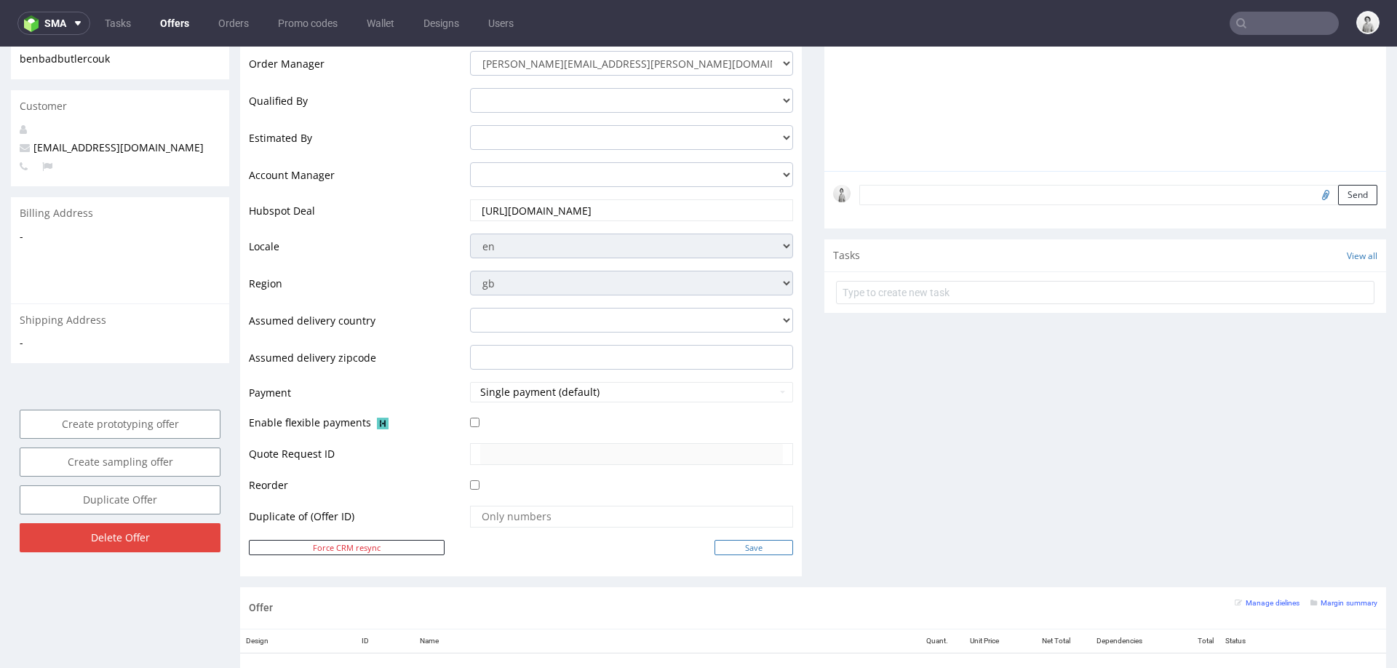
click at [768, 547] on input "Save" at bounding box center [754, 547] width 79 height 15
type input "In progress..."
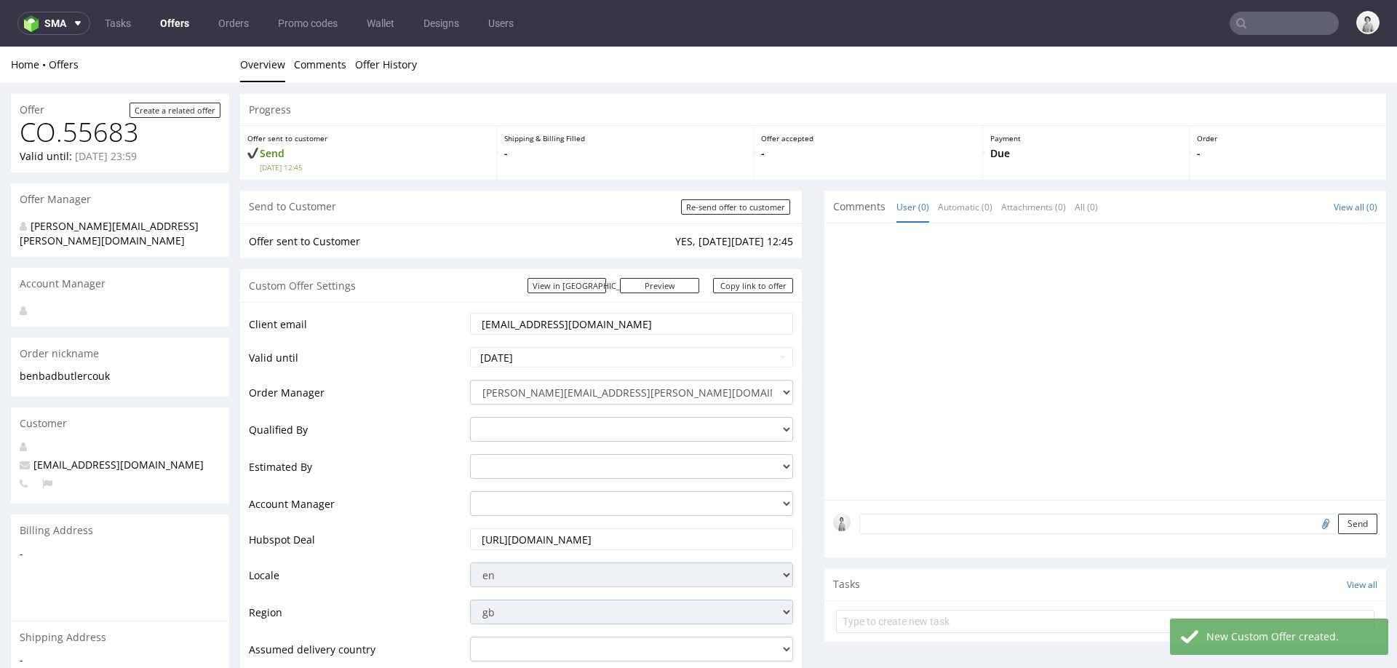
scroll to position [0, 0]
click at [568, 327] on input "ben@badbutler.co.uk" at bounding box center [631, 324] width 303 height 20
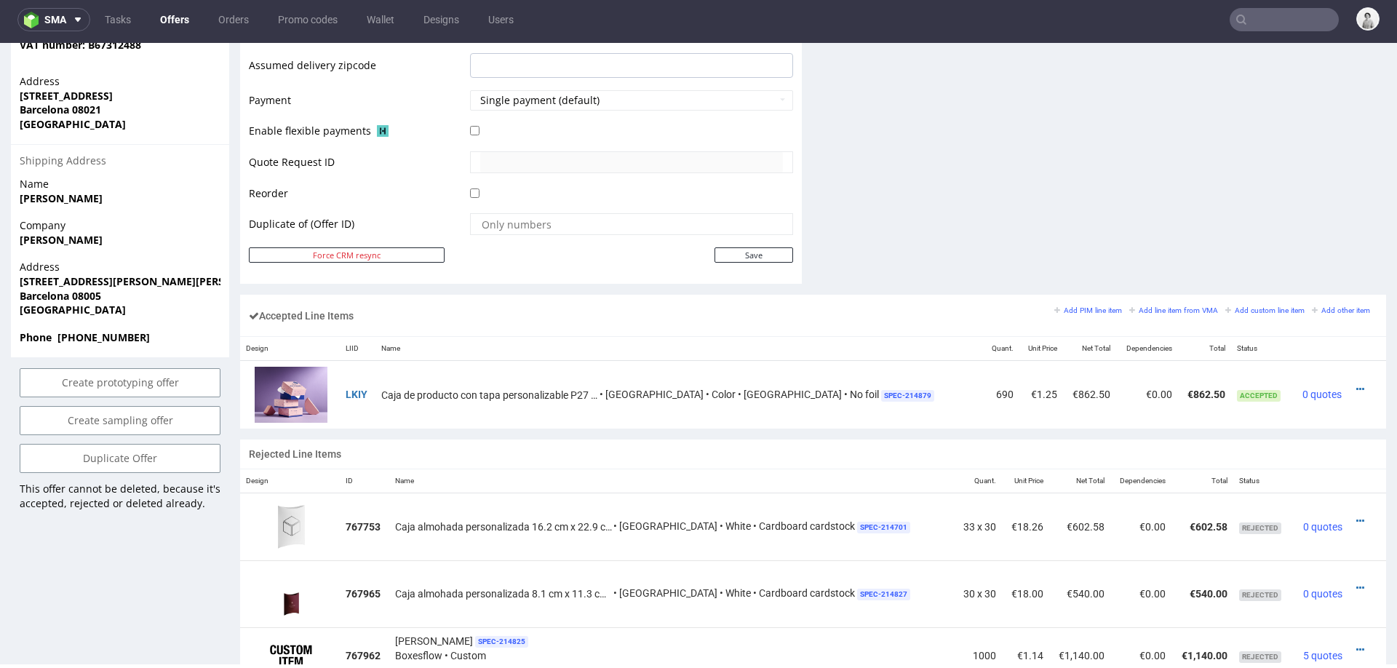
scroll to position [686, 0]
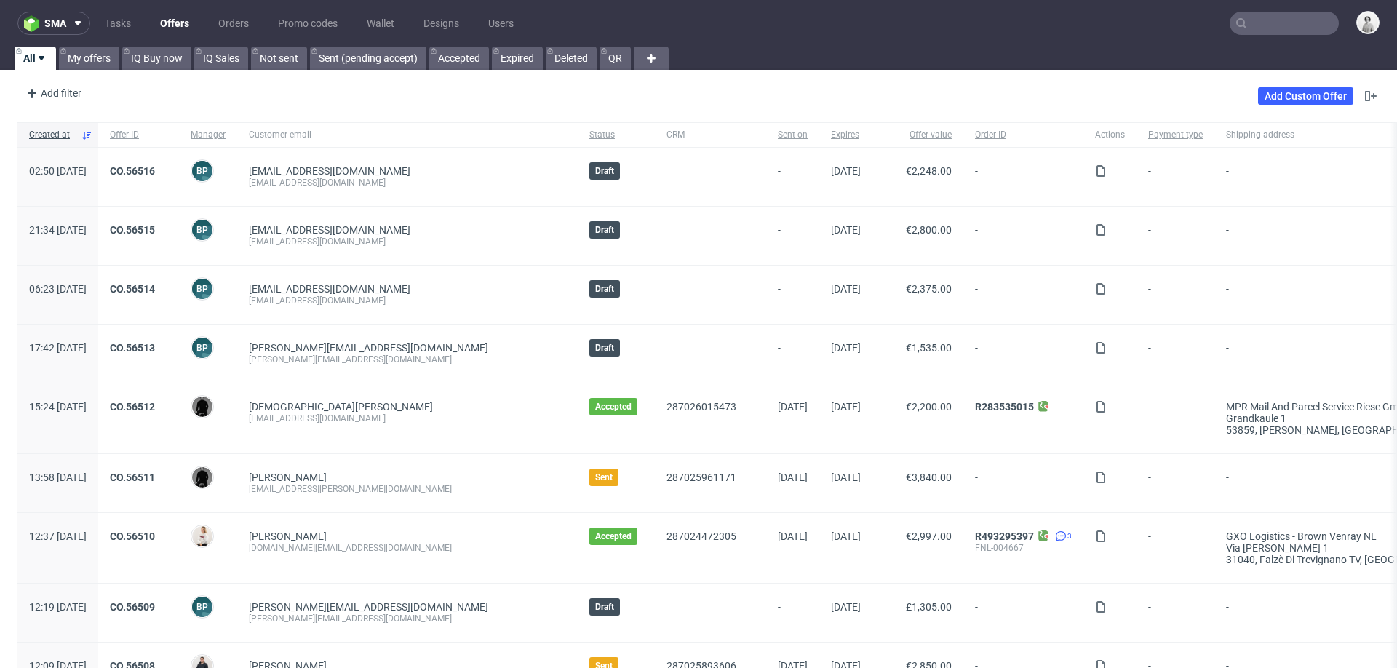
click at [1266, 23] on input "text" at bounding box center [1284, 23] width 109 height 23
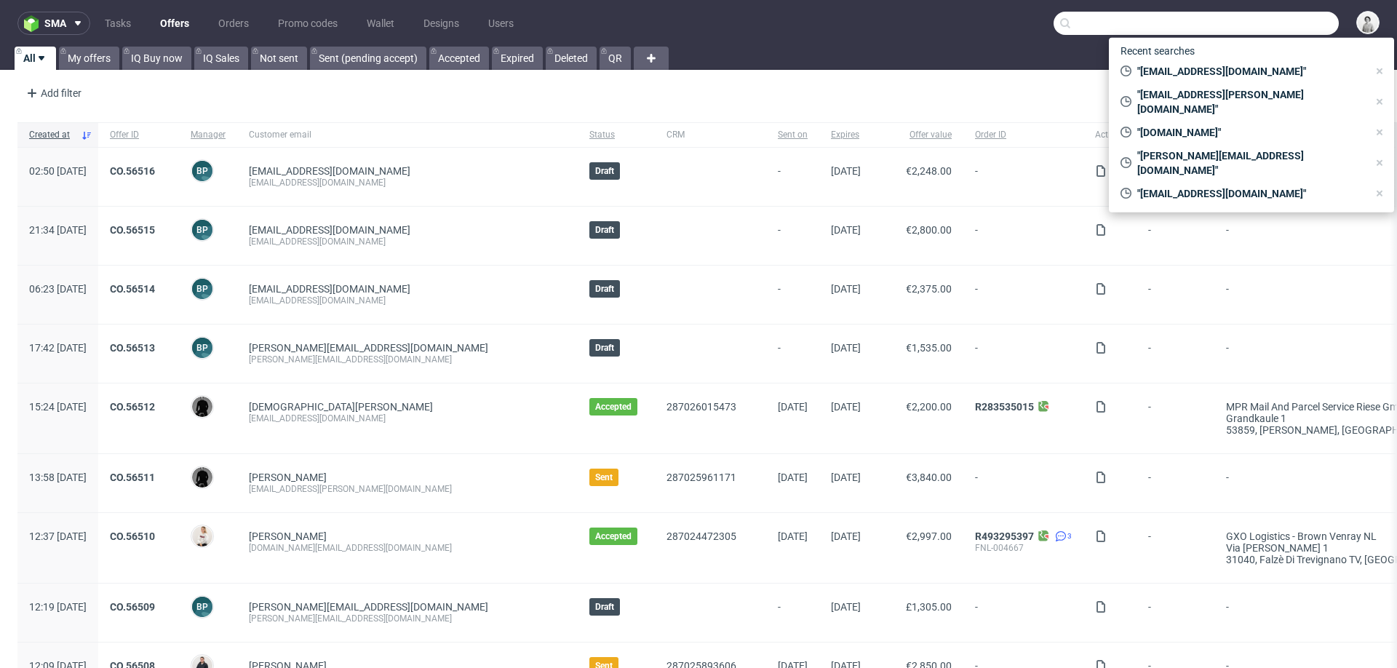
paste input "[EMAIL_ADDRESS][DOMAIN_NAME]"
type input "[EMAIL_ADDRESS][DOMAIN_NAME]"
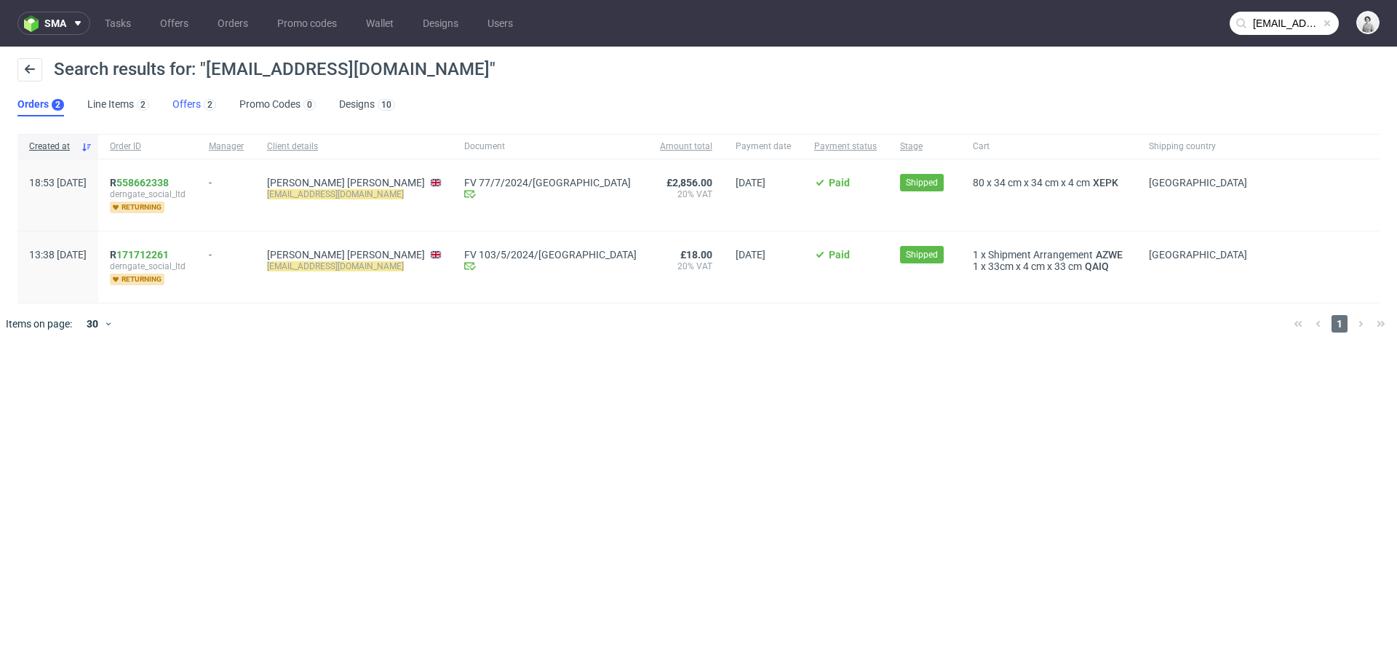
click at [188, 103] on link "Offers 2" at bounding box center [194, 104] width 44 height 23
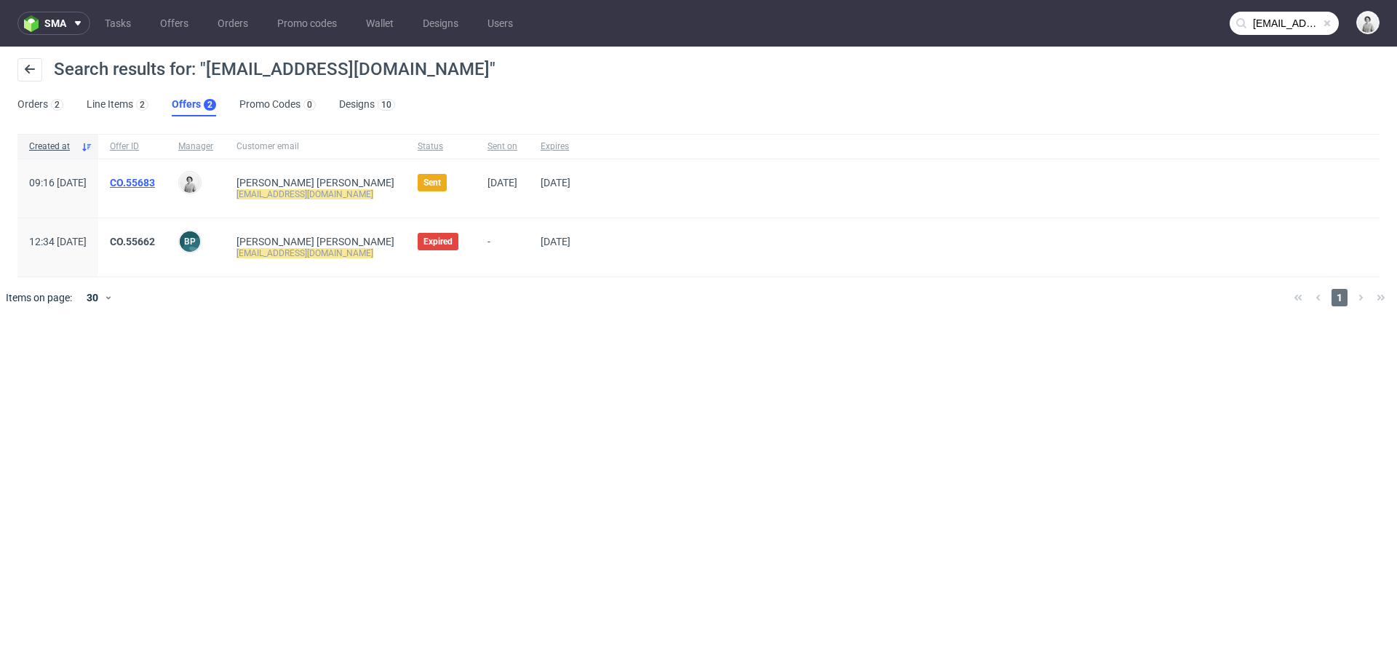
click at [155, 187] on link "CO.55683" at bounding box center [132, 183] width 45 height 12
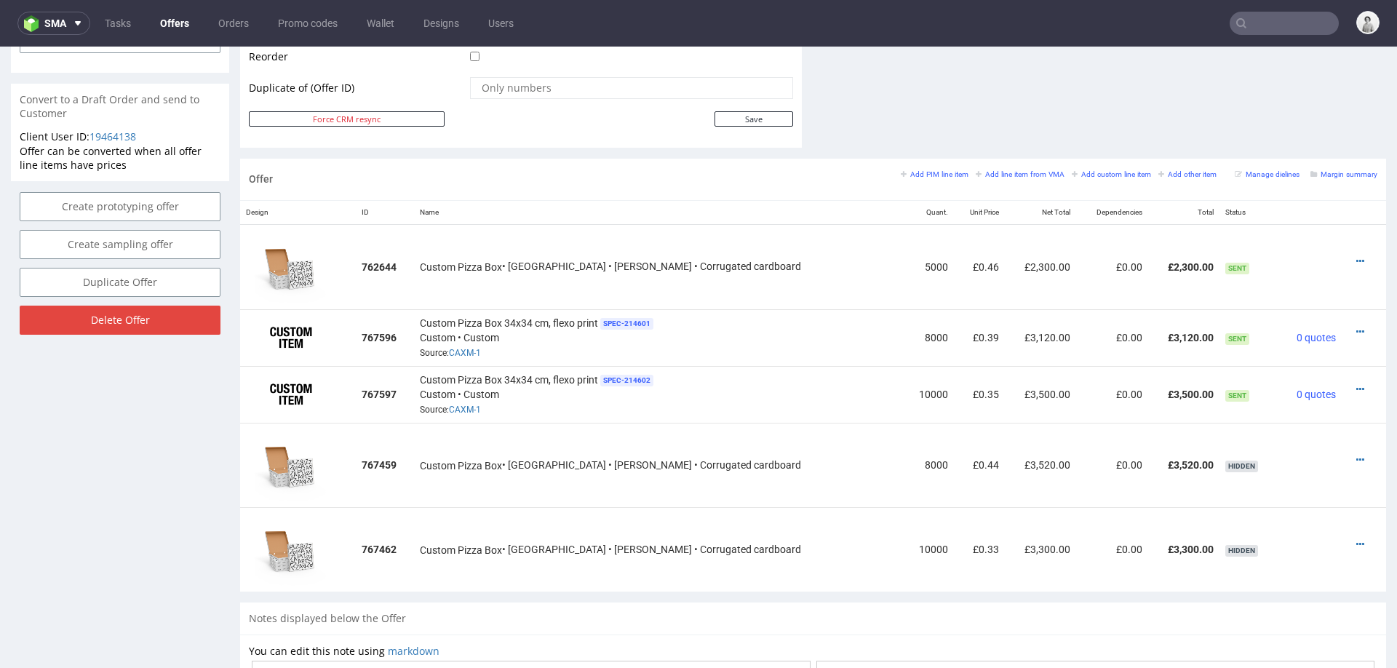
scroll to position [758, 0]
click at [1356, 326] on icon at bounding box center [1360, 331] width 8 height 10
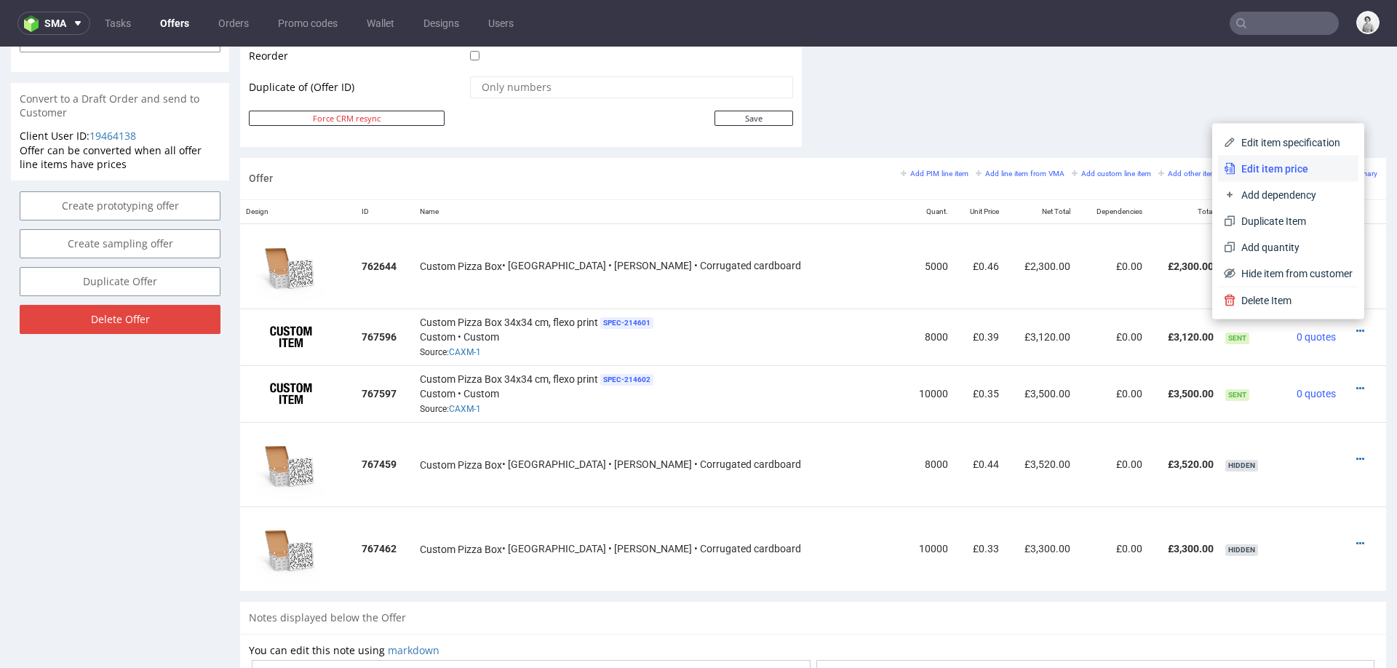
click at [1304, 172] on span "Edit item price" at bounding box center [1294, 169] width 117 height 15
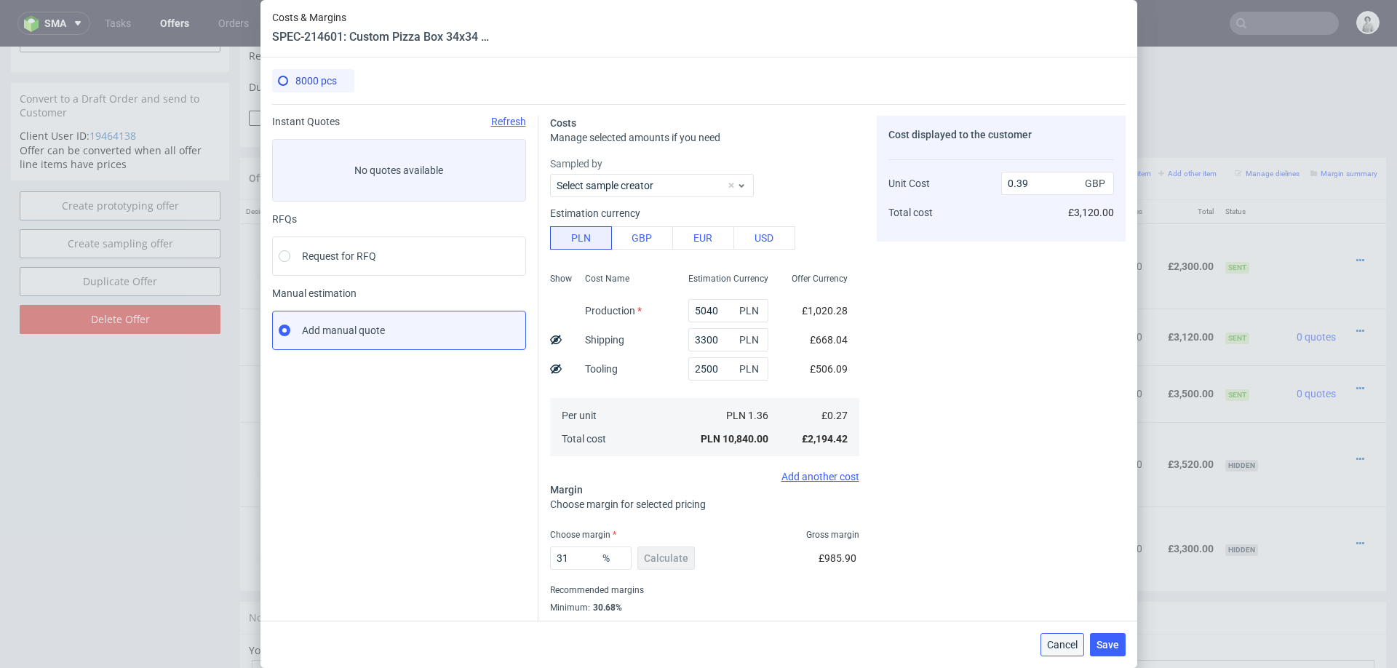
click at [1058, 630] on button "Cancel" at bounding box center [1063, 644] width 44 height 23
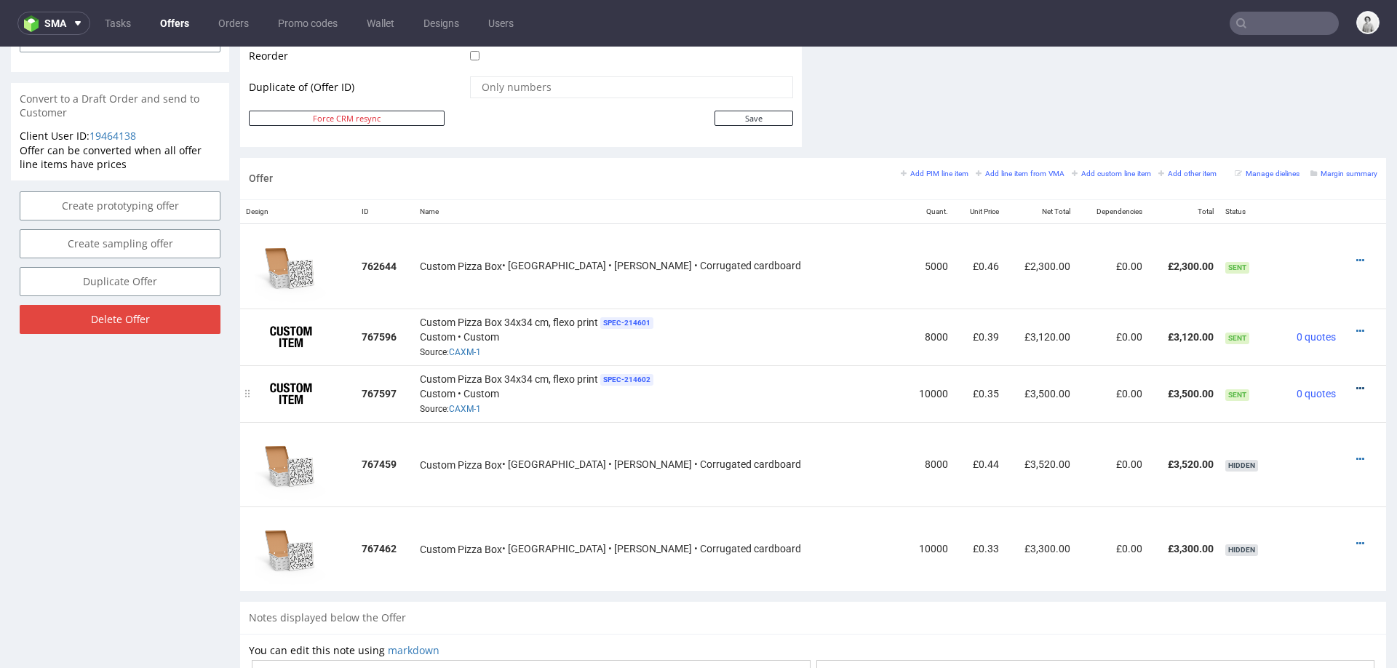
click at [1356, 383] on link at bounding box center [1360, 389] width 8 height 12
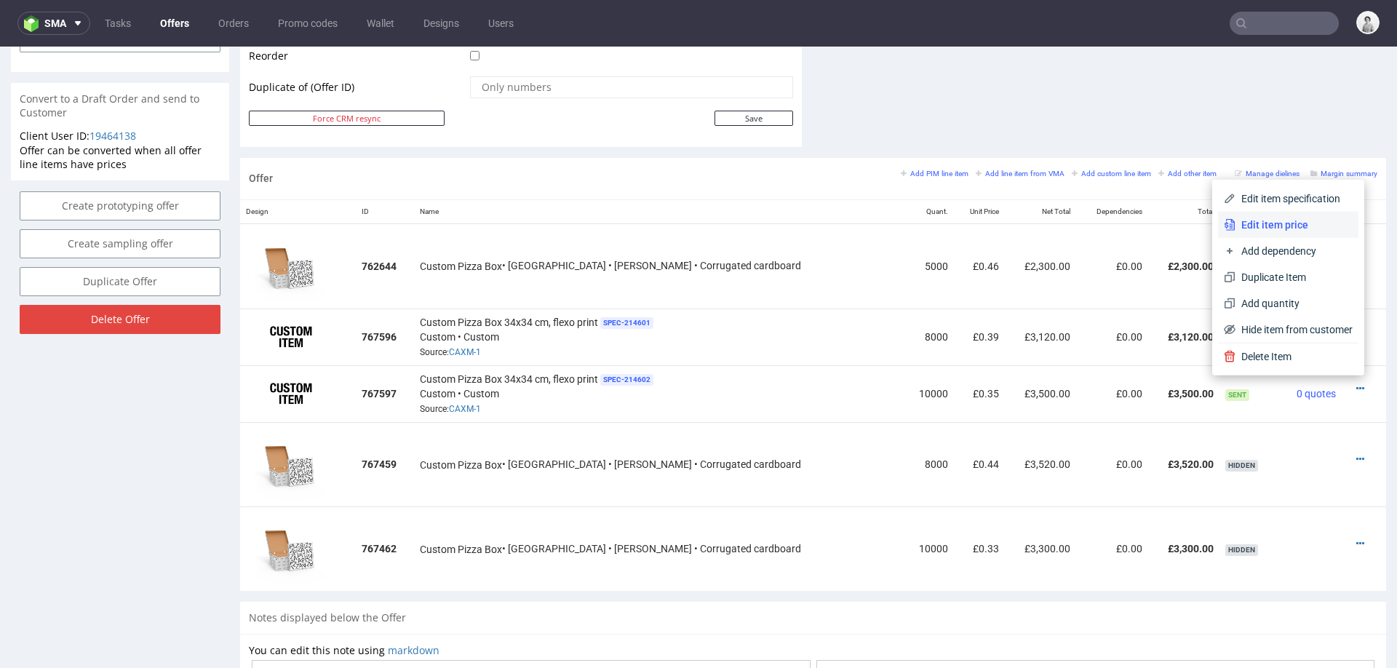
click at [1287, 220] on span "Edit item price" at bounding box center [1294, 225] width 117 height 15
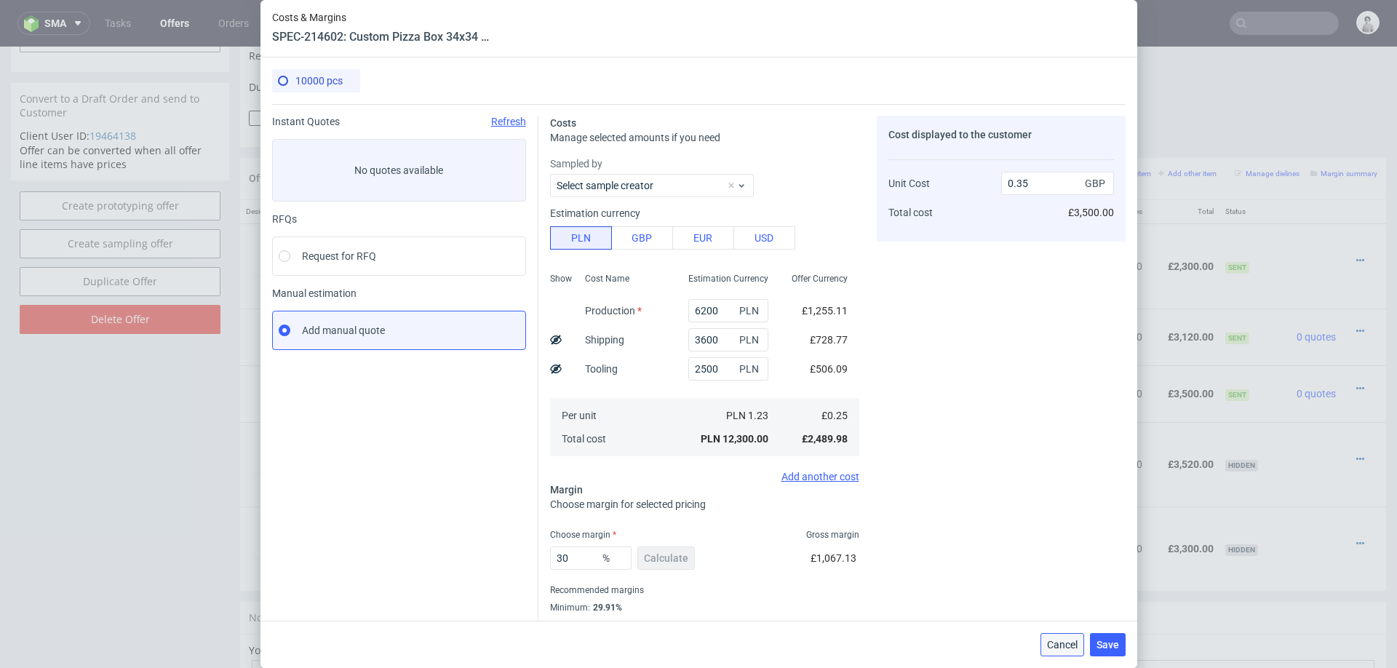
click at [1062, 630] on span "Cancel" at bounding box center [1062, 645] width 31 height 10
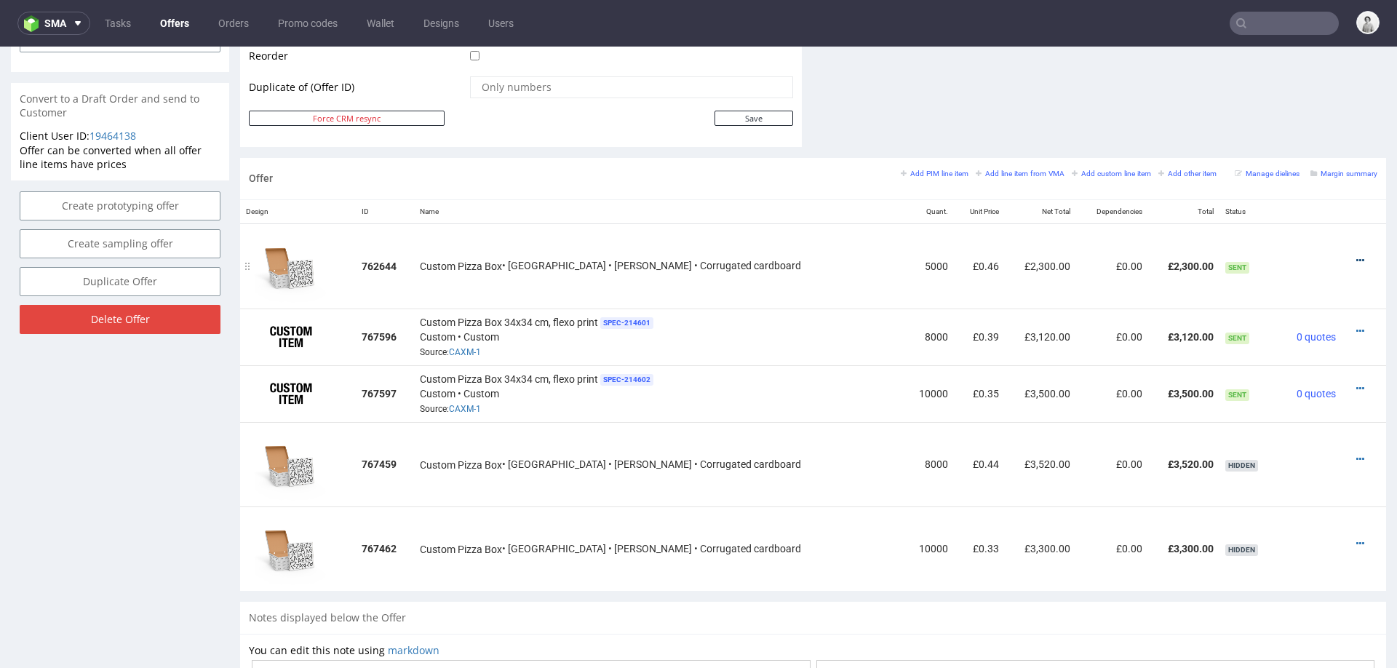
click at [1356, 255] on icon at bounding box center [1360, 260] width 8 height 10
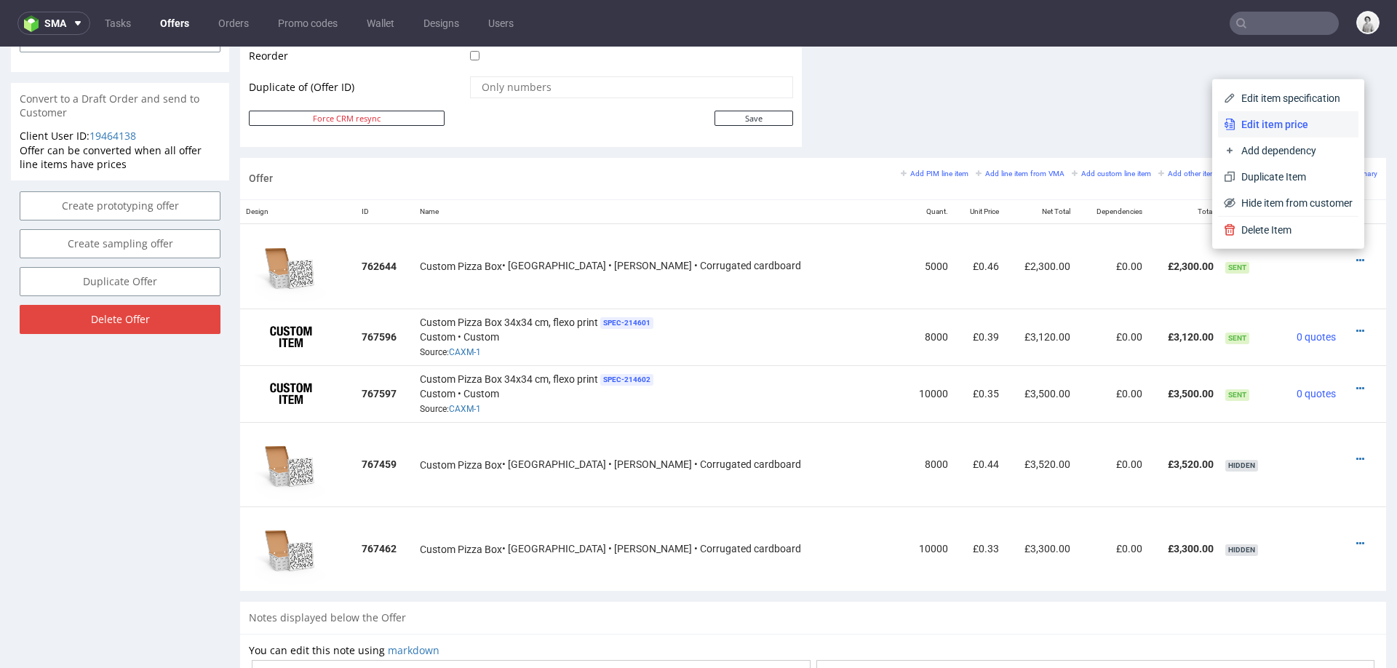
click at [1295, 122] on span "Edit item price" at bounding box center [1294, 124] width 117 height 15
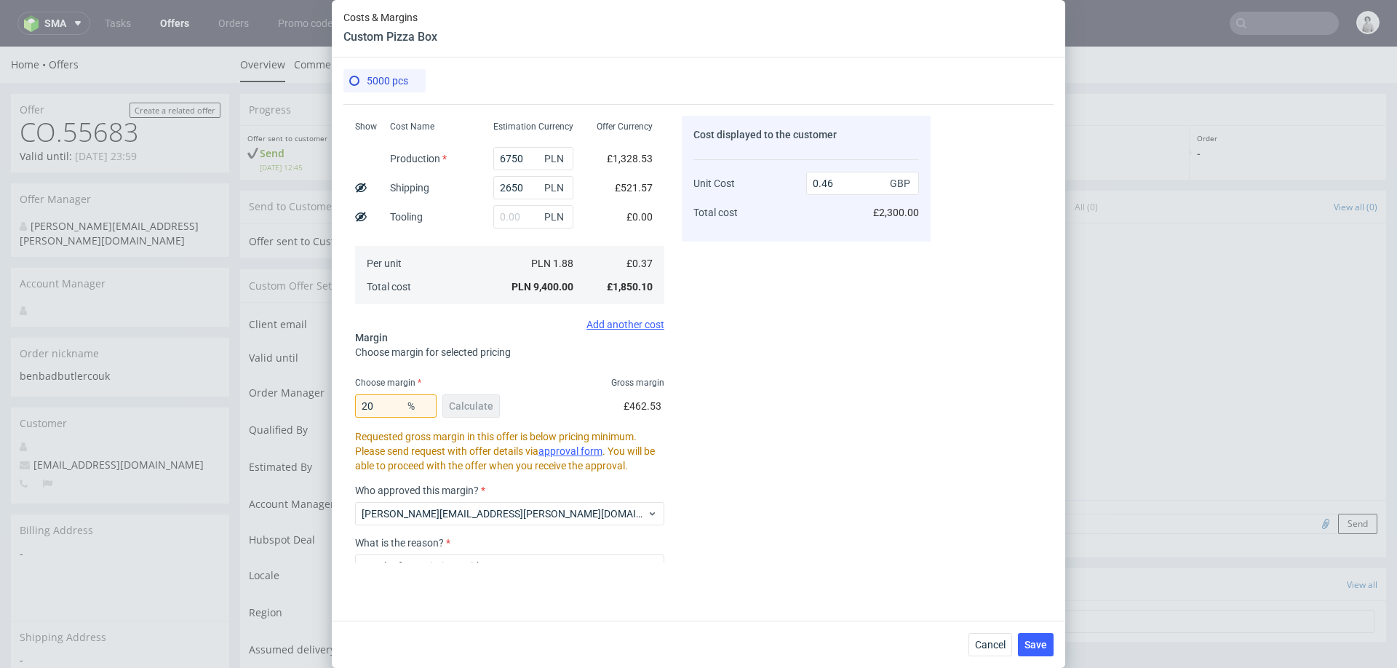
scroll to position [339, 0]
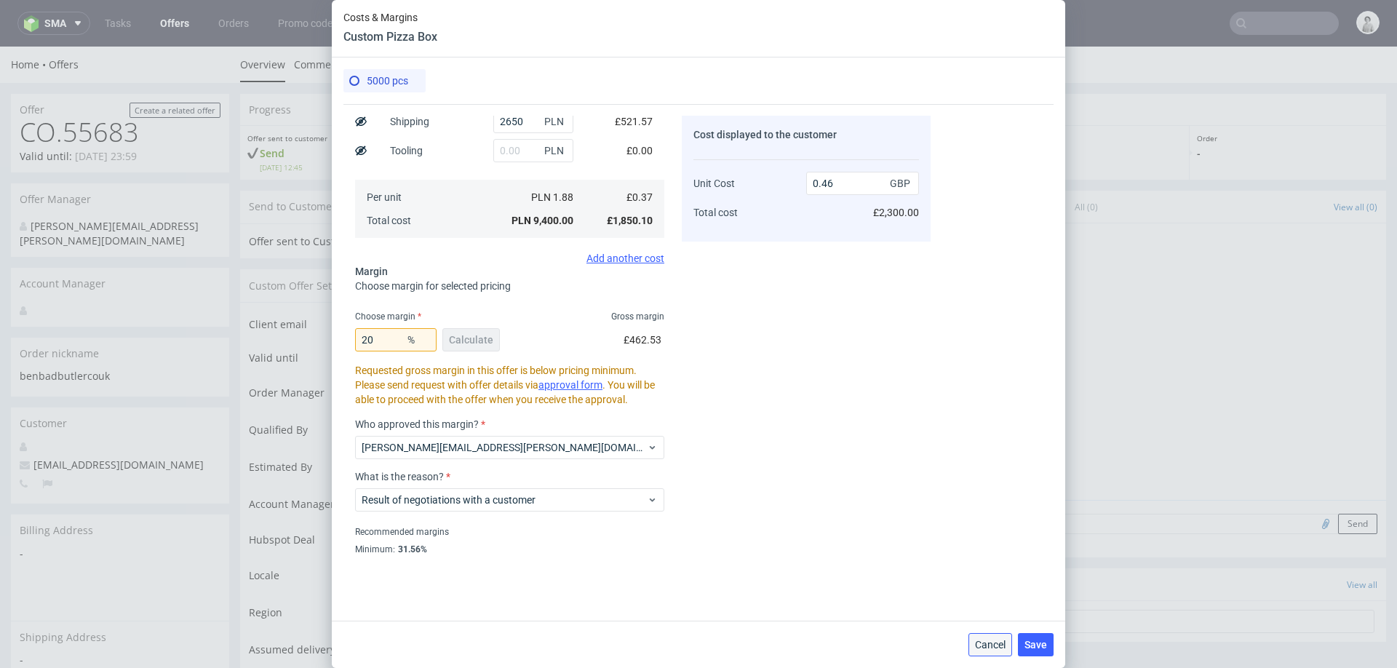
click at [990, 630] on span "Cancel" at bounding box center [990, 645] width 31 height 10
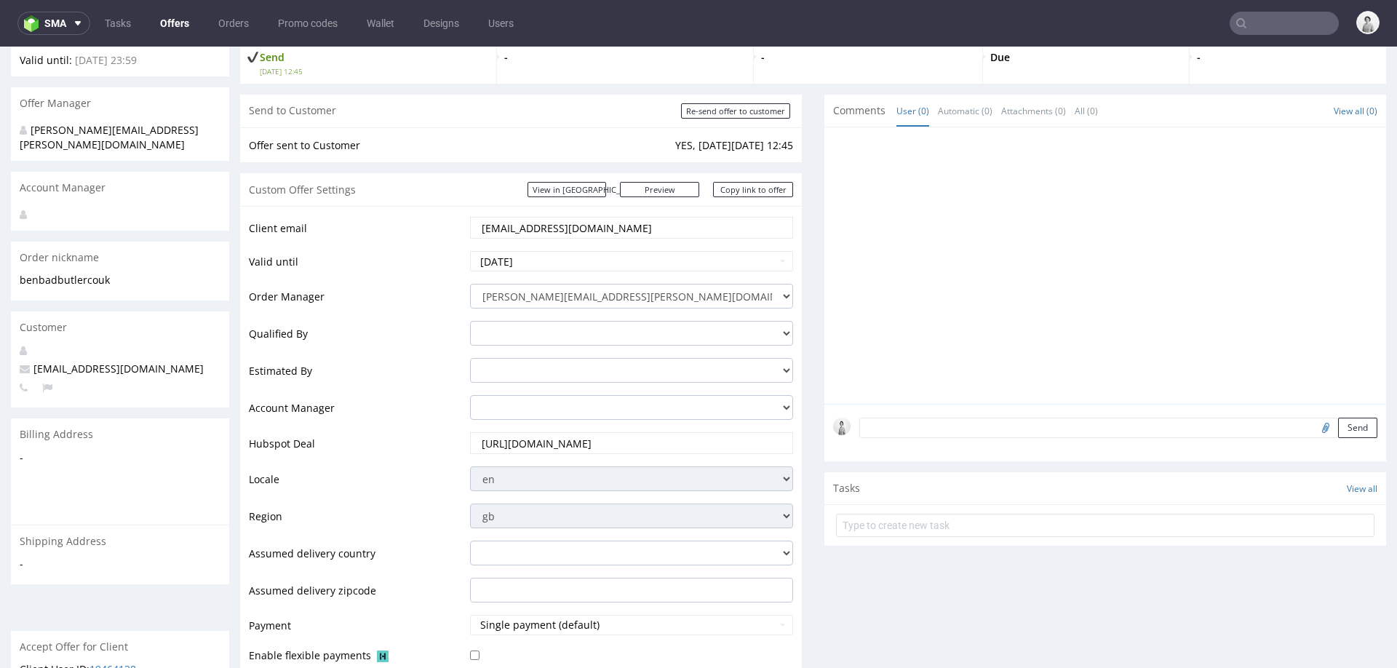
scroll to position [95, 0]
click at [765, 192] on link "Copy link to offer" at bounding box center [753, 190] width 80 height 15
click at [737, 111] on input "Re-send offer to customer" at bounding box center [735, 112] width 109 height 15
type input "In progress..."
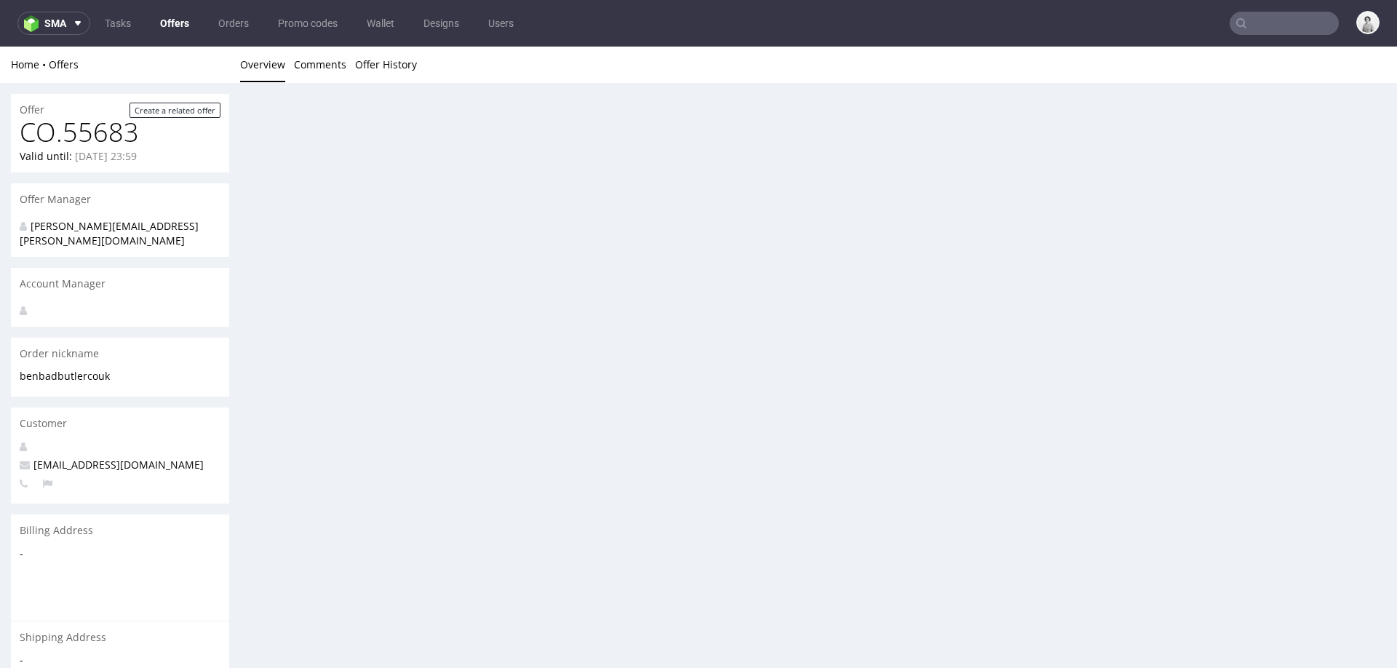
scroll to position [0, 0]
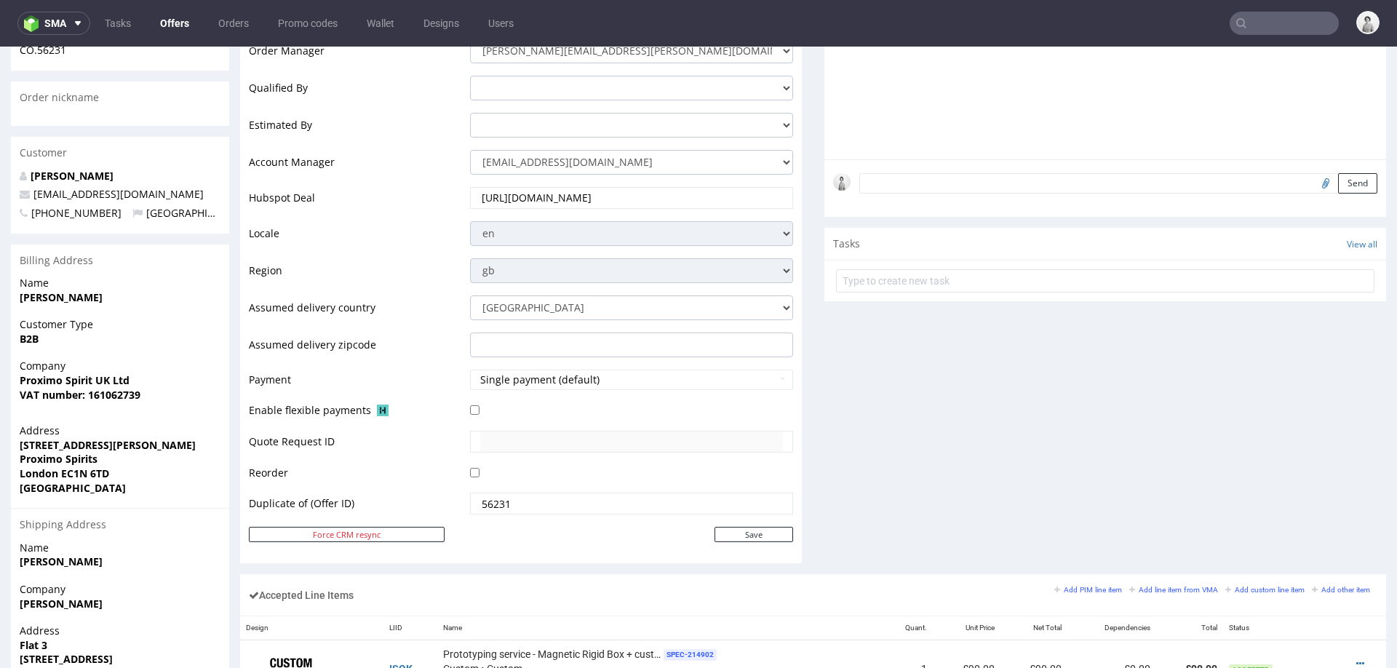
scroll to position [417, 0]
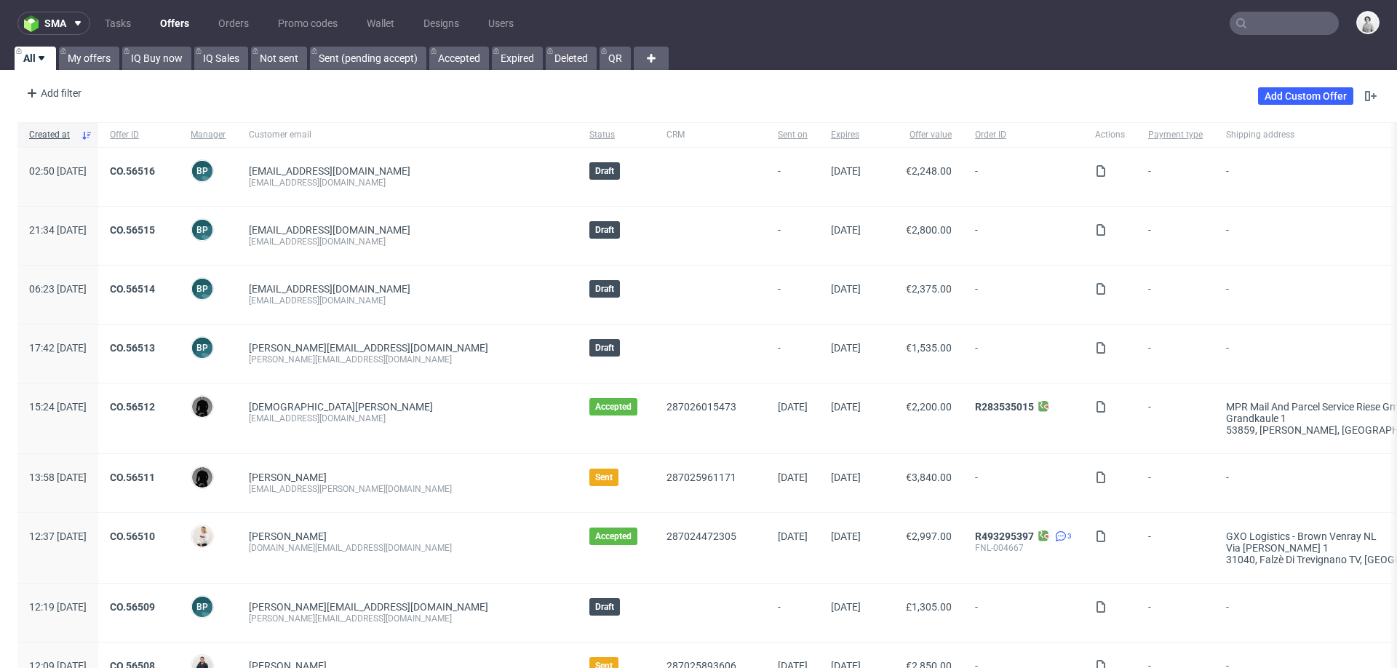
click at [1292, 17] on input "text" at bounding box center [1284, 23] width 109 height 23
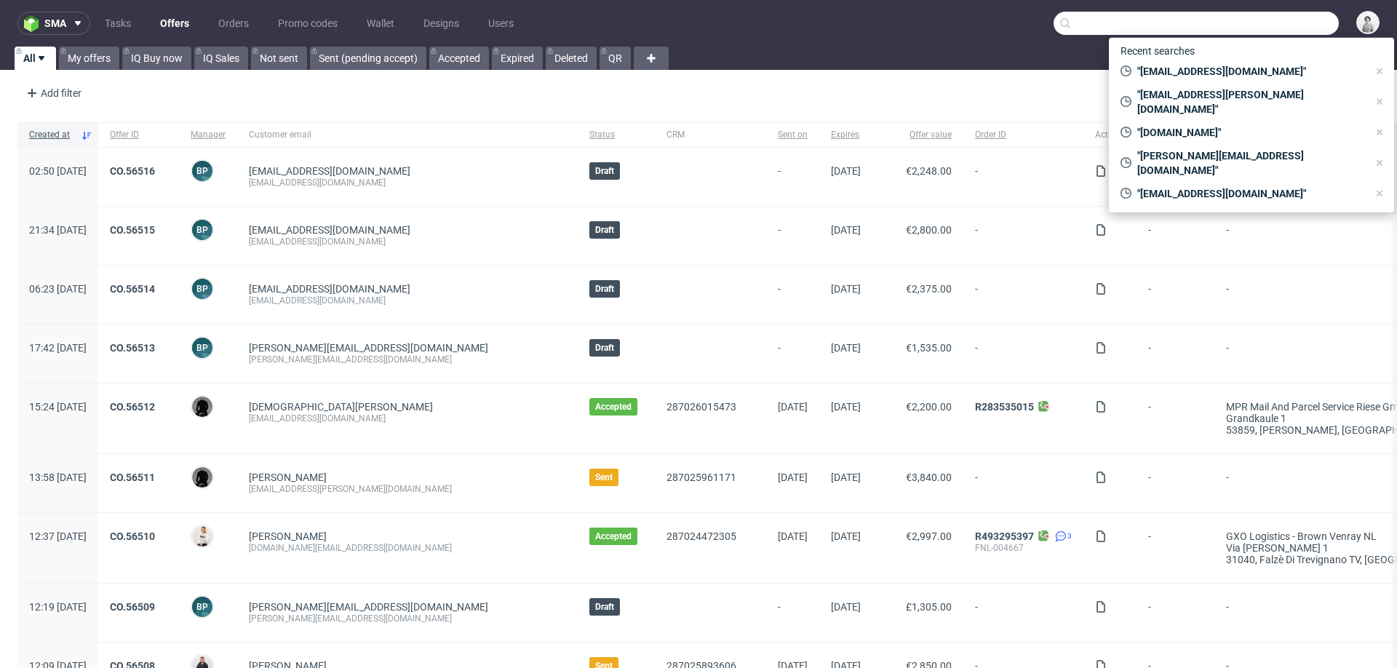
click at [1116, 20] on input "text" at bounding box center [1196, 23] width 285 height 23
paste input "[PERSON_NAME][EMAIL_ADDRESS][DOMAIN_NAME]"
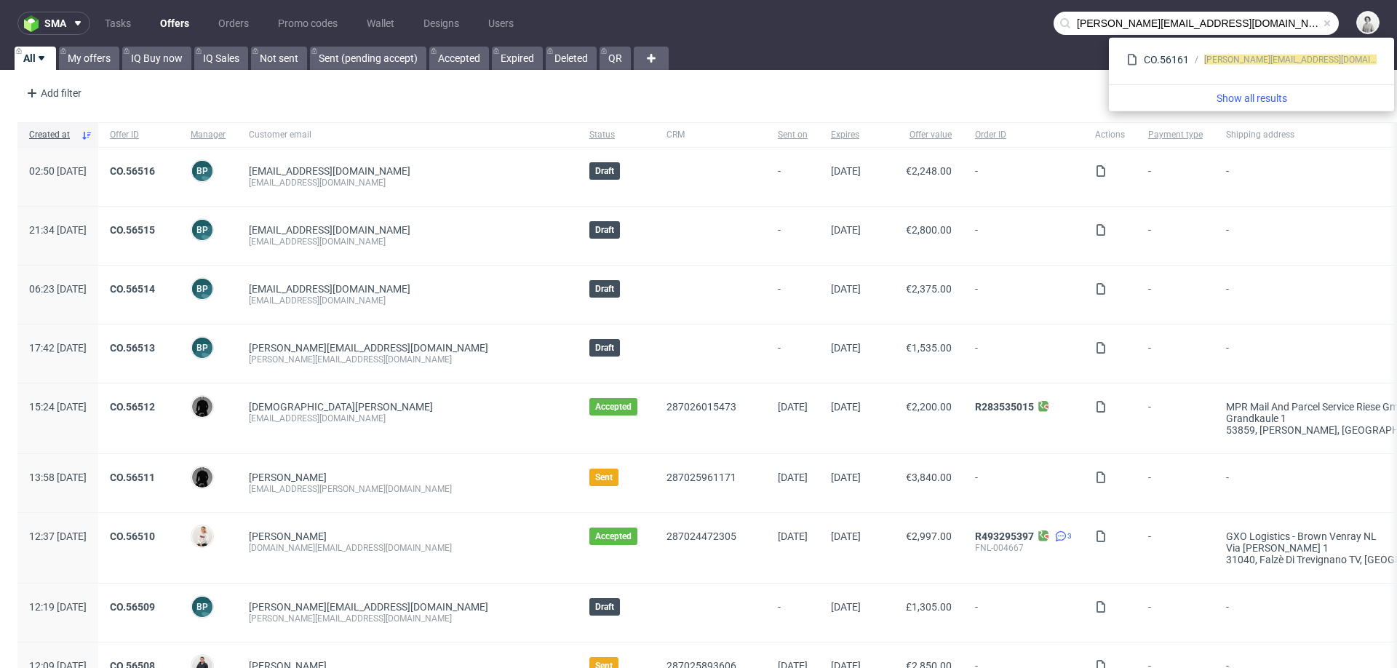
type input "[PERSON_NAME][EMAIL_ADDRESS][DOMAIN_NAME]"
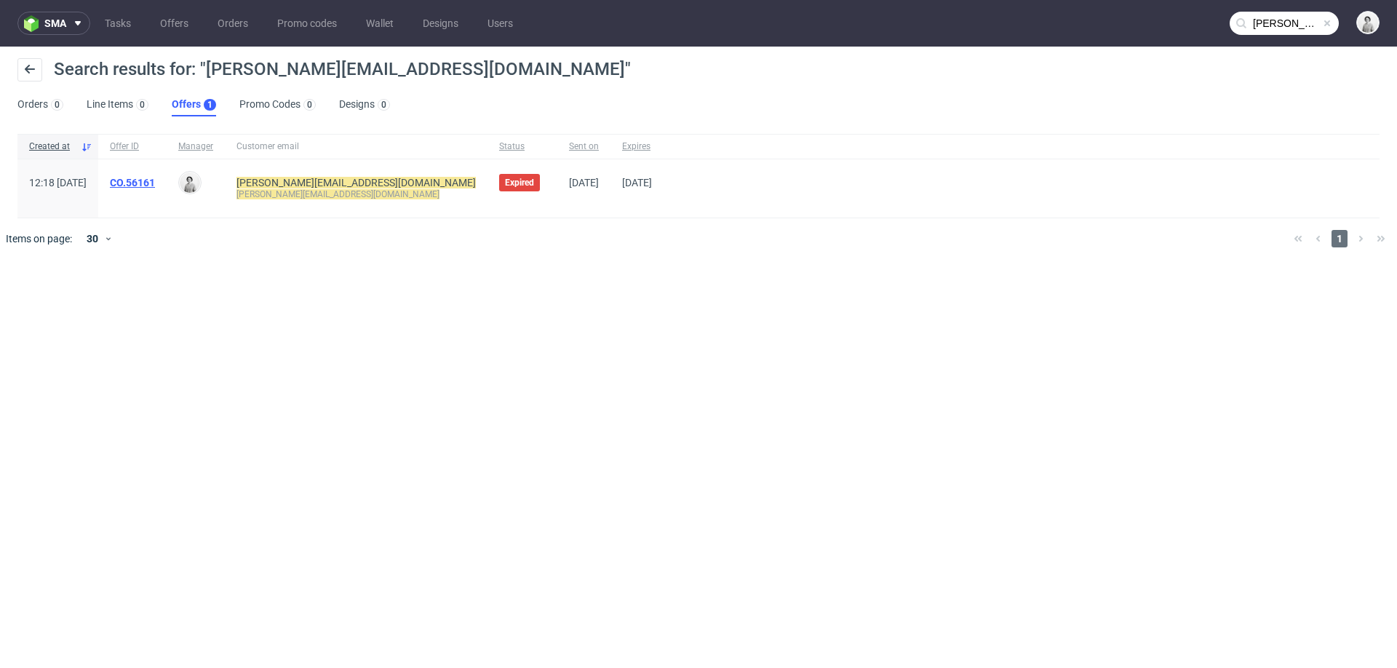
click at [155, 182] on link "CO.56161" at bounding box center [132, 183] width 45 height 12
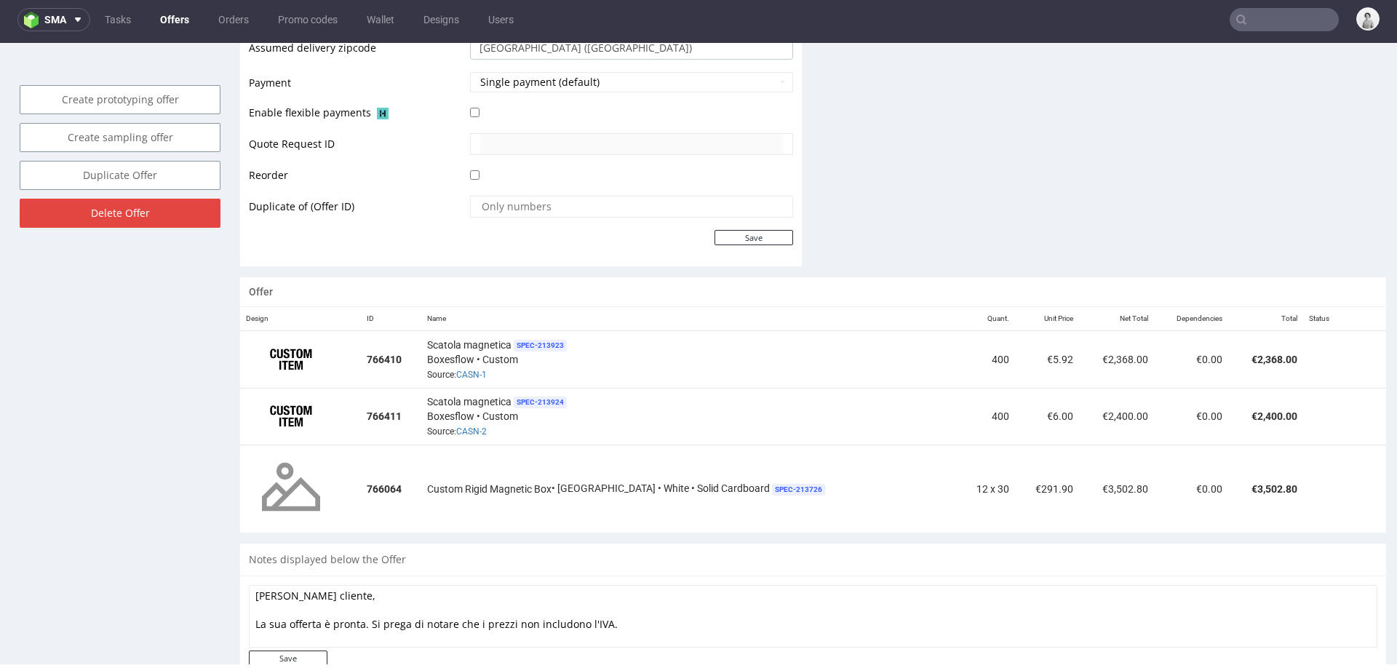
scroll to position [694, 0]
